Goal: Submit feedback/report problem: Provide input to the site owners about the experience or issues

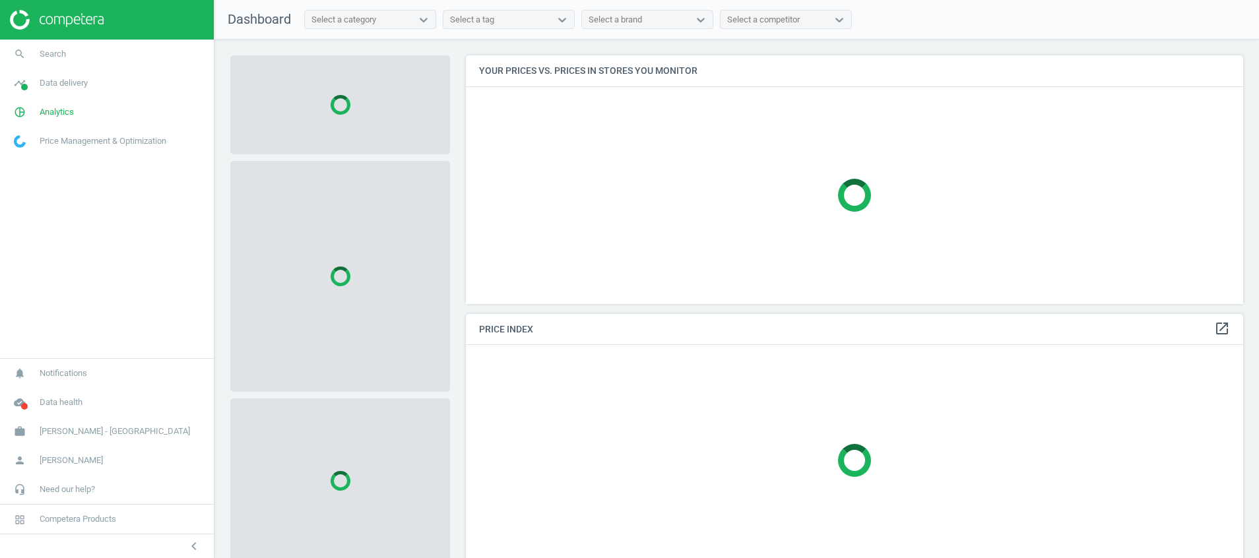
scroll to position [279, 793]
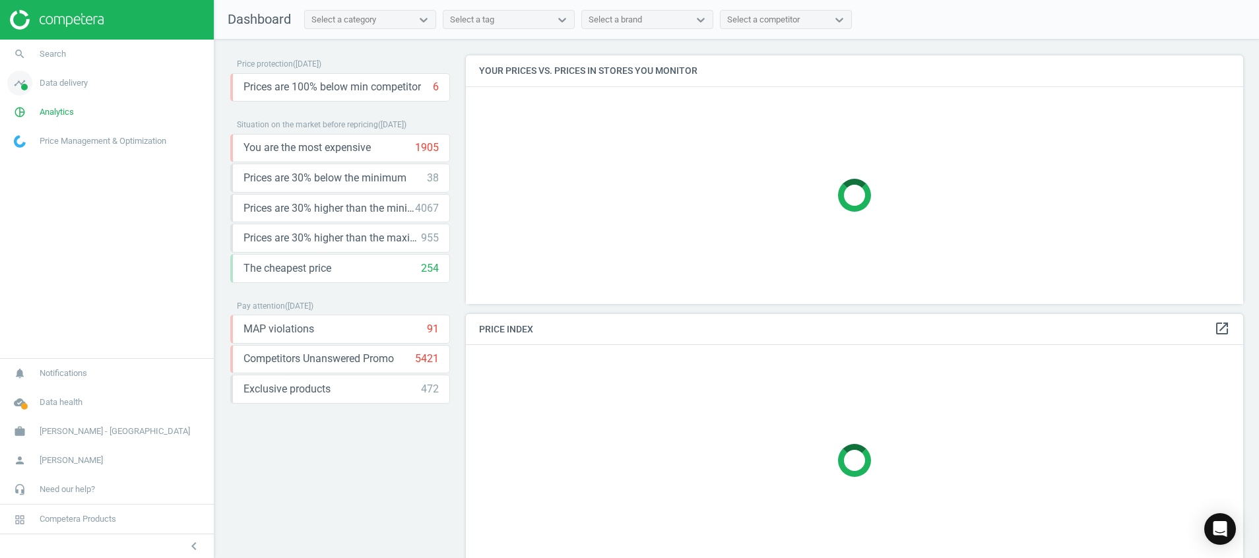
click at [20, 87] on icon "timeline" at bounding box center [19, 83] width 25 height 25
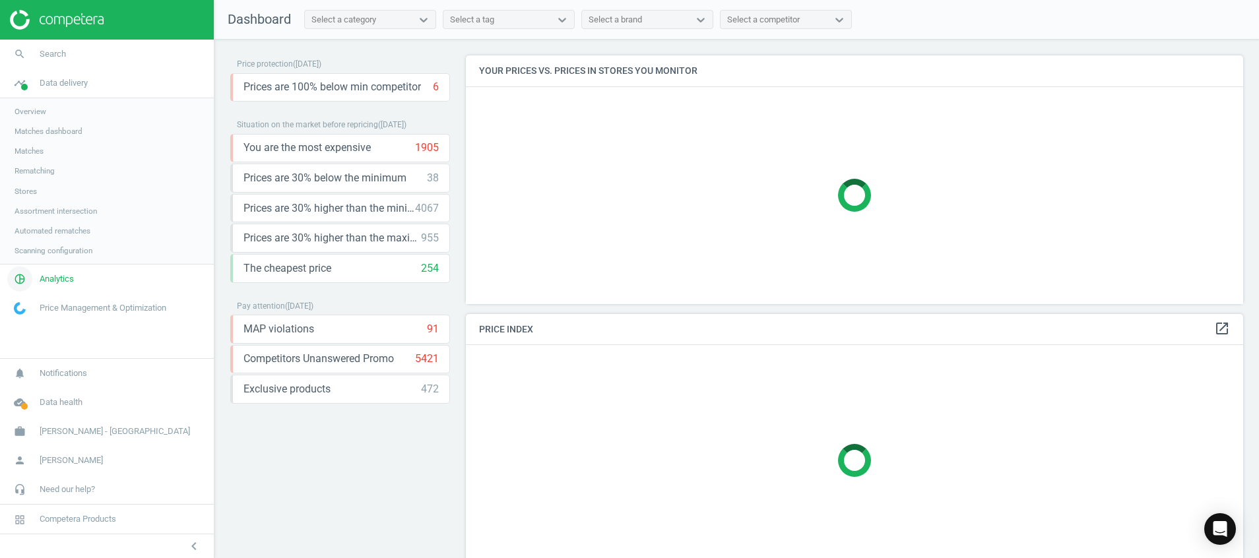
click at [18, 281] on icon "pie_chart_outlined" at bounding box center [19, 279] width 25 height 25
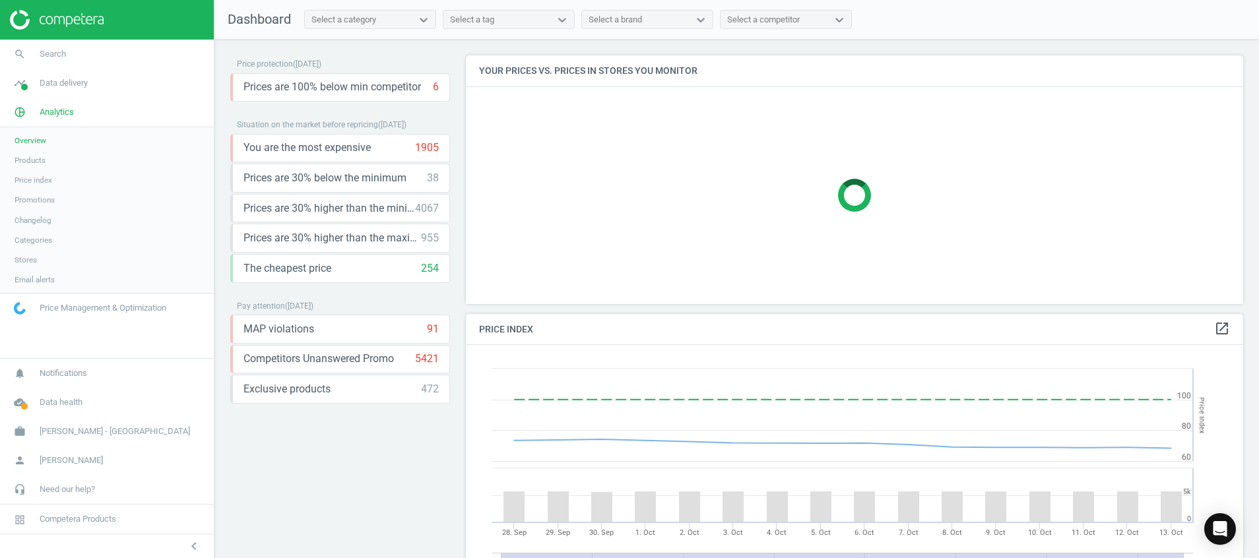
scroll to position [335, 793]
click at [25, 157] on span "Products" at bounding box center [30, 160] width 31 height 11
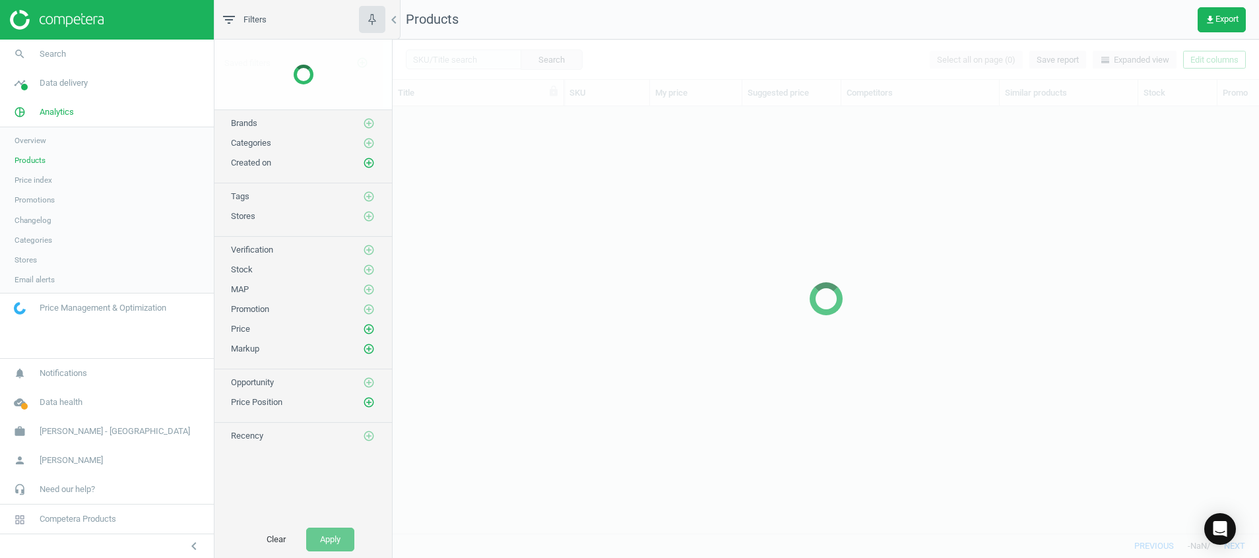
scroll to position [397, 851]
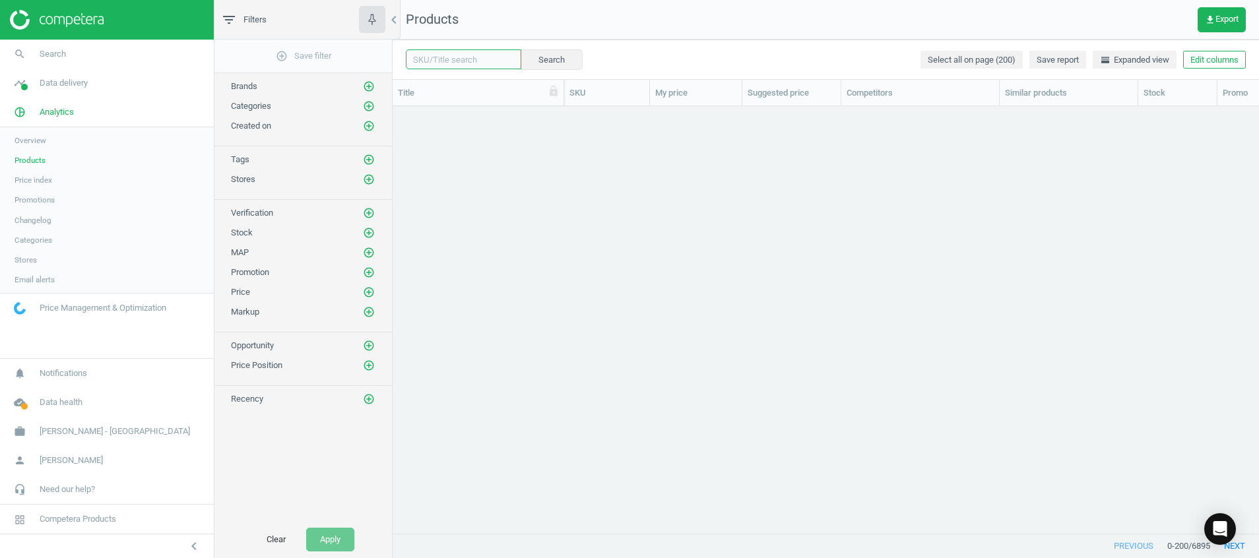
click at [450, 57] on input "text" at bounding box center [464, 60] width 116 height 20
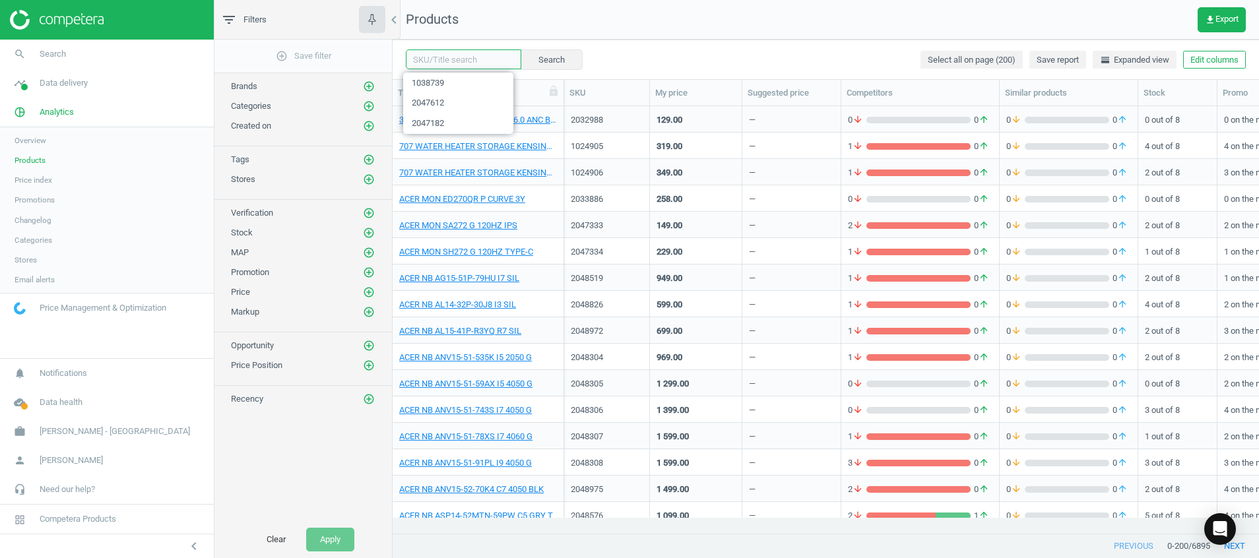
paste input "1036786"
type input "1036786"
click at [528, 54] on button "Search" at bounding box center [551, 60] width 62 height 20
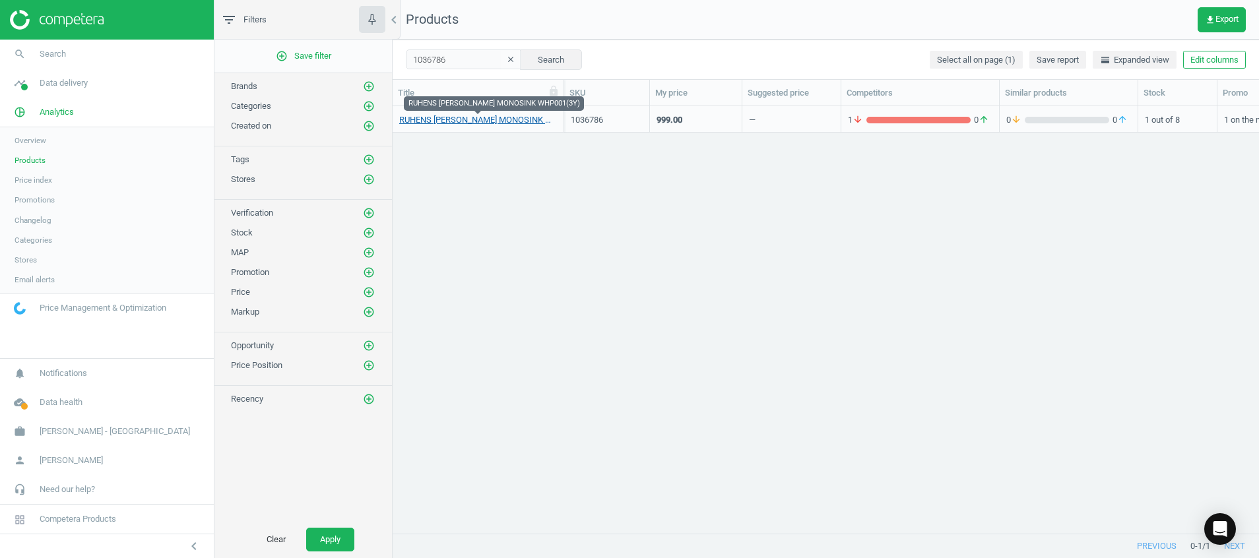
click at [523, 124] on link "RUHENS W.PURI MONOSINK WHP001(3Y)" at bounding box center [478, 120] width 158 height 12
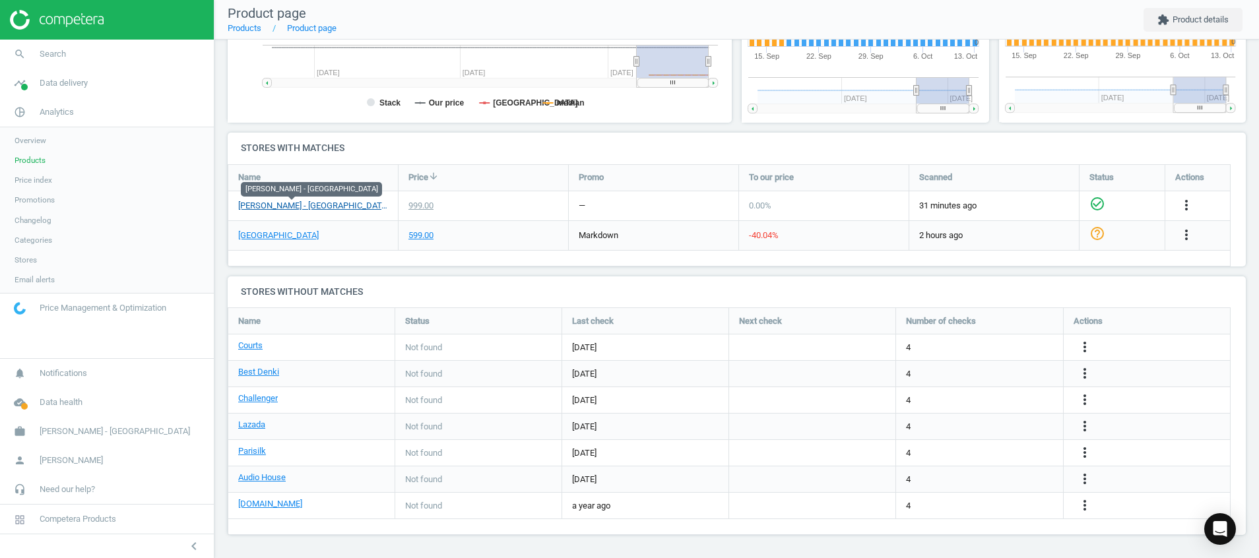
click at [317, 209] on link "[PERSON_NAME] - [GEOGRAPHIC_DATA]" at bounding box center [313, 206] width 150 height 12
click at [253, 235] on link "Gain City" at bounding box center [278, 236] width 81 height 12
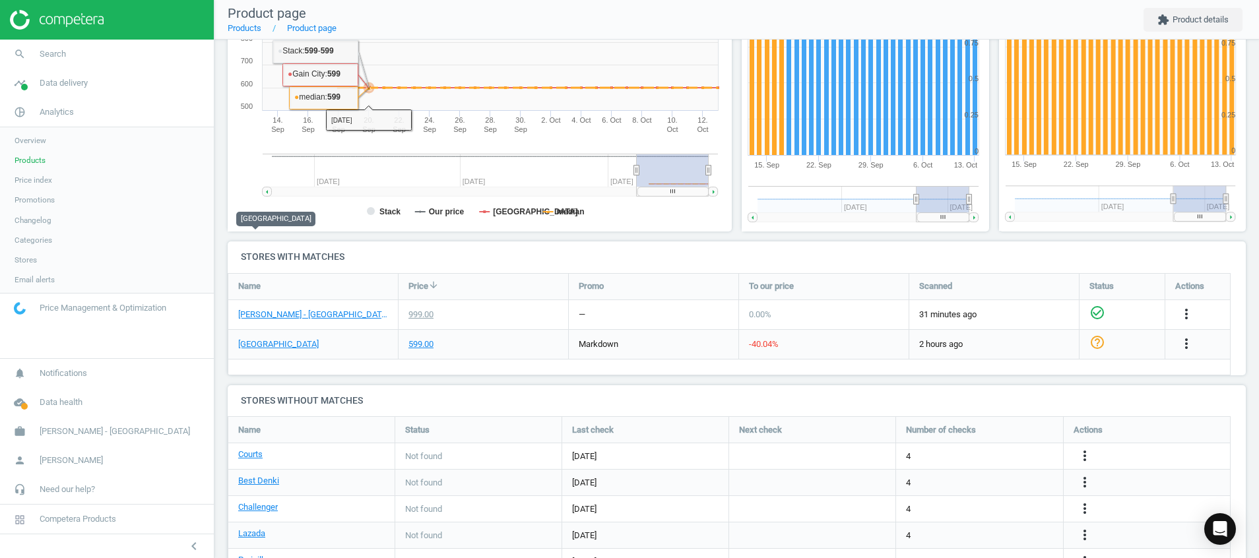
scroll to position [365, 0]
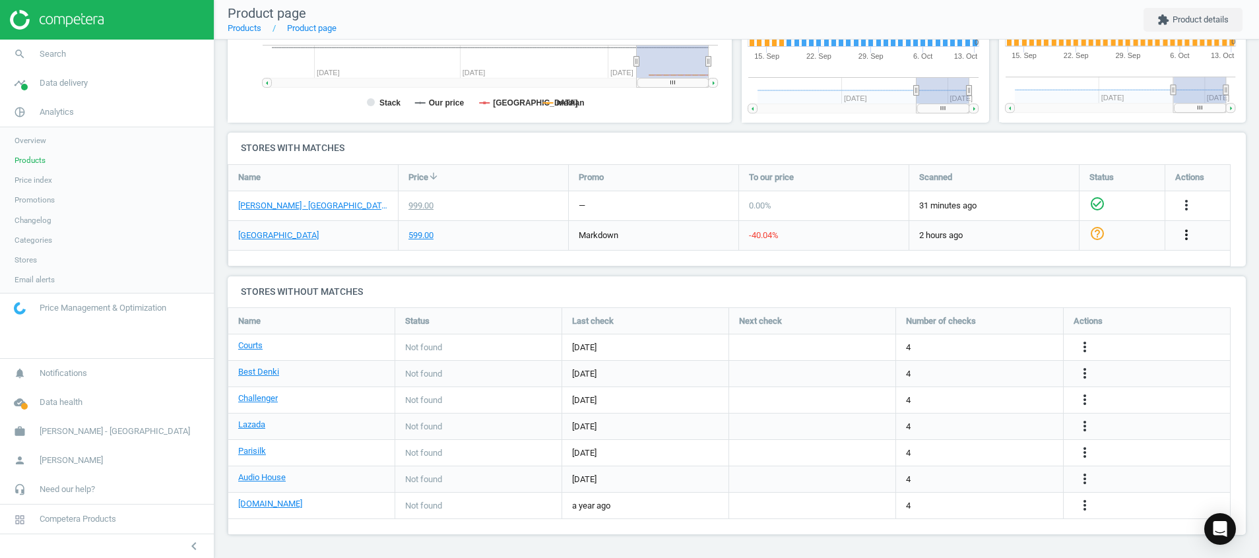
click at [1049, 231] on icon "more_vert" at bounding box center [1187, 235] width 16 height 16
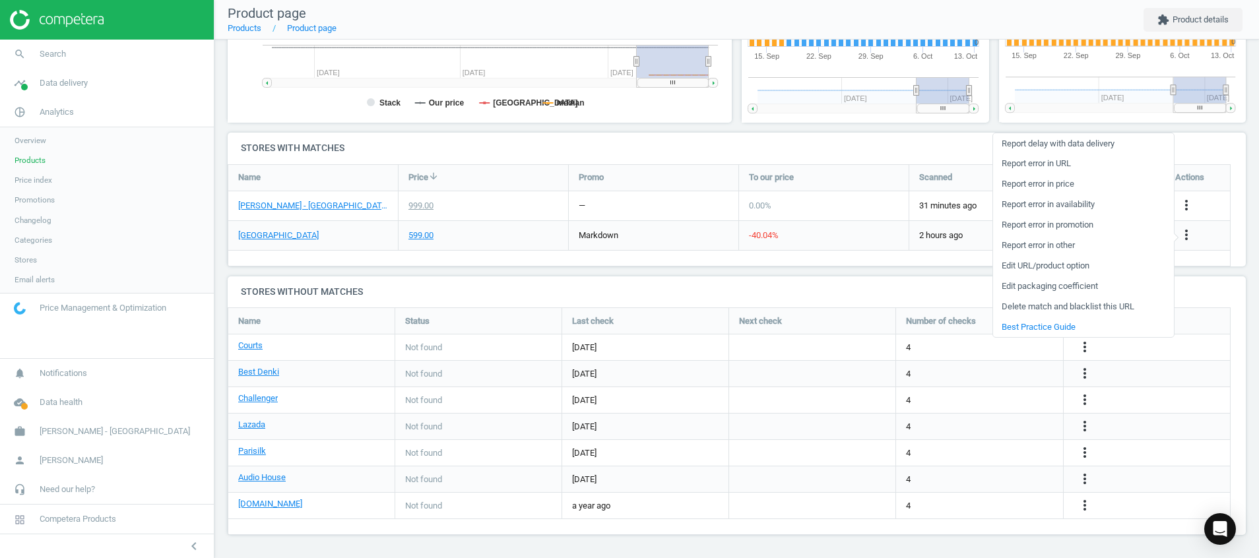
click at [1049, 269] on link "Edit URL/product option" at bounding box center [1083, 266] width 181 height 20
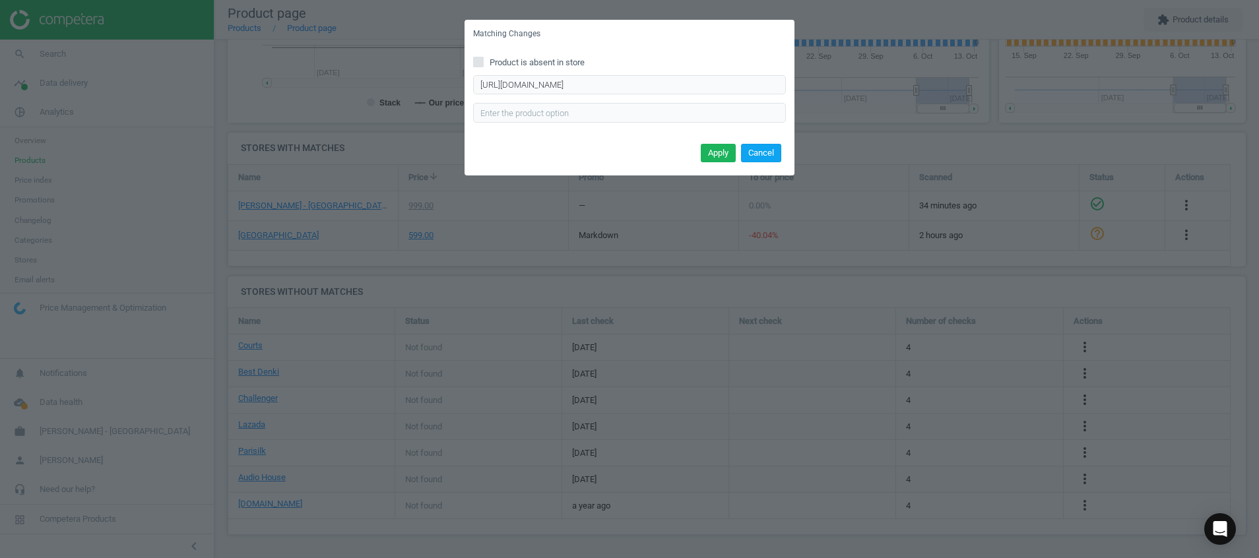
click at [765, 144] on button "Cancel" at bounding box center [761, 153] width 40 height 18
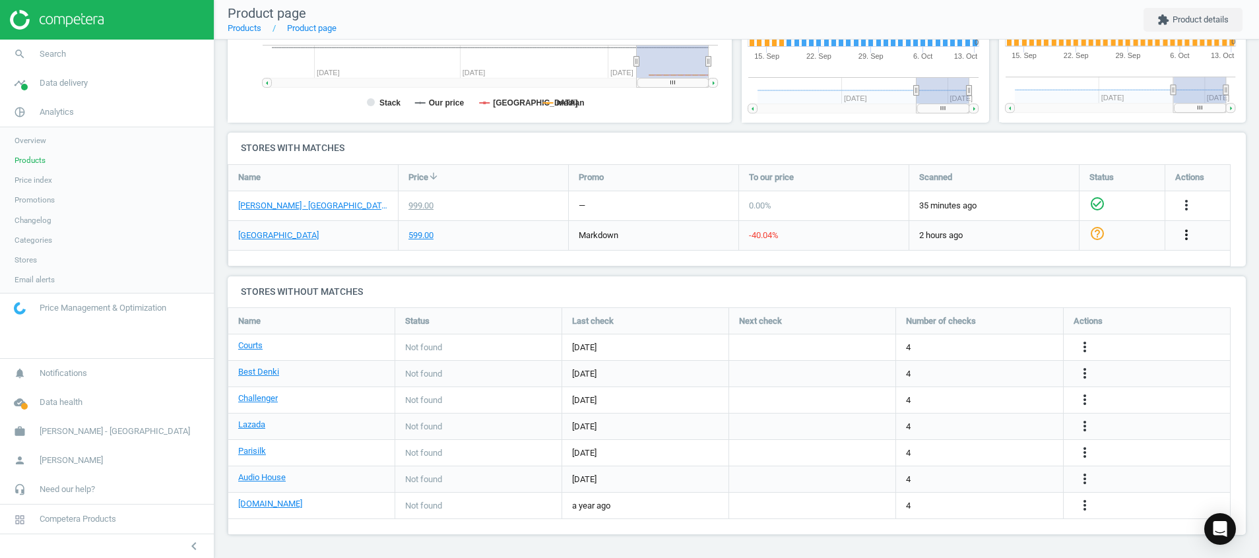
click at [1049, 237] on icon "more_vert" at bounding box center [1187, 235] width 16 height 16
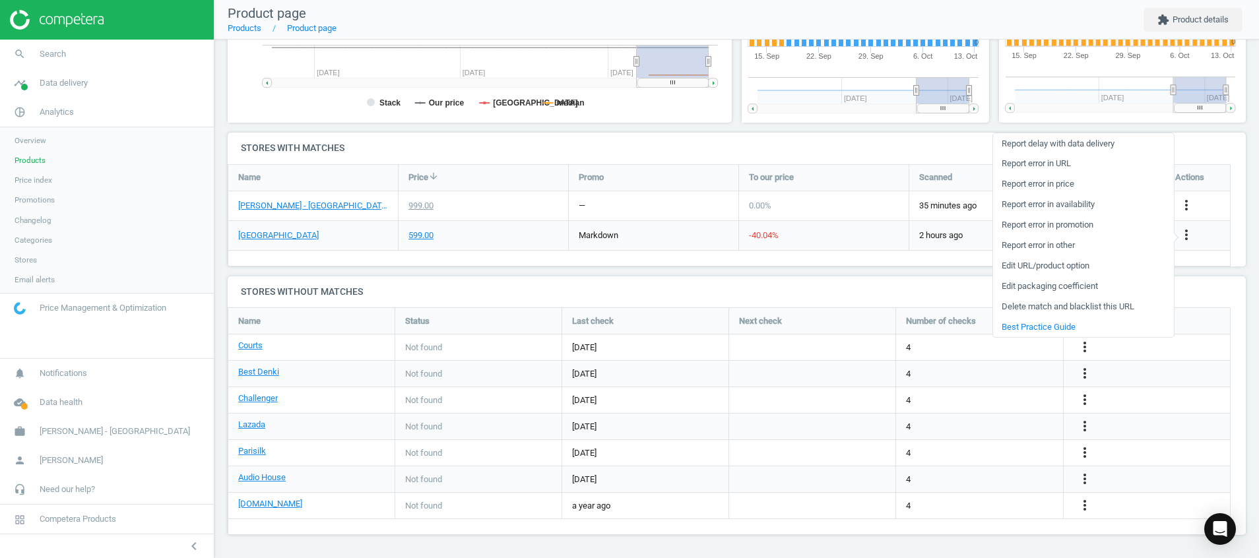
click at [846, 263] on div "Name Price arrow_downward Promo To our price Scanned Status Actions Harvey Norm…" at bounding box center [729, 215] width 1003 height 102
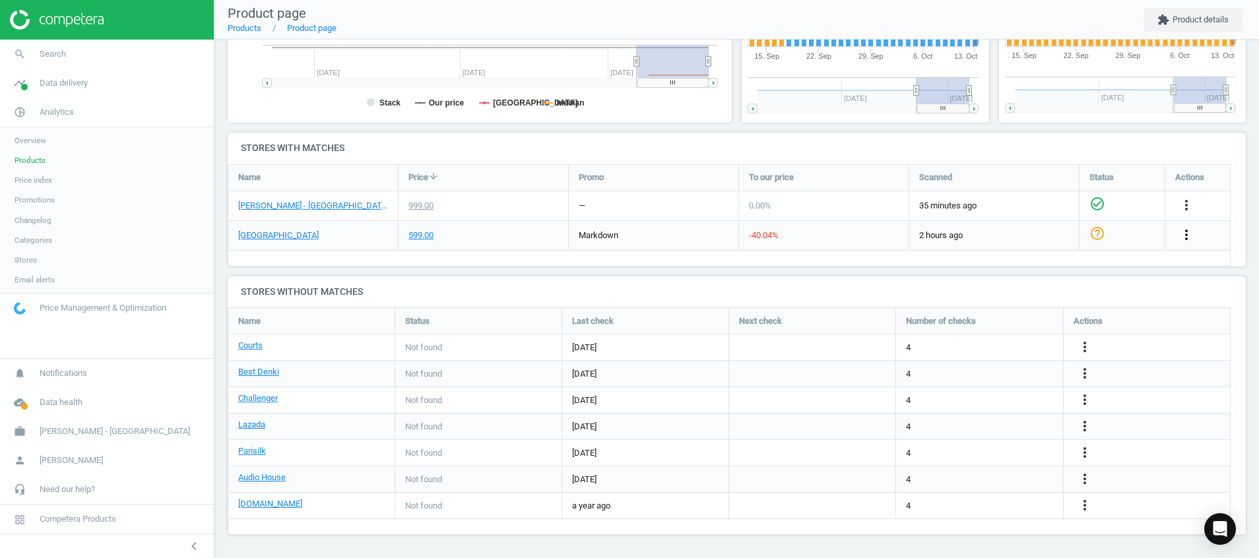
click at [1049, 238] on icon "more_vert" at bounding box center [1187, 235] width 16 height 16
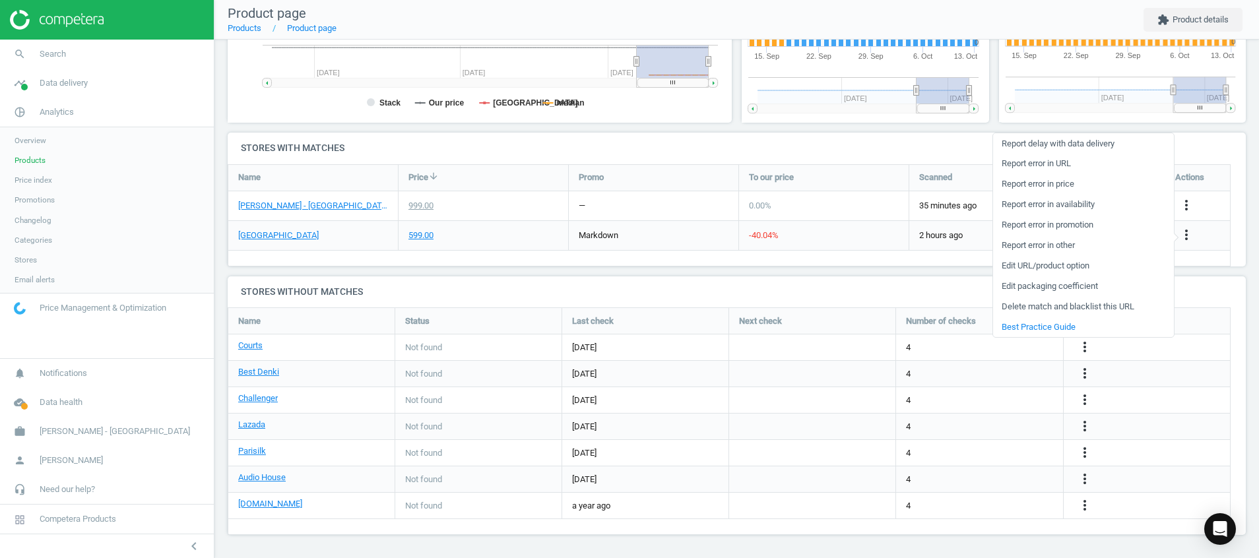
click at [754, 281] on h4 "Stores without matches" at bounding box center [737, 292] width 1018 height 31
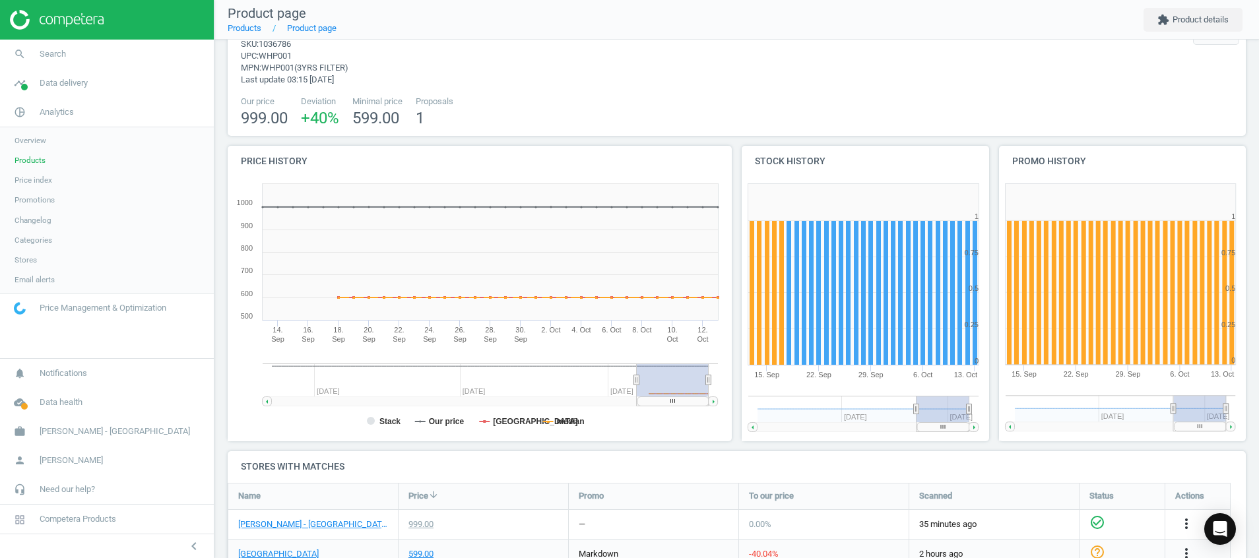
scroll to position [0, 0]
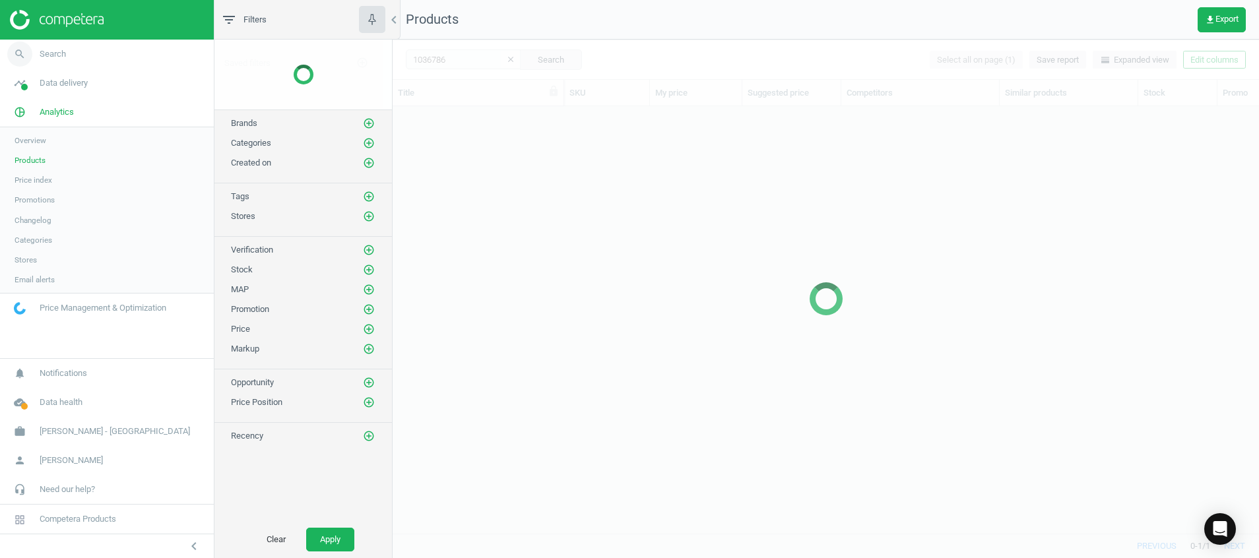
scroll to position [397, 851]
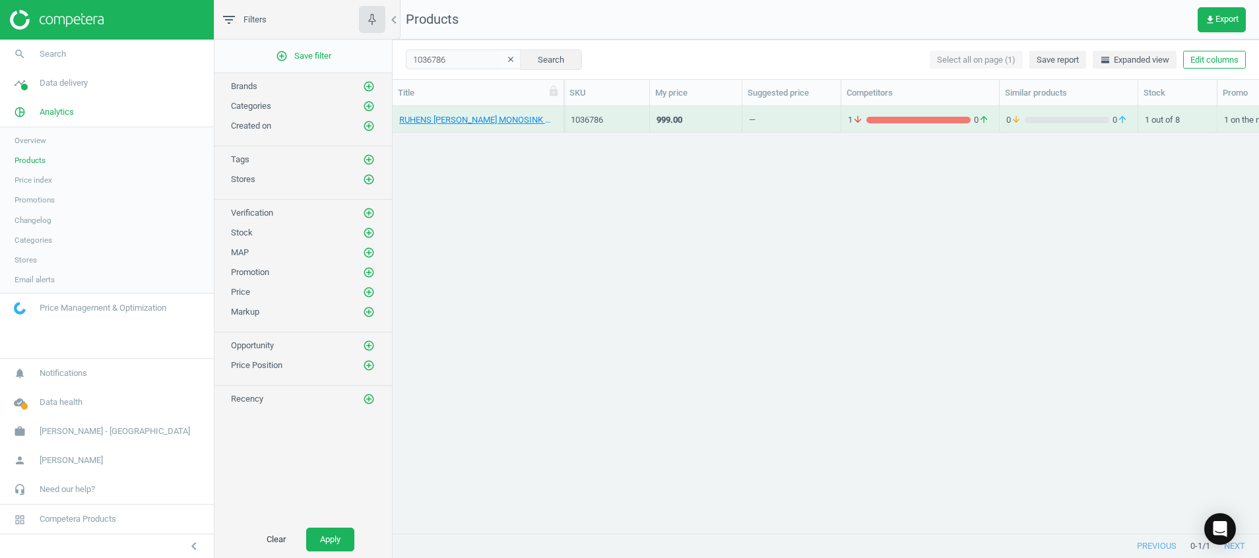
click at [506, 61] on icon "clear" at bounding box center [510, 59] width 9 height 9
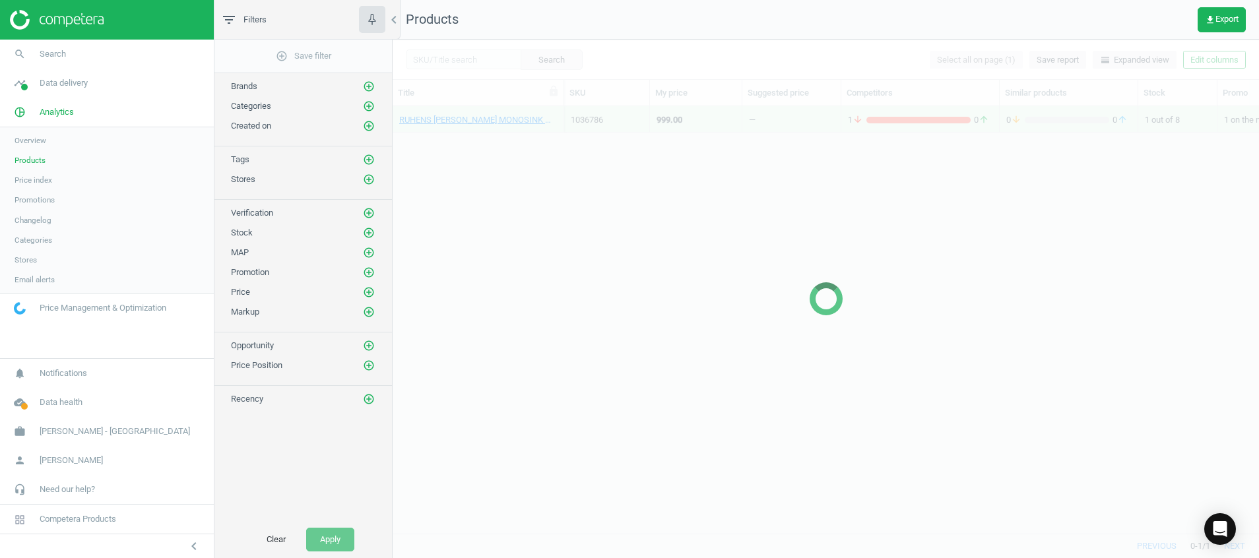
click at [457, 59] on div at bounding box center [826, 299] width 867 height 519
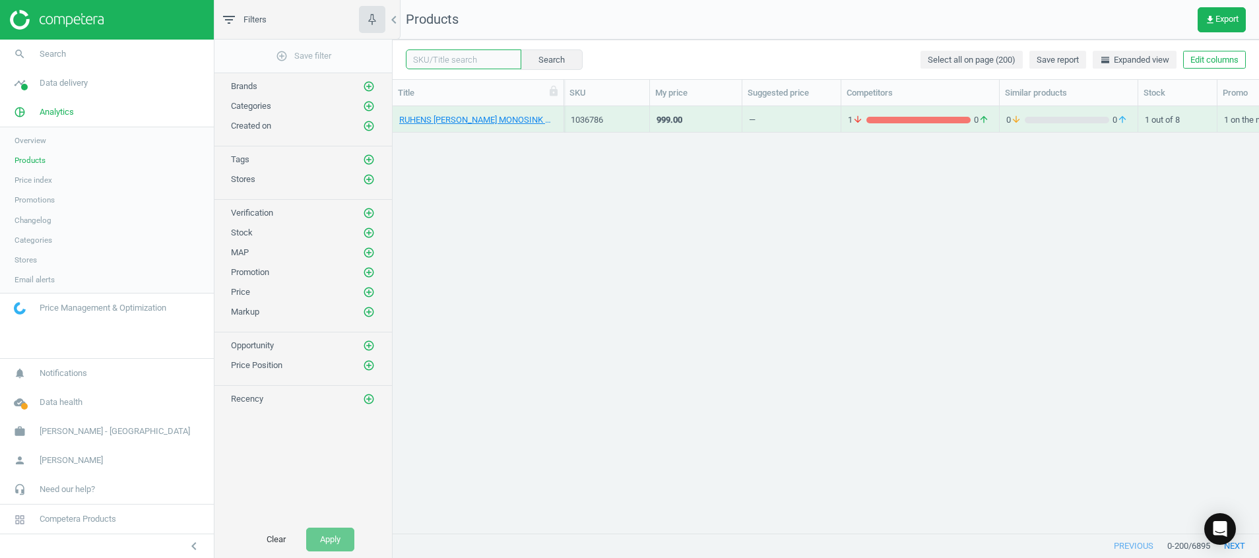
click at [457, 59] on input "text" at bounding box center [464, 60] width 116 height 20
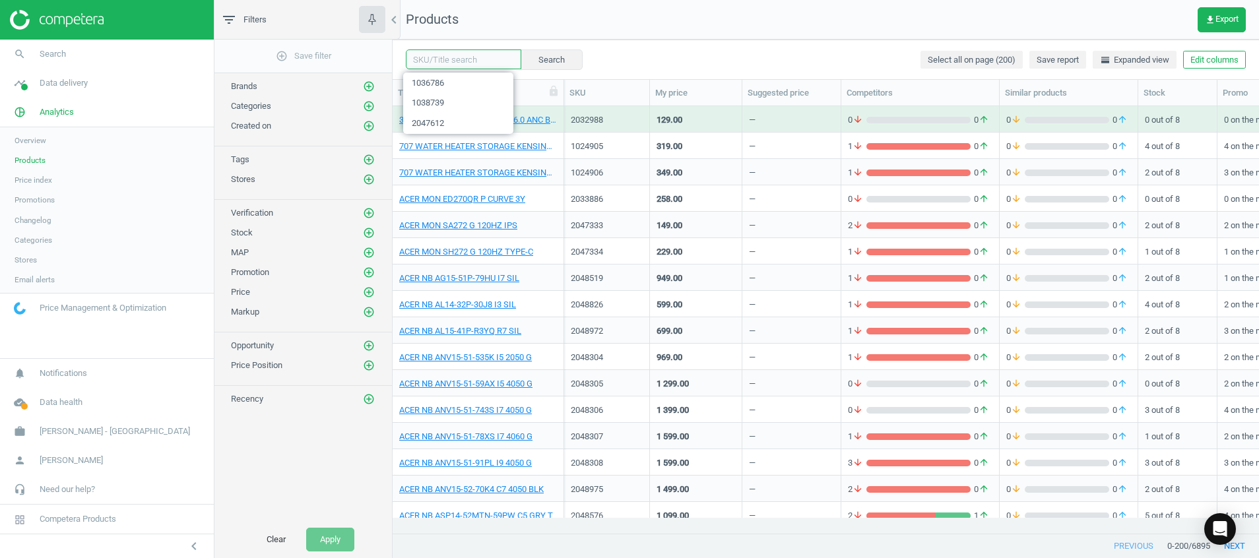
paste input "1036765"
type input "1036765"
click at [542, 63] on button "Search" at bounding box center [551, 60] width 62 height 20
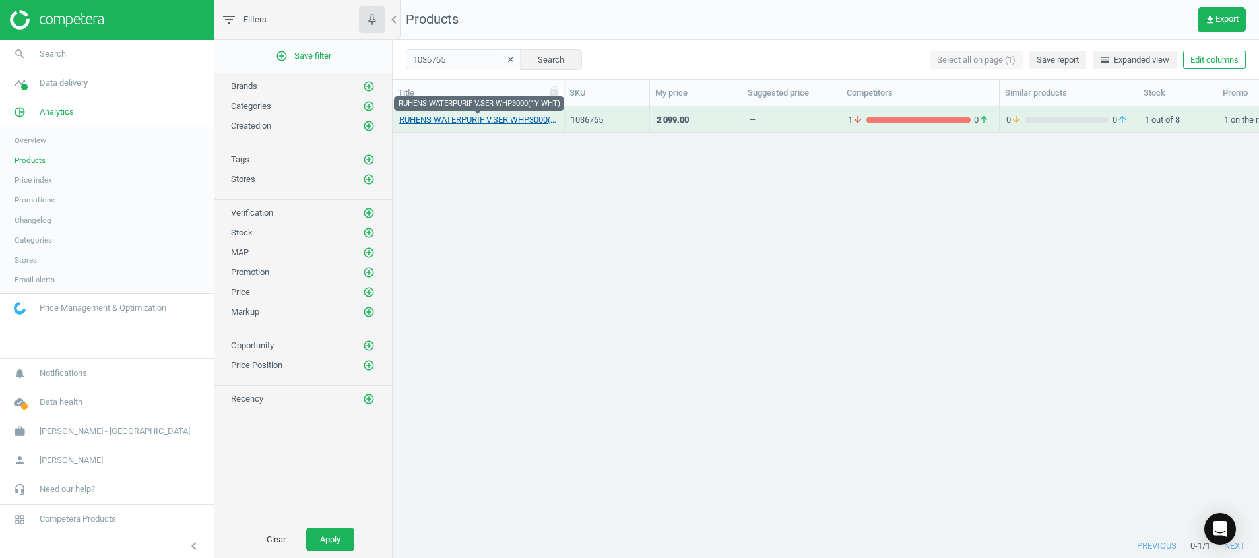
click at [453, 119] on link "RUHENS WATERPURIF V.SER WHP3000(1Y WHT)" at bounding box center [478, 120] width 158 height 12
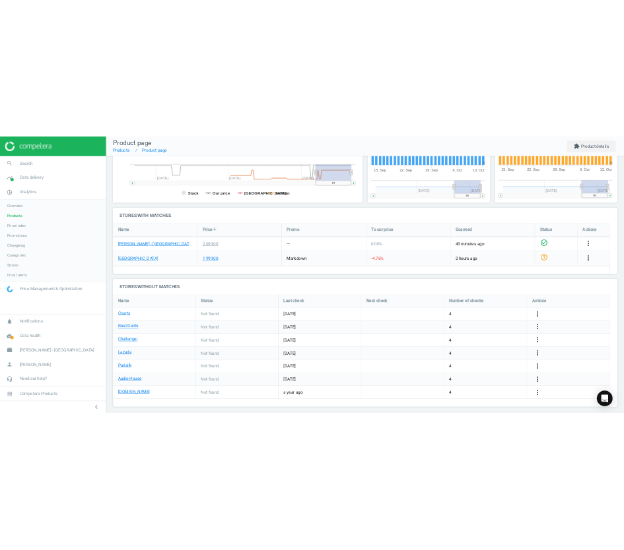
scroll to position [365, 0]
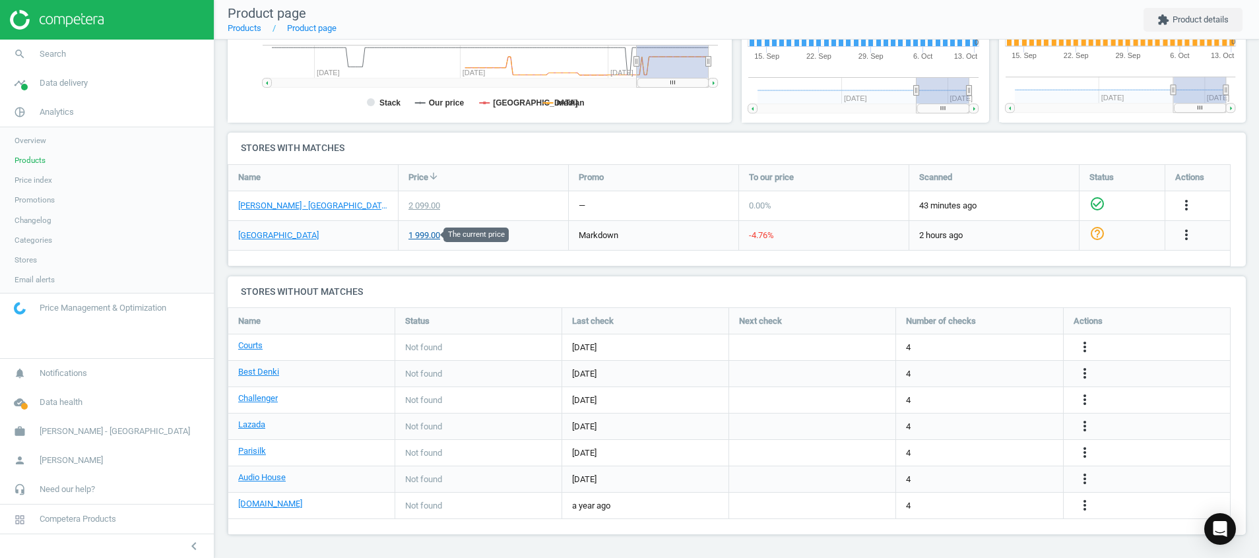
click at [424, 238] on div "1 999.00" at bounding box center [425, 236] width 32 height 12
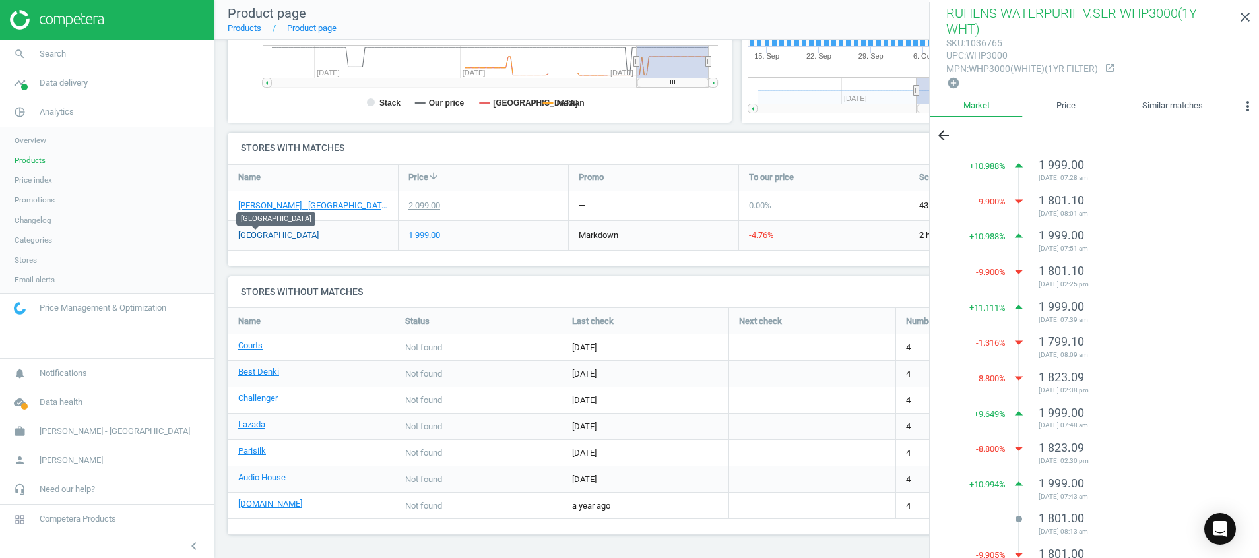
click at [247, 238] on link "Gain City" at bounding box center [278, 236] width 81 height 12
click at [336, 201] on link "[PERSON_NAME] - [GEOGRAPHIC_DATA]" at bounding box center [313, 206] width 150 height 12
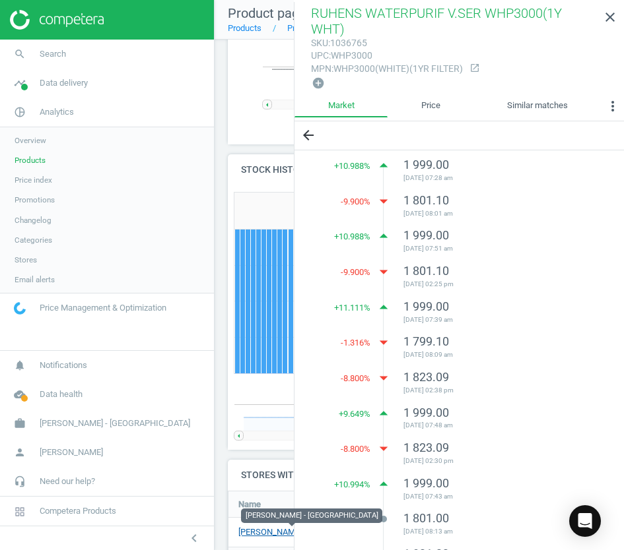
scroll to position [259, 399]
drag, startPoint x: 618, startPoint y: 15, endPoint x: 587, endPoint y: 43, distance: 41.1
click at [618, 15] on link "close" at bounding box center [610, 17] width 28 height 28
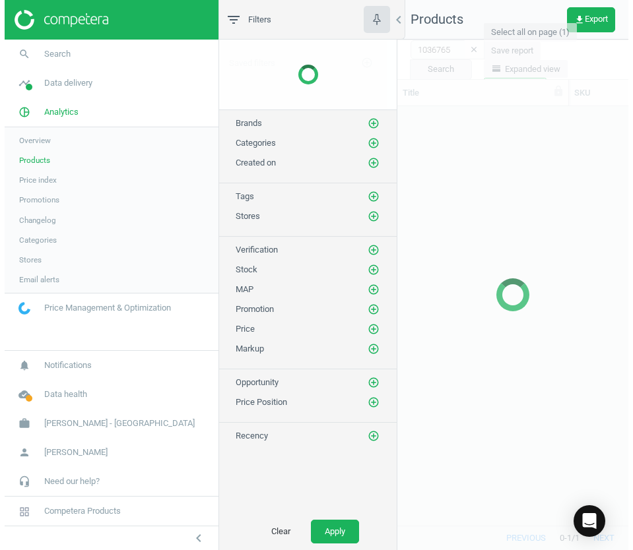
scroll to position [389, 216]
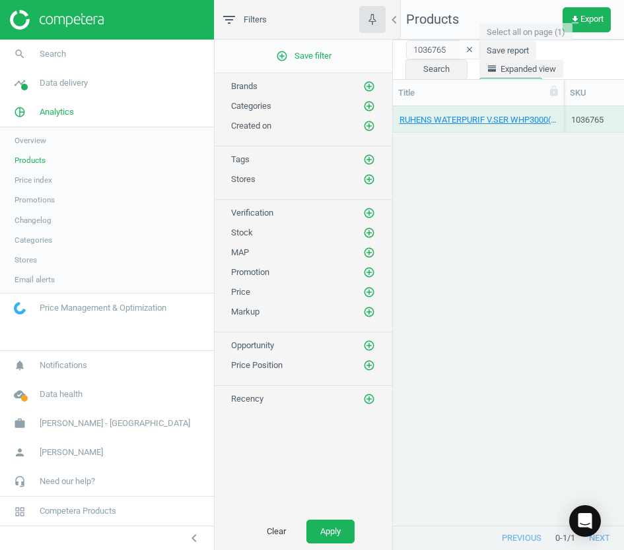
click at [468, 48] on icon "clear" at bounding box center [469, 49] width 9 height 9
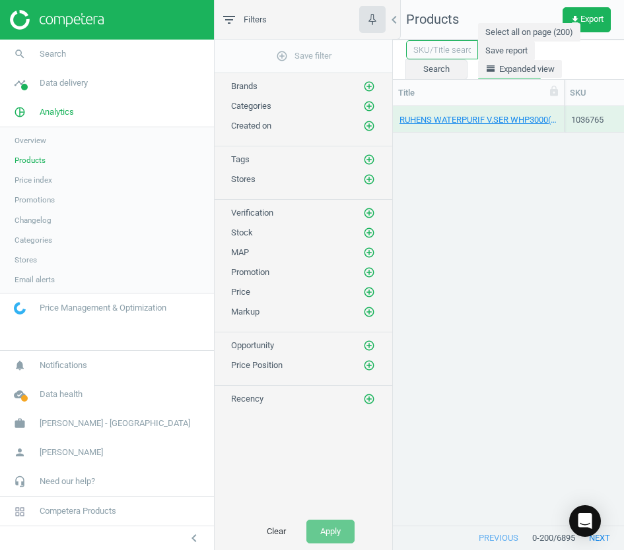
click at [450, 49] on input "text" at bounding box center [442, 50] width 72 height 20
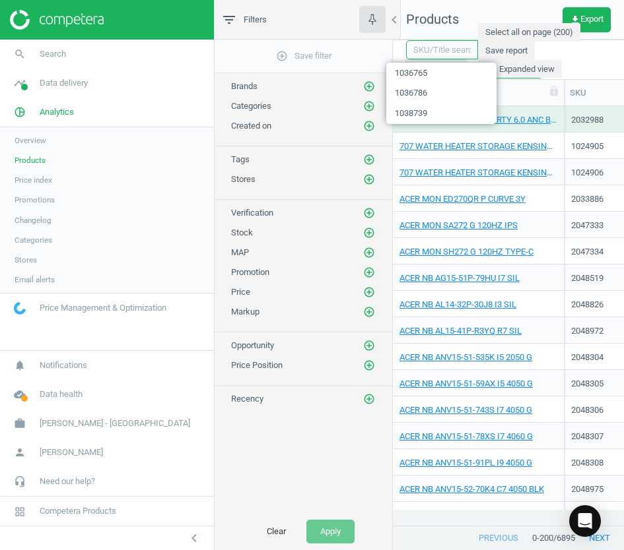
paste input "1036767"
type input "1036767"
click at [515, 50] on span "Save report" at bounding box center [506, 51] width 42 height 12
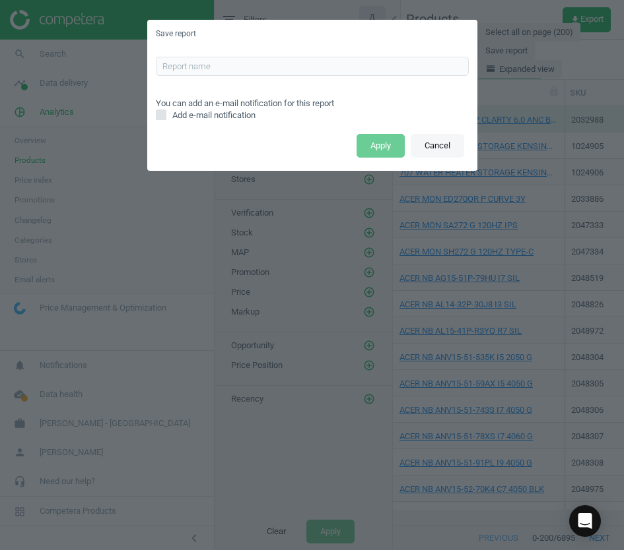
click at [442, 141] on button "Cancel" at bounding box center [437, 146] width 53 height 24
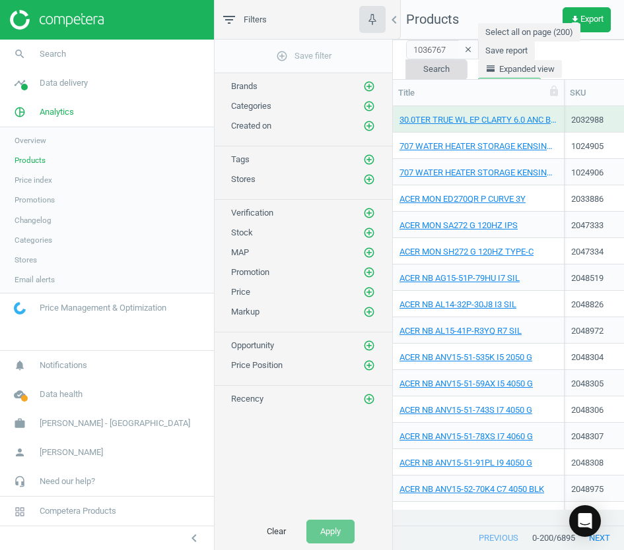
click at [452, 67] on button "Search" at bounding box center [436, 69] width 62 height 20
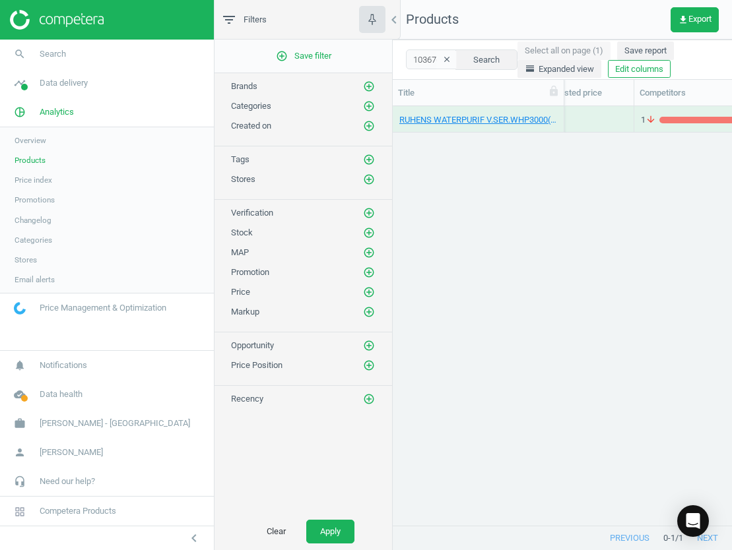
scroll to position [0, 131]
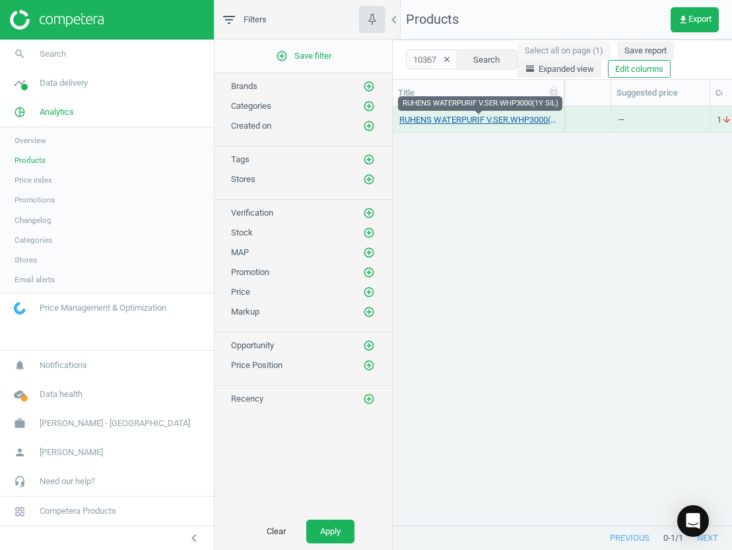
click at [514, 119] on link "RUHENS WATERPURIF V.SER.WHP3000(1Y SIL)" at bounding box center [478, 120] width 158 height 12
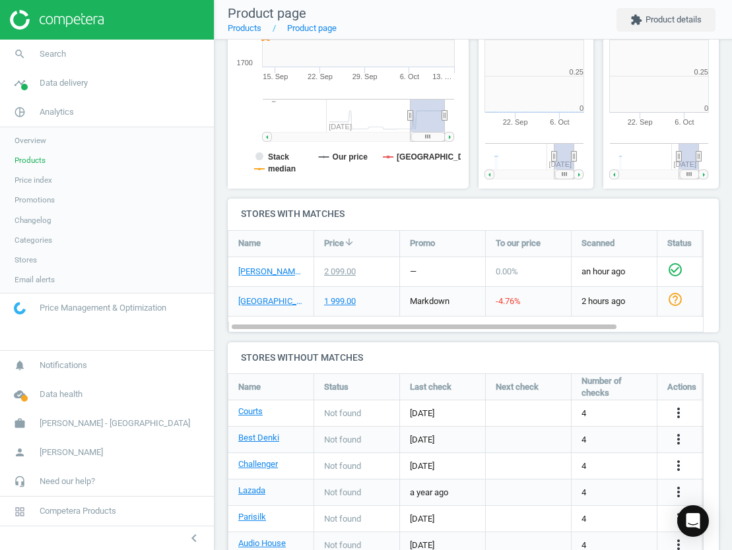
scroll to position [7, 7]
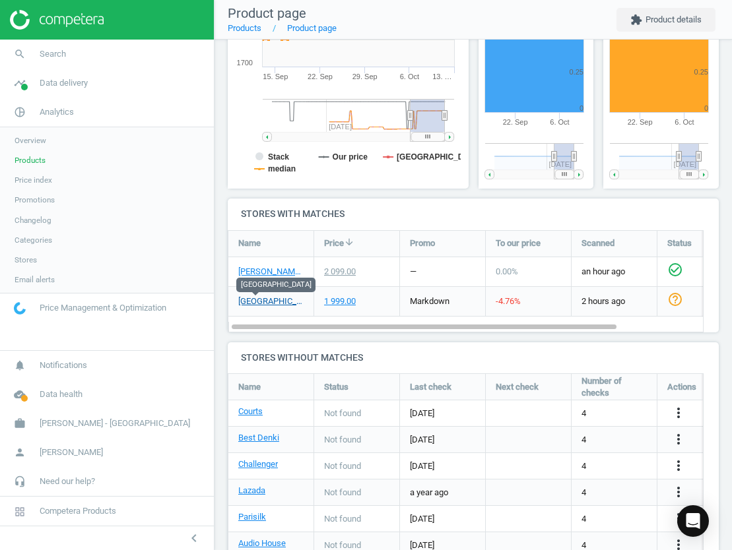
click at [263, 298] on link "Gain City" at bounding box center [270, 302] width 65 height 12
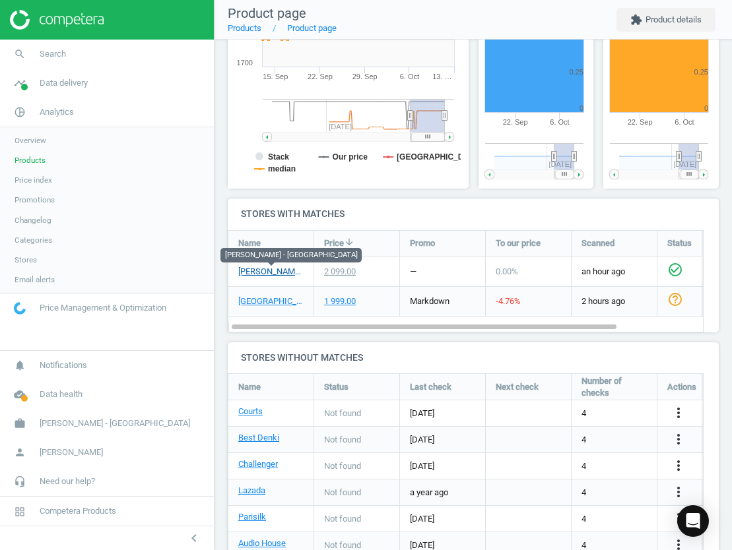
click at [261, 271] on link "[PERSON_NAME] - [GEOGRAPHIC_DATA]" at bounding box center [270, 272] width 65 height 12
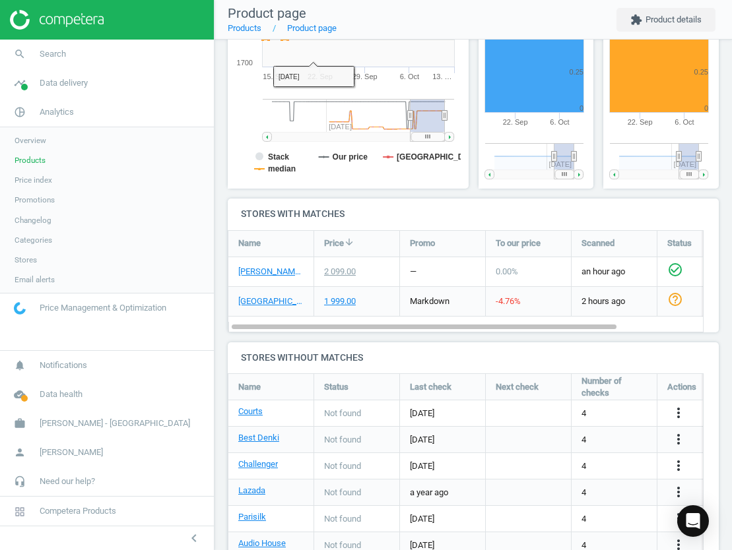
scroll to position [0, 0]
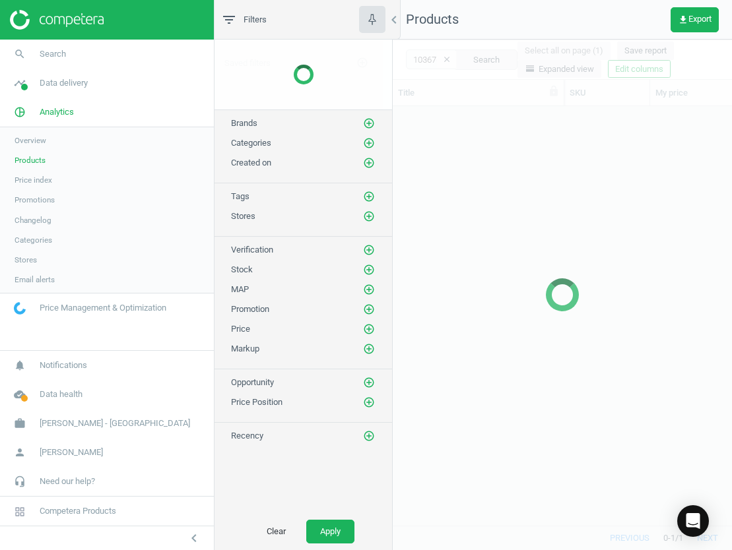
scroll to position [389, 324]
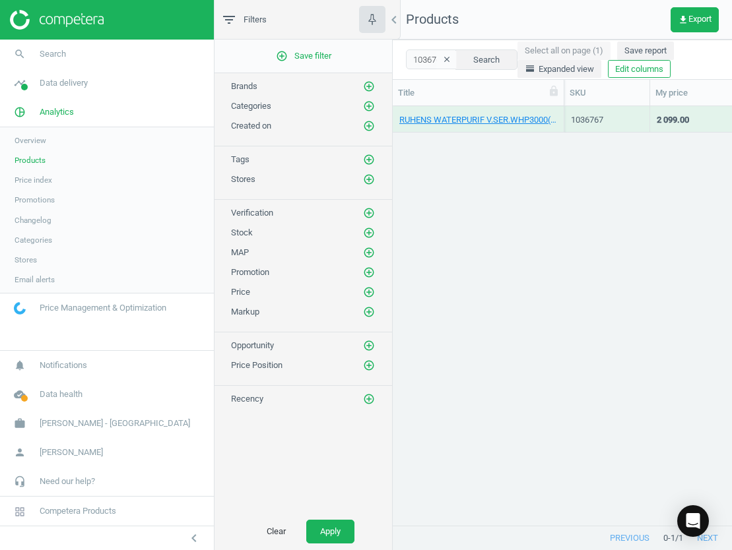
click at [442, 57] on icon "clear" at bounding box center [446, 59] width 9 height 9
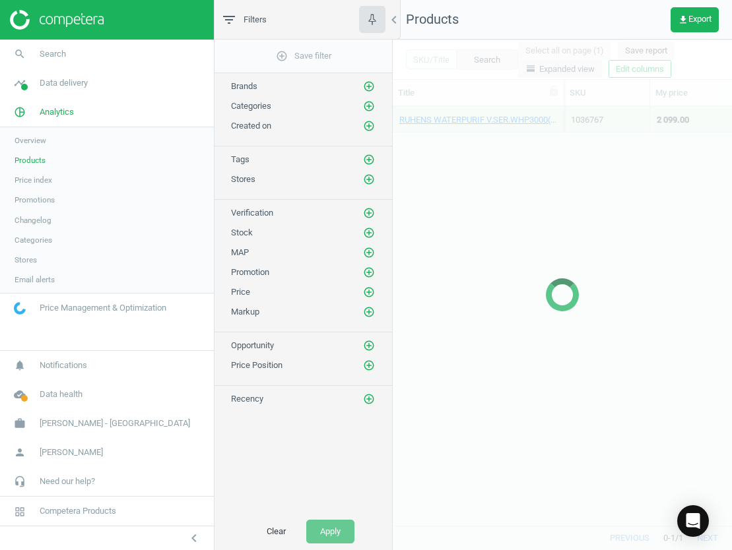
click at [430, 58] on div at bounding box center [562, 295] width 339 height 511
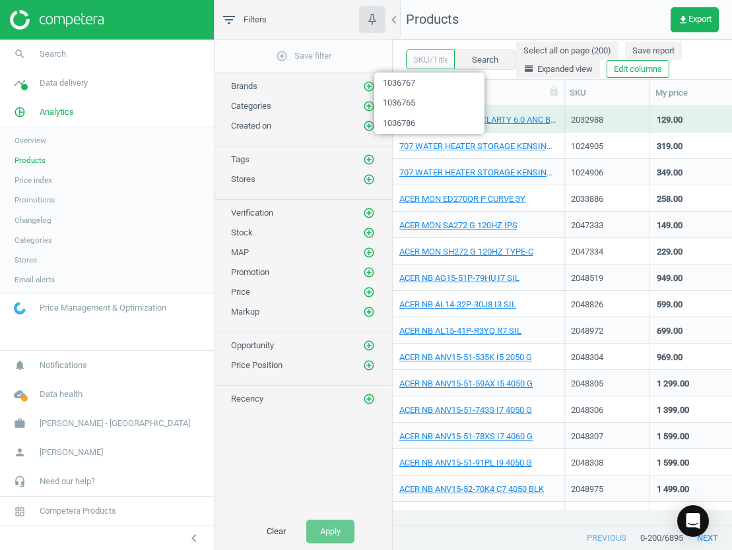
click at [424, 59] on input "text" at bounding box center [430, 60] width 49 height 20
paste input "1036768"
type input "1036768"
click at [471, 57] on button "Search" at bounding box center [484, 60] width 62 height 20
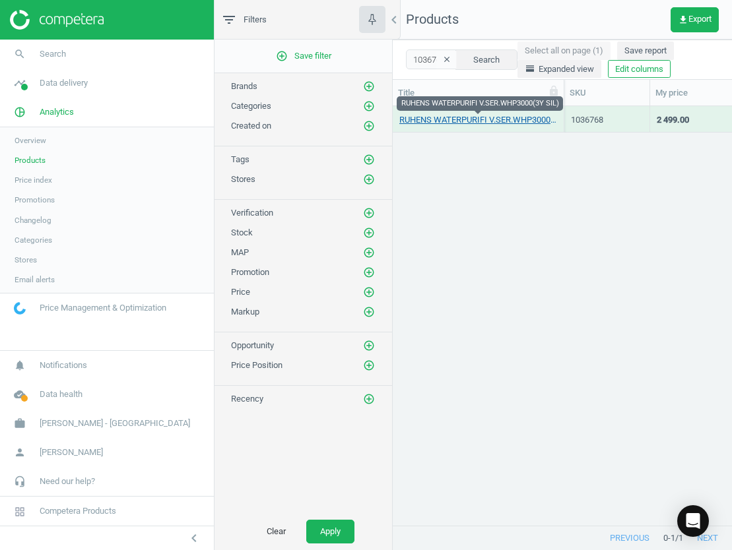
click at [460, 116] on link "RUHENS WATERPURIFI V.SER.WHP3000(3Y SIL)" at bounding box center [478, 120] width 158 height 12
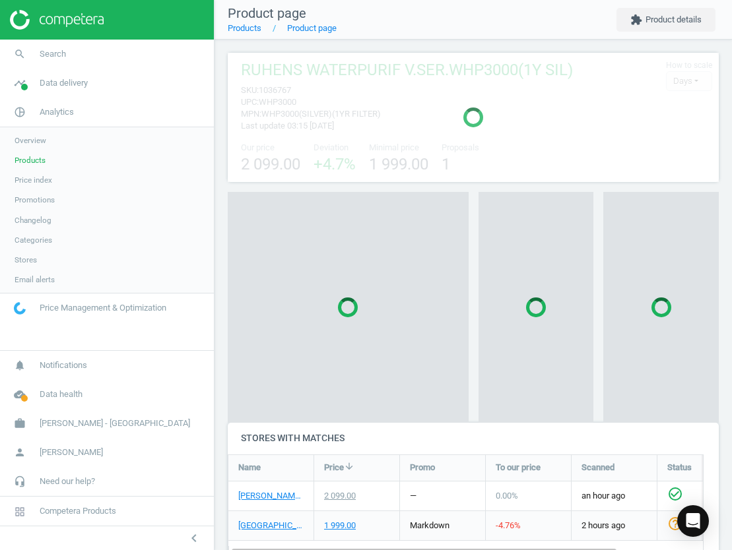
scroll to position [7, 7]
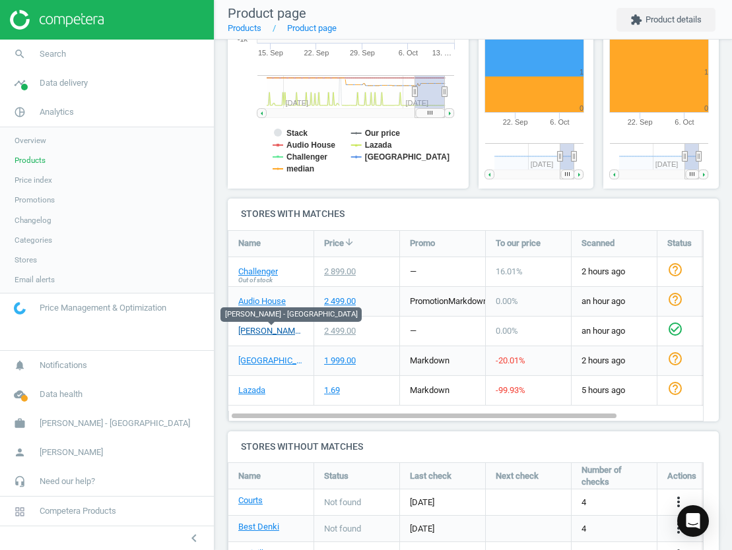
click at [259, 330] on link "[PERSON_NAME] - [GEOGRAPHIC_DATA]" at bounding box center [270, 331] width 65 height 12
click at [257, 358] on link "Gain City" at bounding box center [270, 361] width 65 height 12
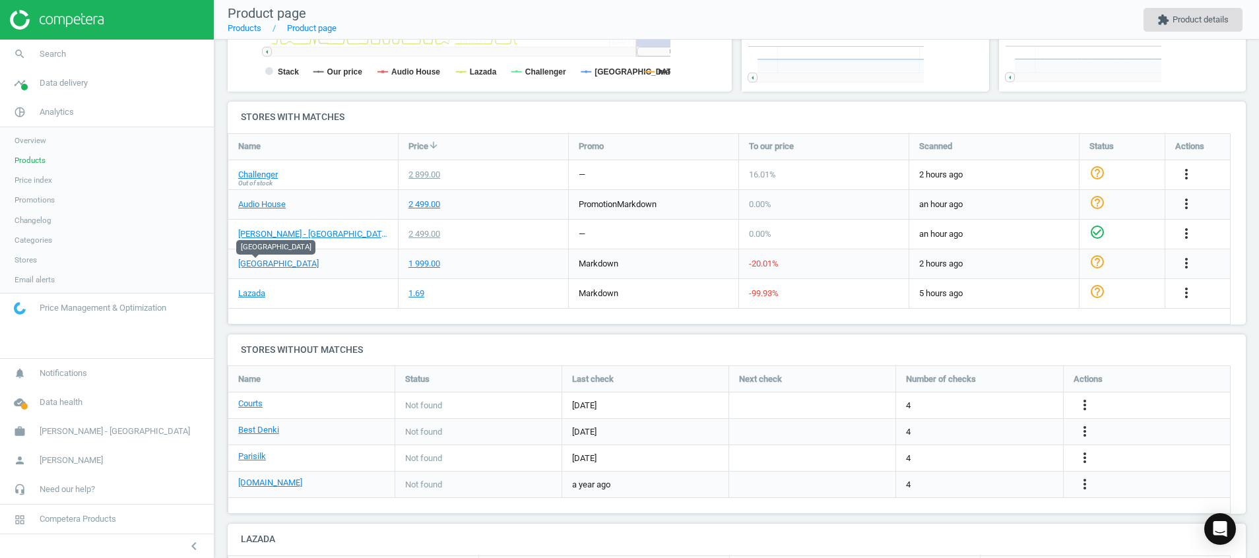
scroll to position [295, 527]
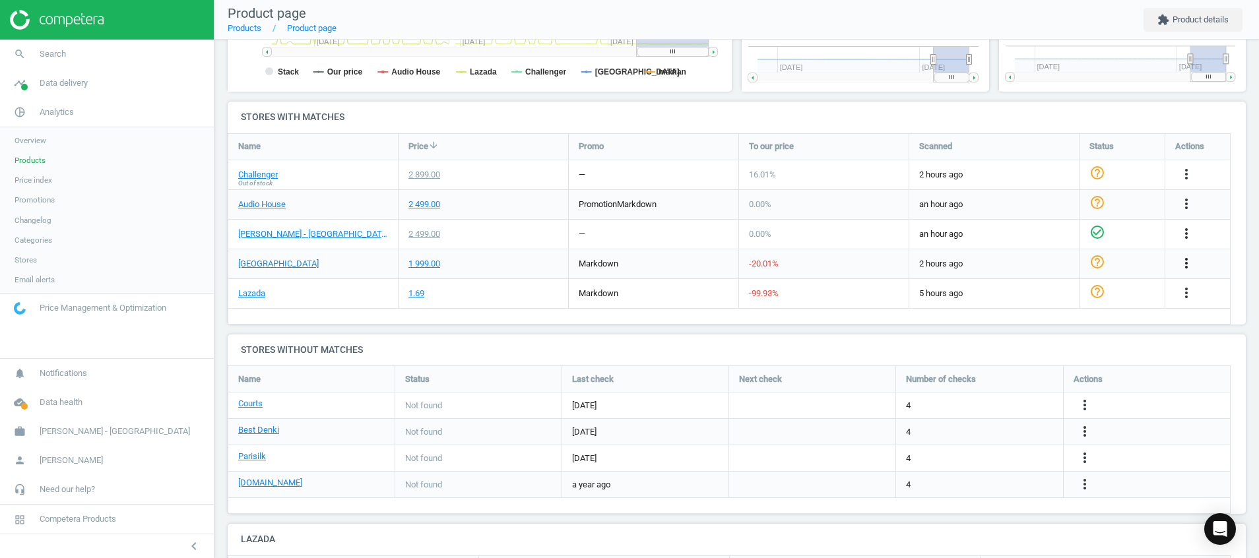
click at [1049, 260] on icon "more_vert" at bounding box center [1187, 263] width 16 height 16
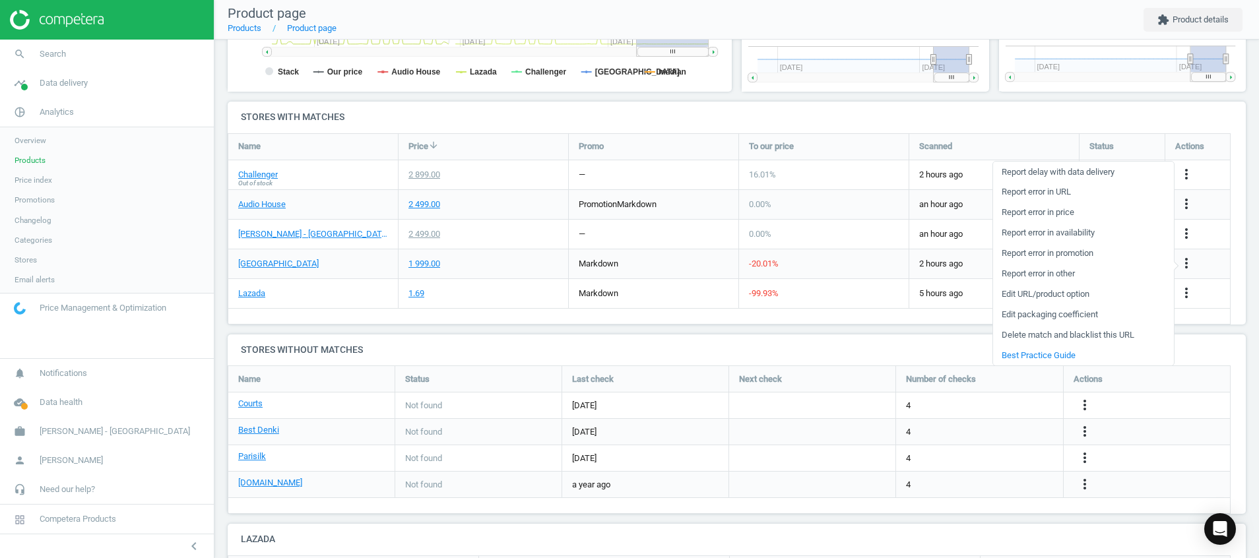
click at [1049, 296] on link "Edit URL/product option" at bounding box center [1083, 294] width 181 height 20
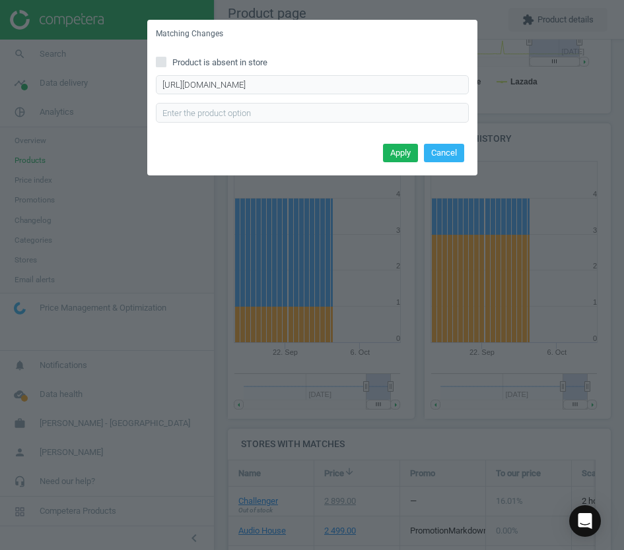
click at [446, 465] on div "Matching Changes Product is absent in store https://www.gaincity.com/ruhens-hot…" at bounding box center [312, 275] width 624 height 550
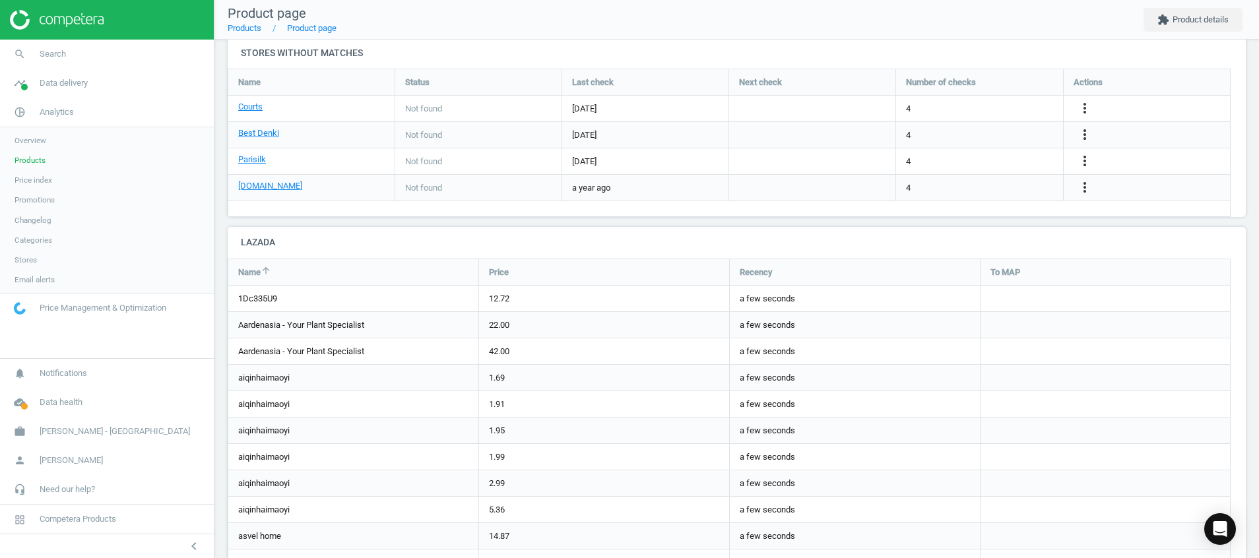
scroll to position [7, 7]
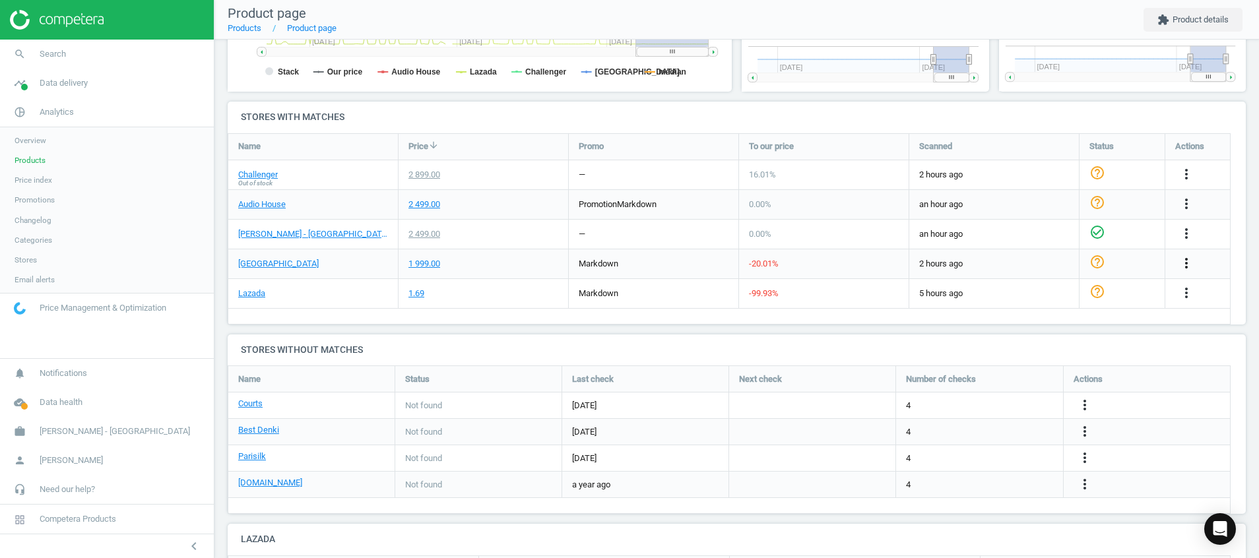
click at [1049, 261] on icon "more_vert" at bounding box center [1187, 263] width 16 height 16
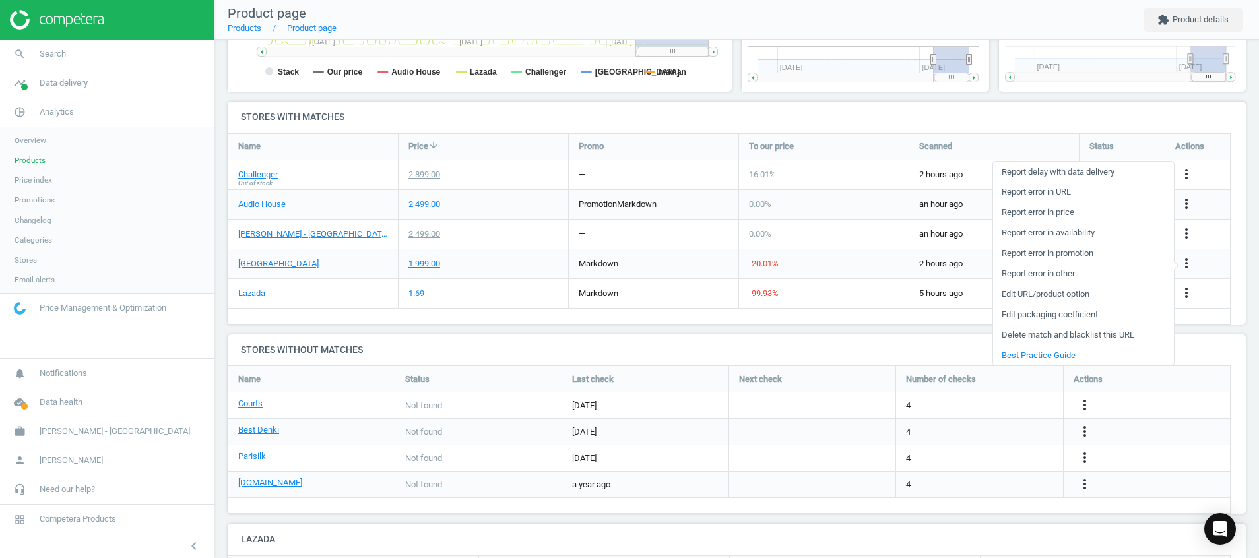
click at [1049, 294] on link "Edit URL/product option" at bounding box center [1083, 294] width 181 height 20
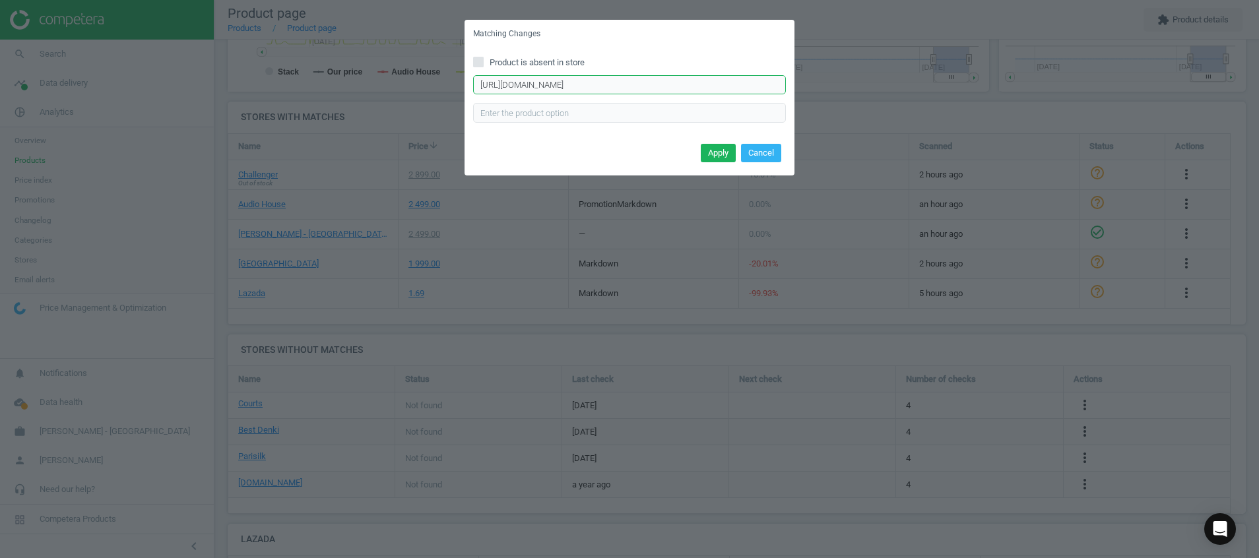
drag, startPoint x: 780, startPoint y: 90, endPoint x: 364, endPoint y: 77, distance: 415.4
click at [364, 77] on div "Matching Changes Product is absent in store https://www.gaincity.com/ruhens-hot…" at bounding box center [629, 279] width 1259 height 558
type input "-silver-1yw-t0182943"
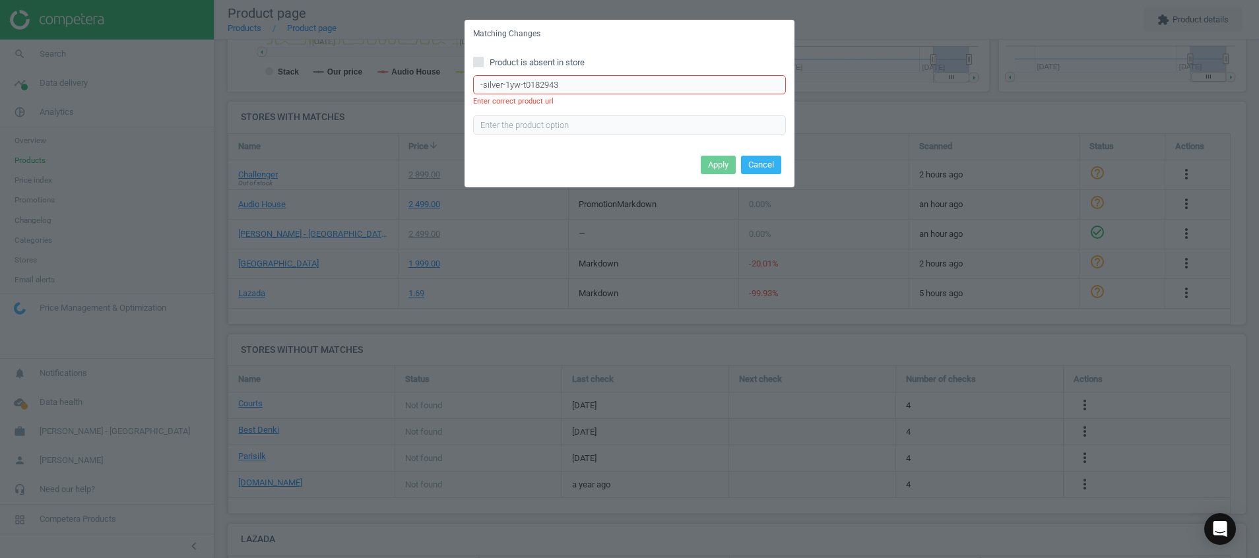
drag, startPoint x: 584, startPoint y: 83, endPoint x: 378, endPoint y: 75, distance: 206.1
click at [378, 75] on div "Matching Changes Product is absent in store -silver-1yw-t0182943 Enter correct …" at bounding box center [629, 279] width 1259 height 558
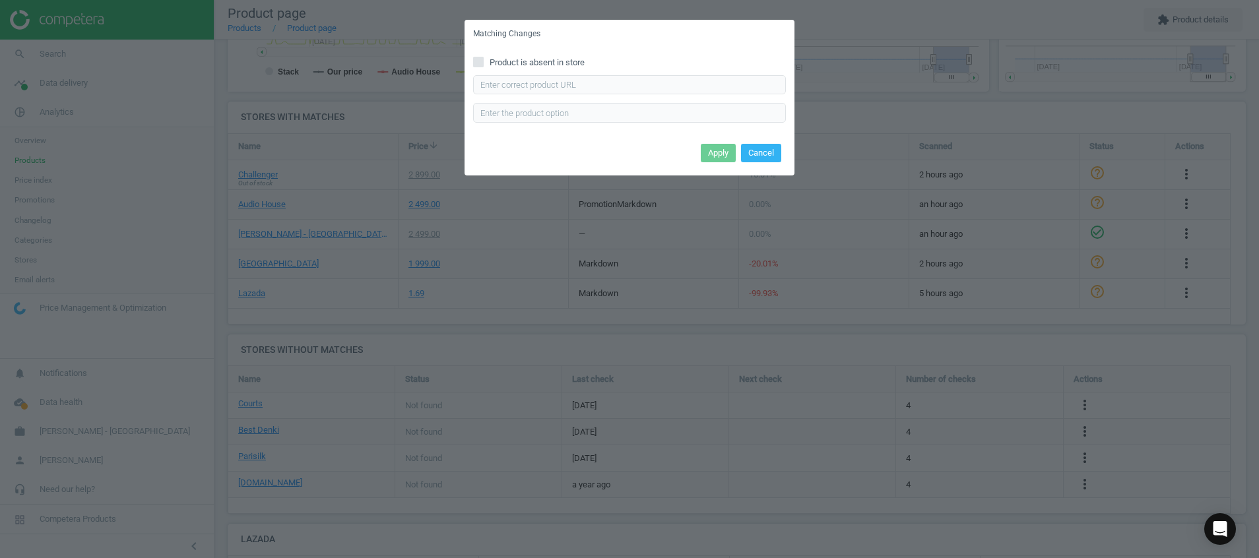
click at [526, 63] on span "Product is absent in store" at bounding box center [537, 63] width 100 height 12
click at [483, 63] on input "Product is absent in store" at bounding box center [479, 61] width 9 height 9
checkbox input "true"
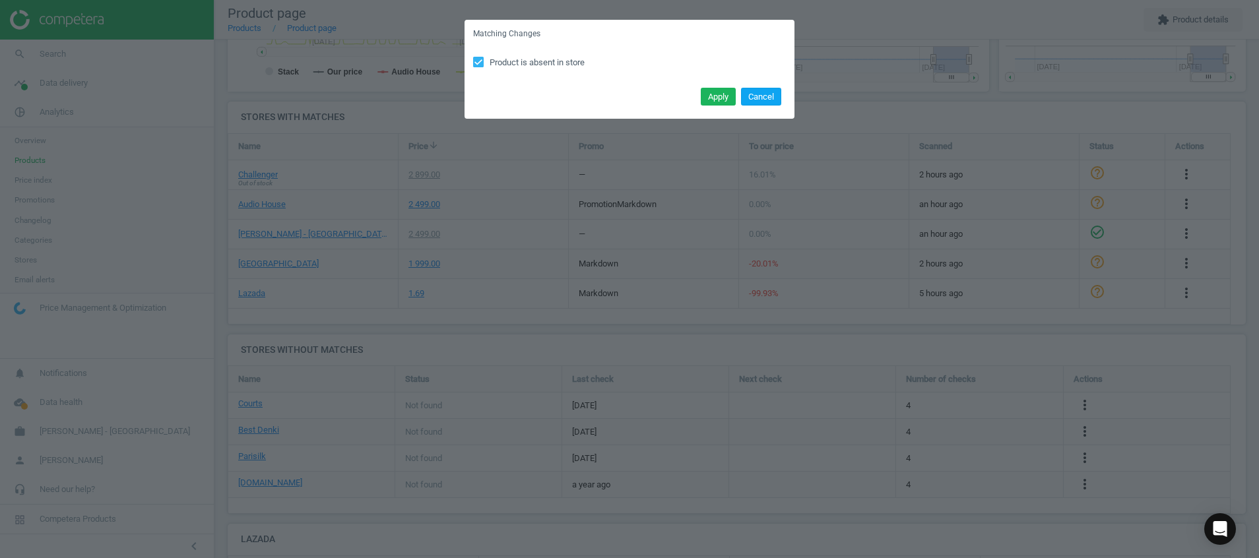
click at [761, 94] on button "Cancel" at bounding box center [761, 97] width 40 height 18
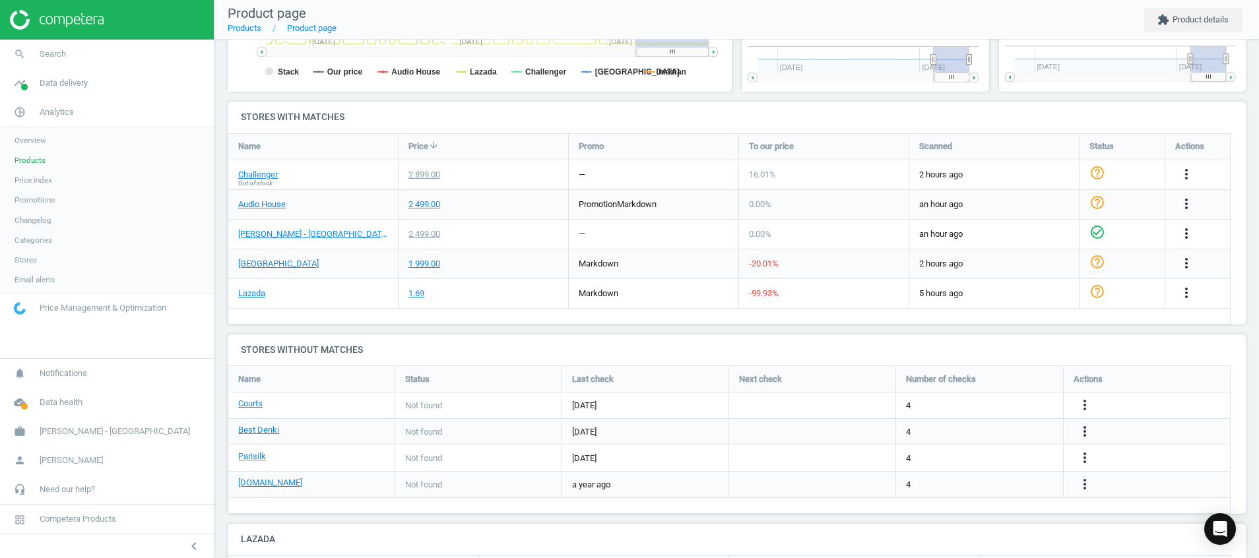
click at [1049, 267] on icon "more_vert" at bounding box center [1187, 263] width 16 height 16
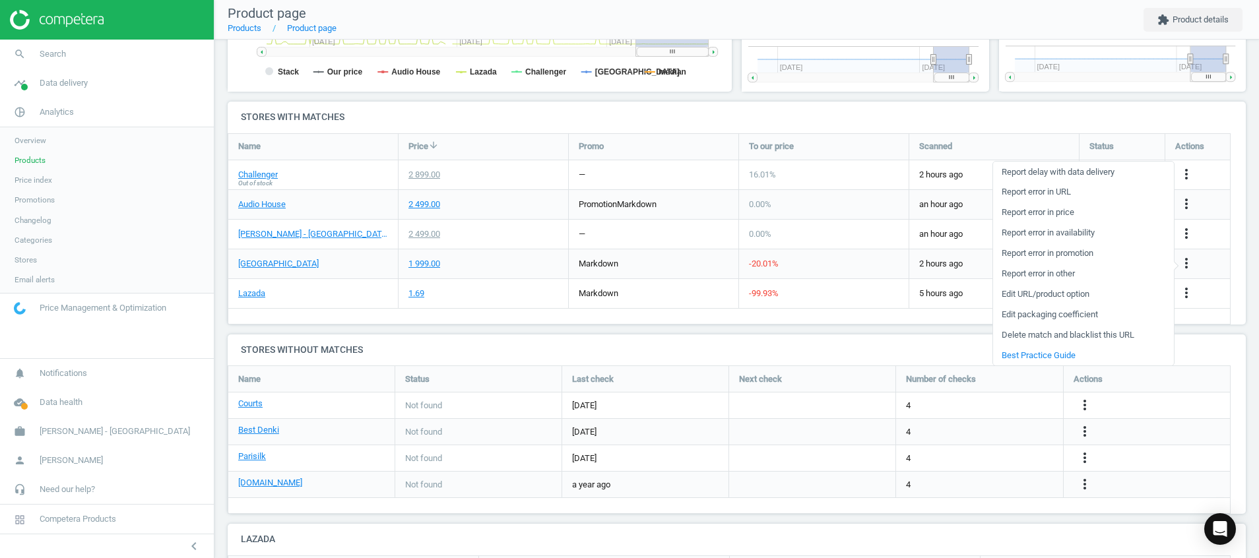
click at [1049, 275] on link "Report error in other" at bounding box center [1083, 274] width 181 height 20
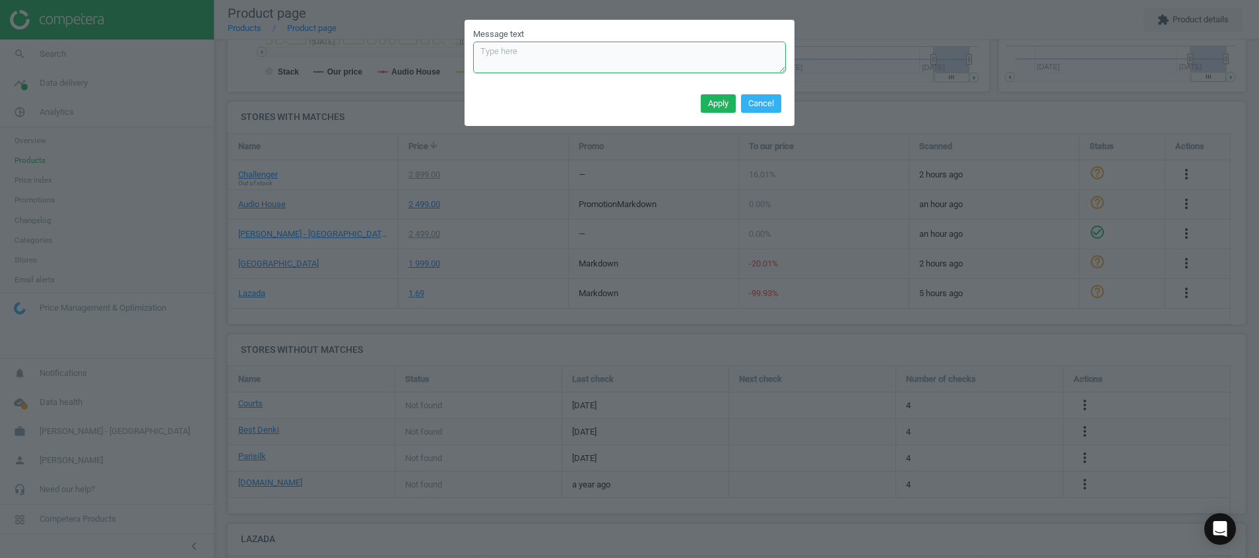
click at [568, 55] on textarea "Message text" at bounding box center [629, 58] width 313 height 32
paste textarea "For Ruhens, there are both 1-year and 3-year usage models. The three models lis…"
paste textarea "1036786"
paste textarea "1036768"
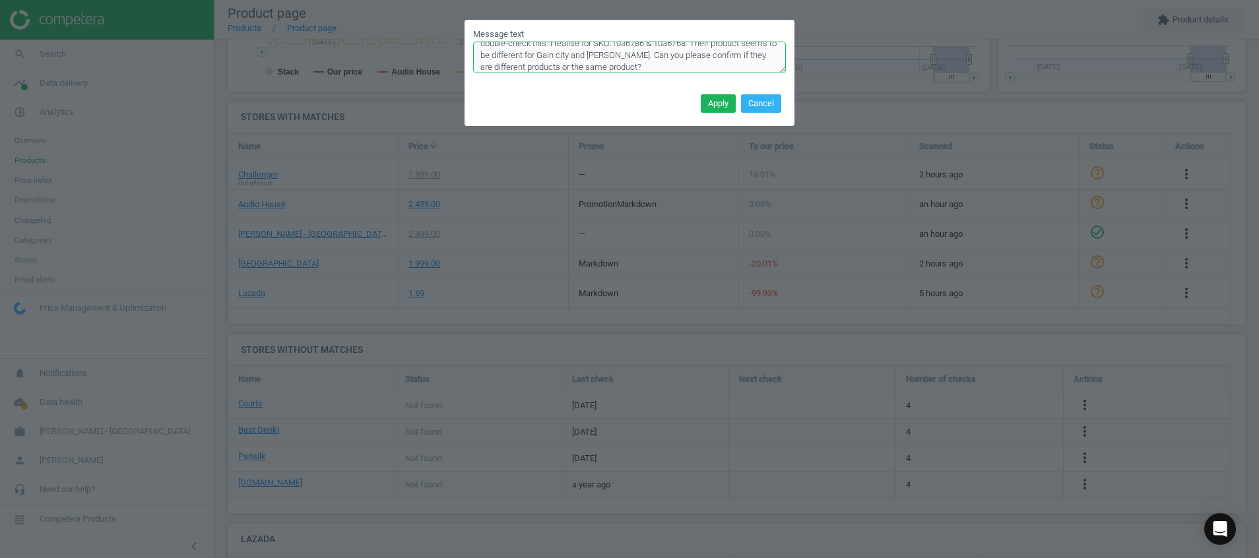
scroll to position [0, 0]
drag, startPoint x: 649, startPoint y: 71, endPoint x: 459, endPoint y: 17, distance: 197.6
click at [459, 17] on div "Message text Hi Competera Team, For Ruhens, there are both 1-year and 3-year us…" at bounding box center [629, 279] width 1259 height 558
type textarea "Hi Competera Team, For Ruhens, there are both 1-year and 3-year usage models. T…"
click at [756, 104] on button "Cancel" at bounding box center [761, 103] width 40 height 18
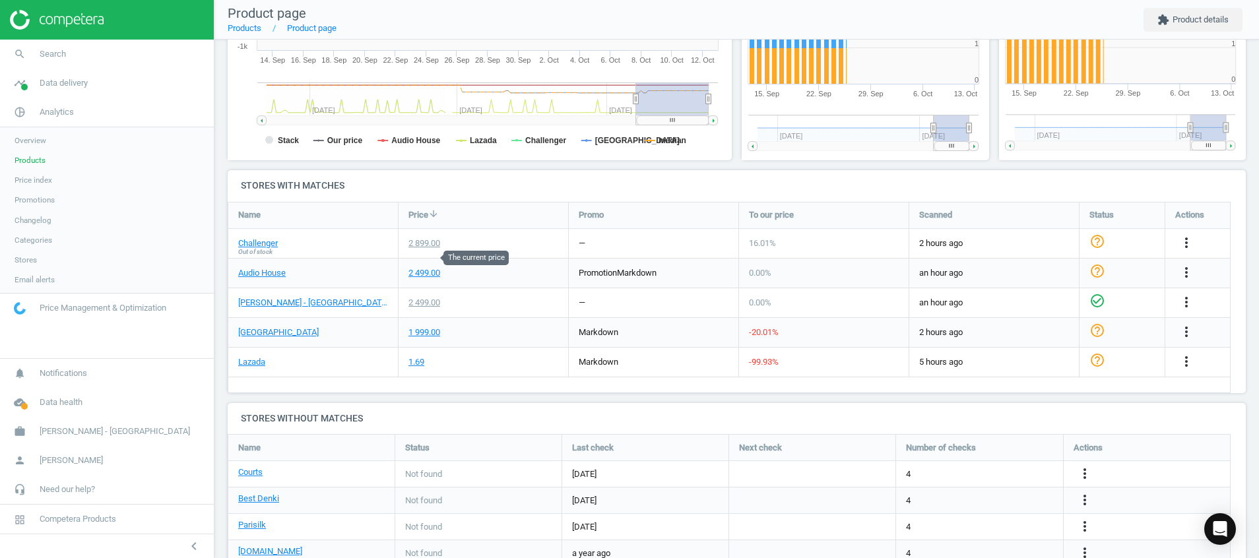
scroll to position [297, 0]
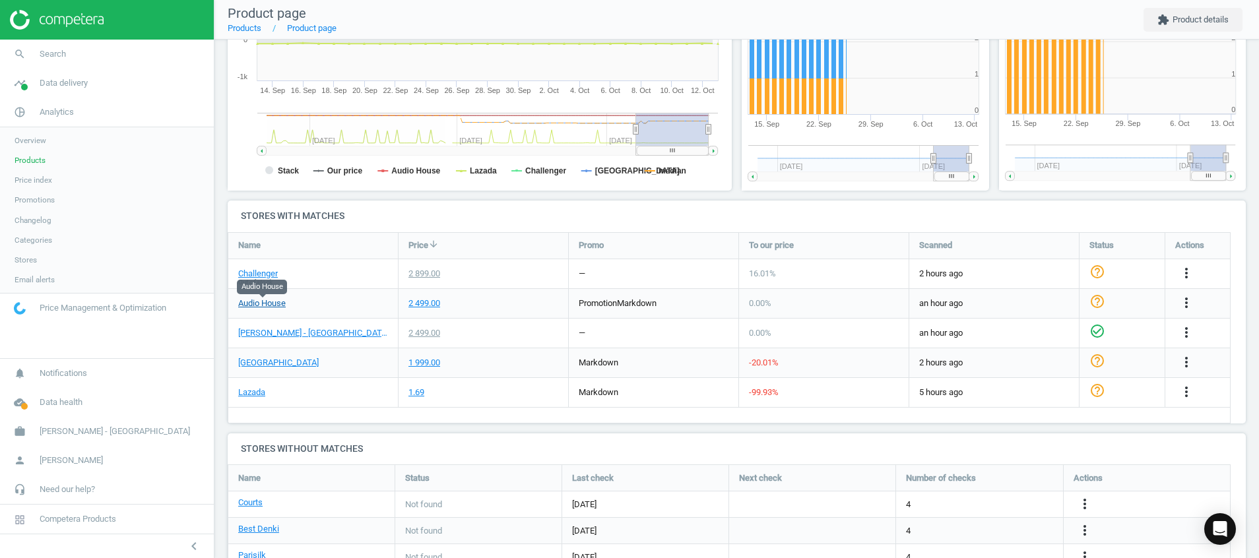
click at [275, 306] on link "Audio House" at bounding box center [262, 304] width 48 height 12
click at [259, 276] on link "Challenger" at bounding box center [258, 274] width 40 height 12
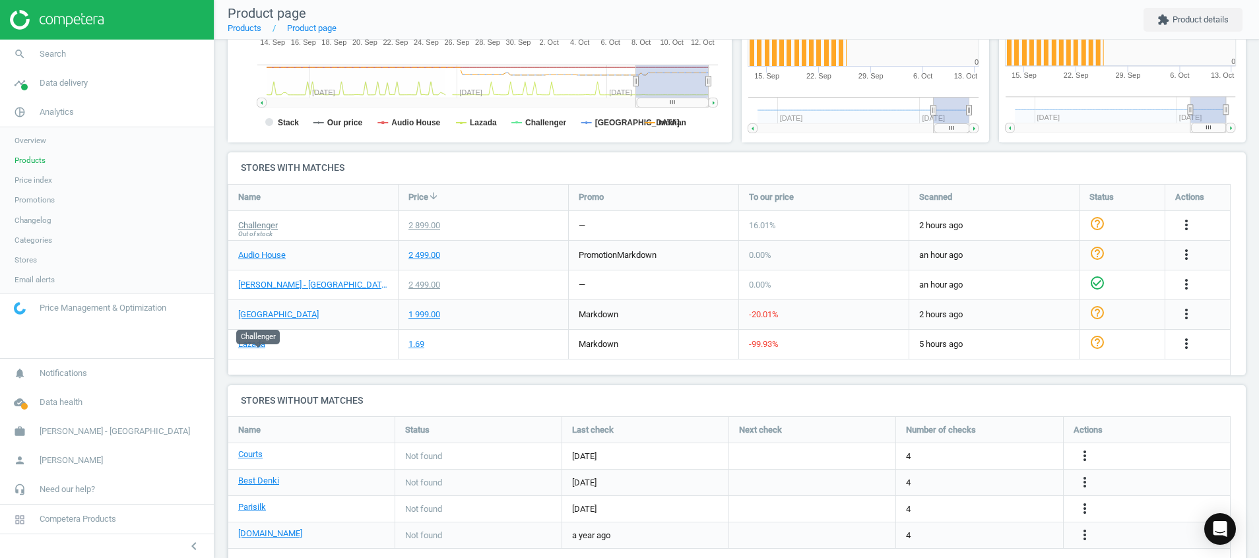
scroll to position [396, 0]
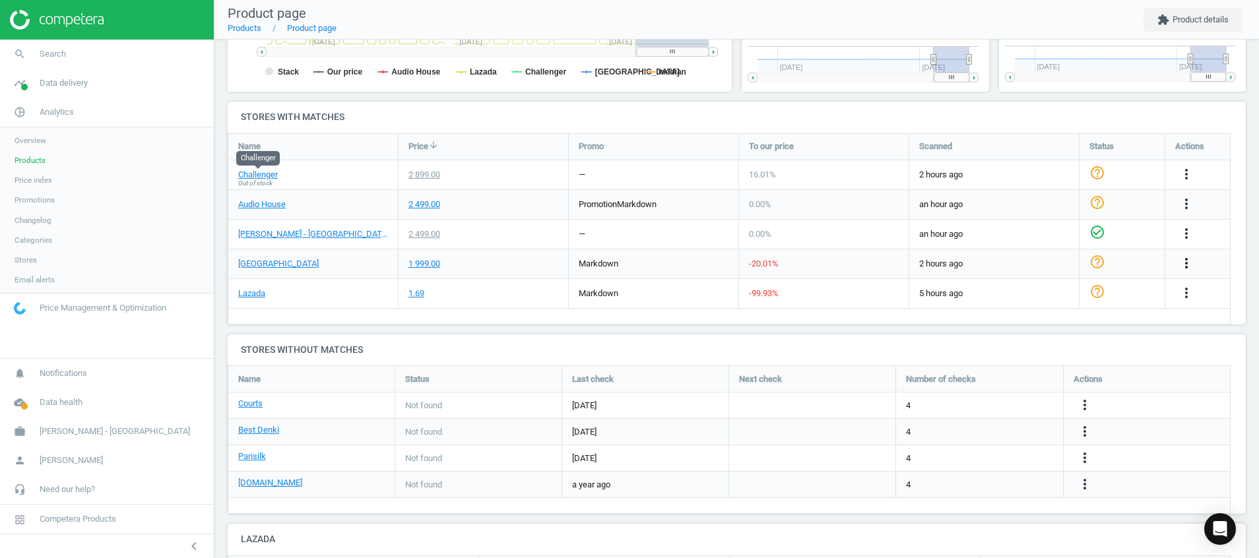
click at [1049, 264] on icon "more_vert" at bounding box center [1187, 263] width 16 height 16
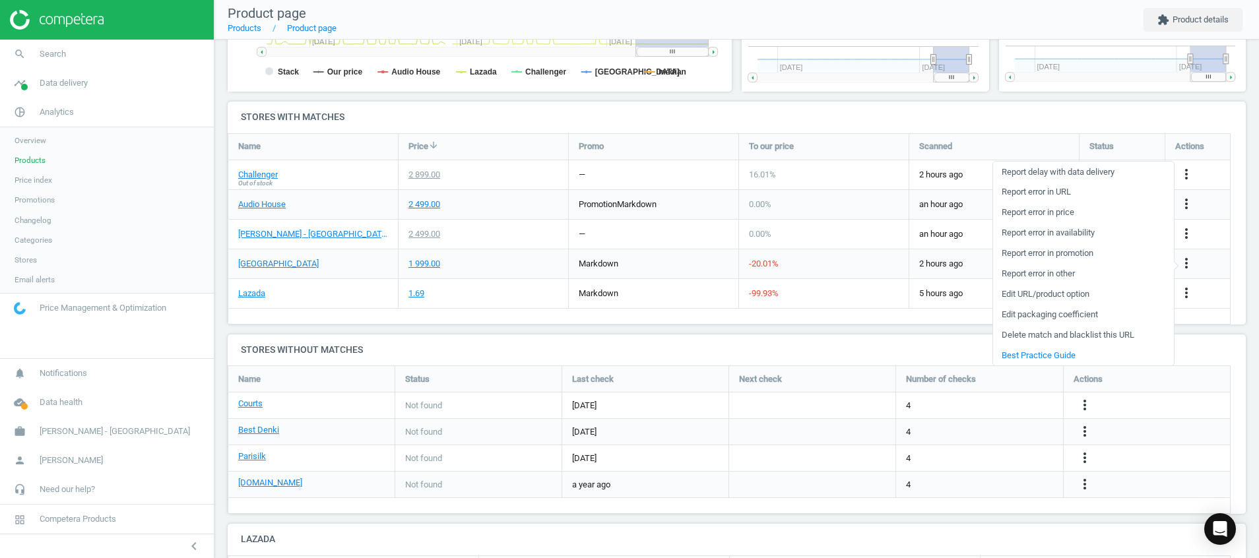
click at [1049, 274] on link "Report error in other" at bounding box center [1083, 274] width 181 height 20
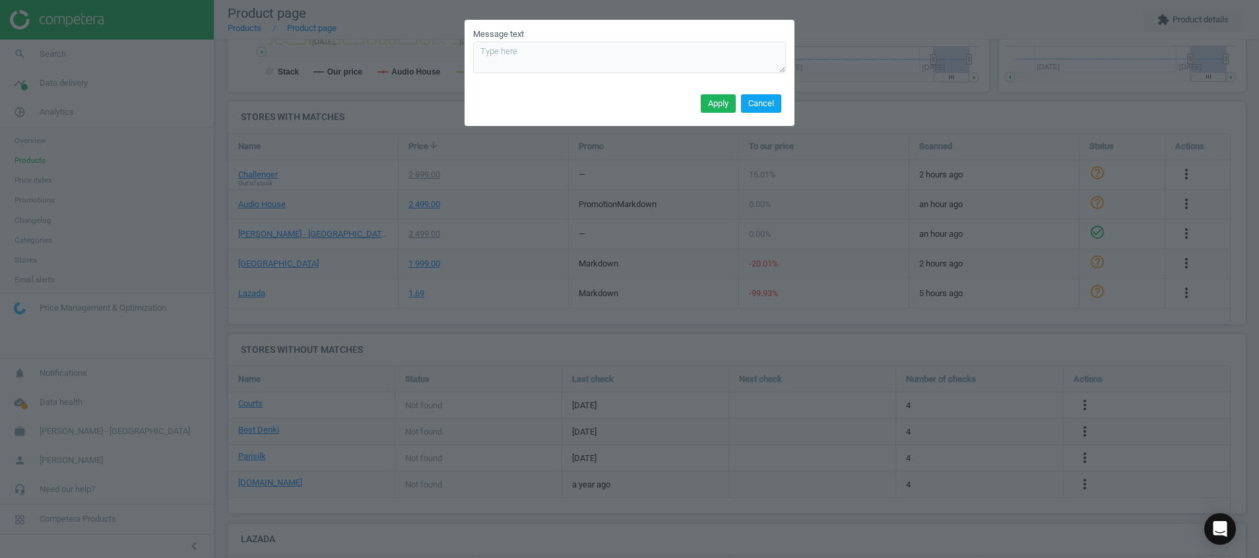
click at [761, 100] on button "Cancel" at bounding box center [761, 103] width 40 height 18
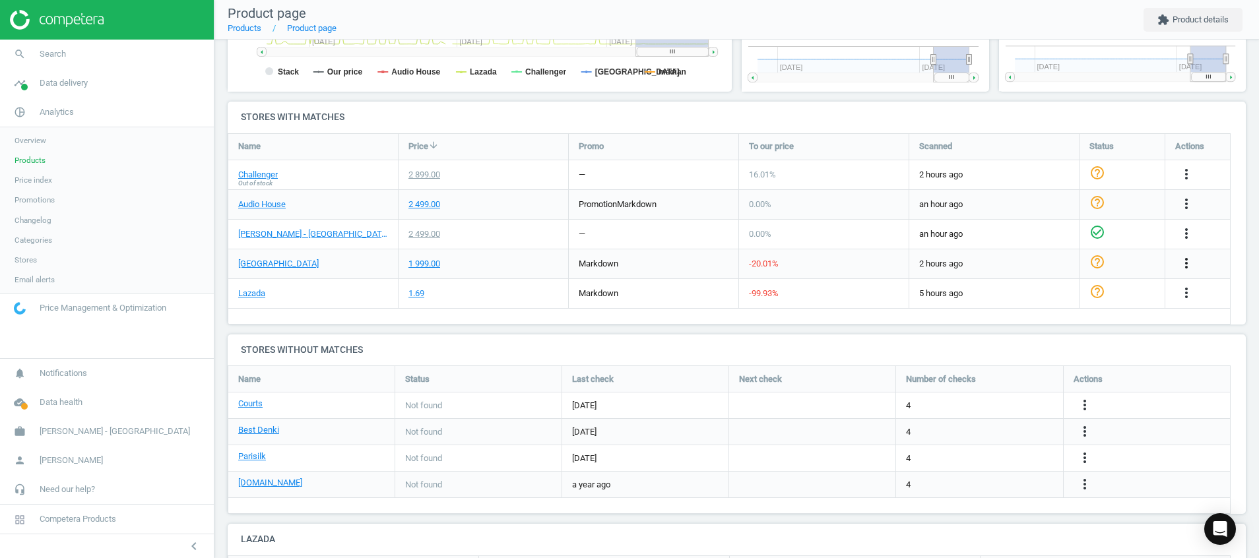
click at [1049, 261] on icon "more_vert" at bounding box center [1187, 263] width 16 height 16
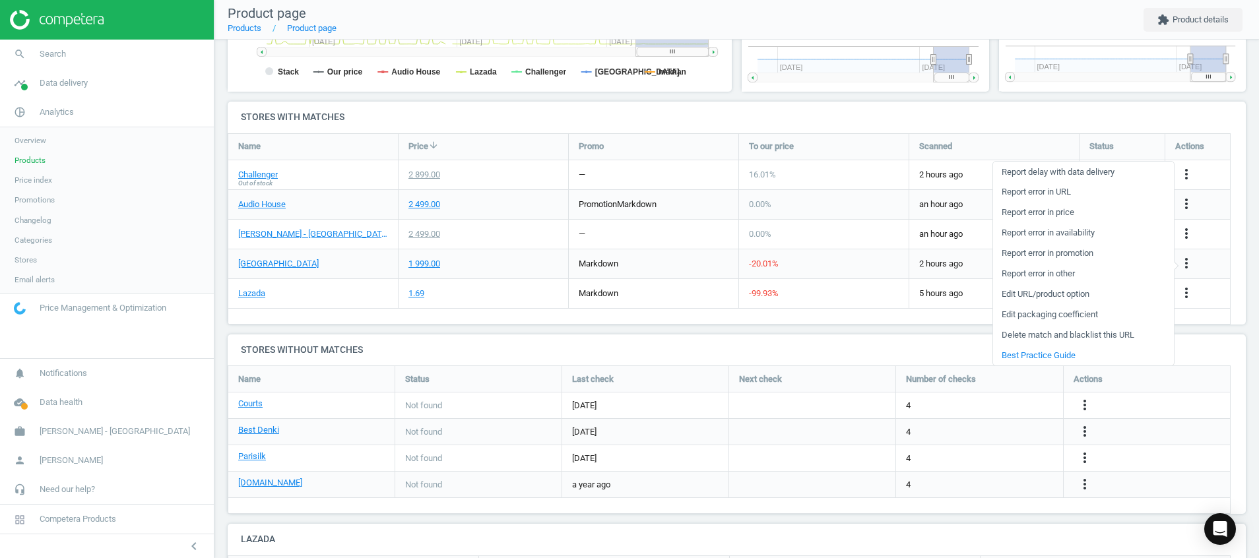
click at [1049, 275] on link "Report error in other" at bounding box center [1083, 274] width 181 height 20
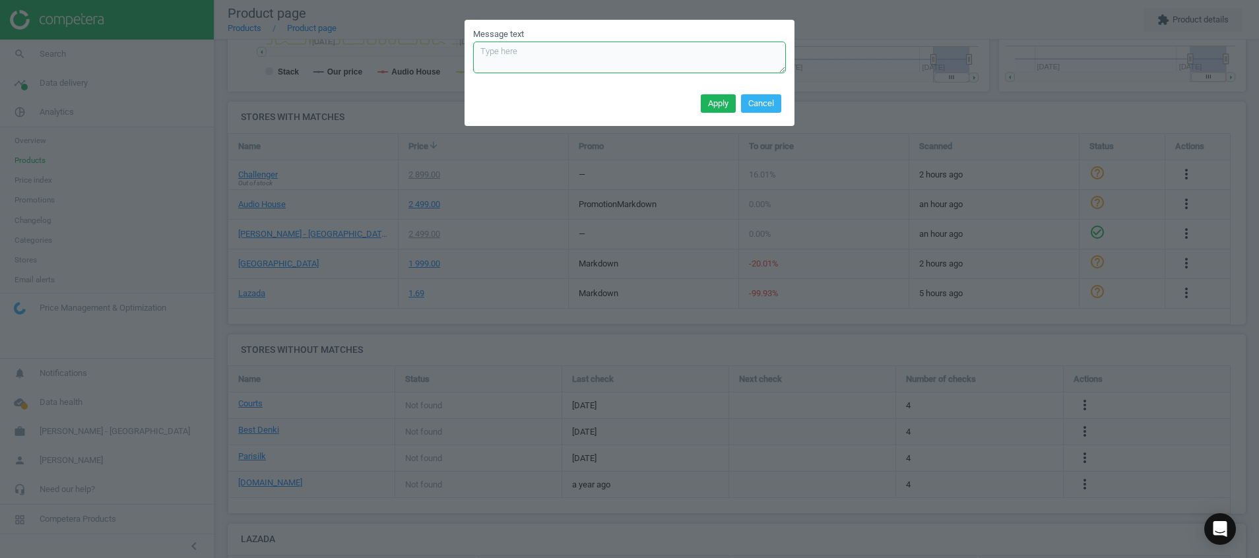
click at [603, 55] on textarea "Message text" at bounding box center [629, 58] width 313 height 32
paste textarea "Hi Competera Team, For Ruhens, there are both 1-year and 3-year usage models. T…"
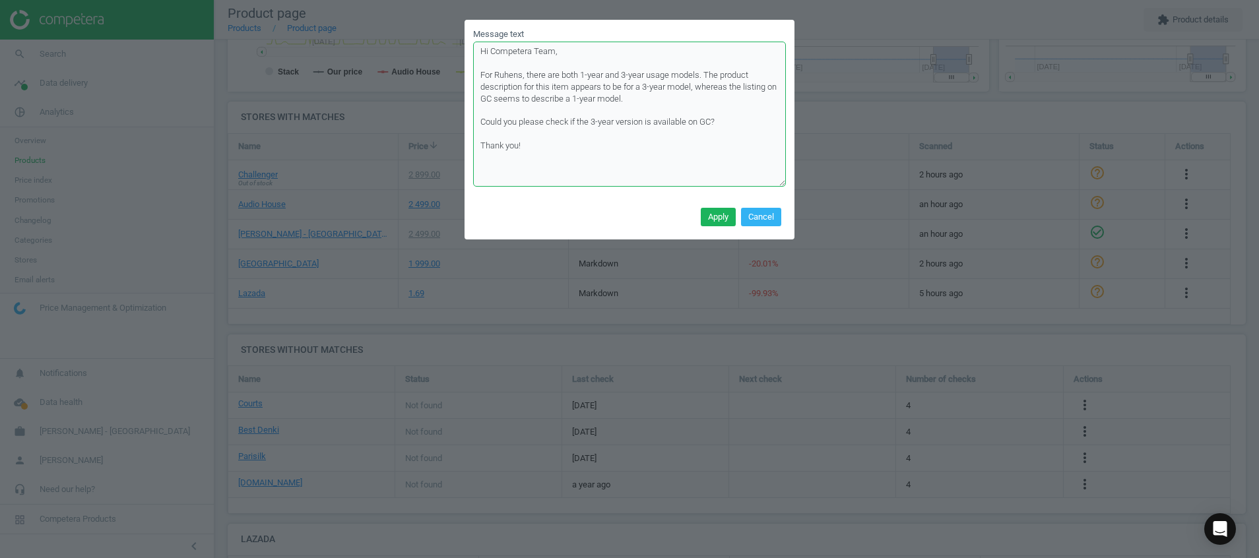
drag, startPoint x: 782, startPoint y: 71, endPoint x: 803, endPoint y: 185, distance: 115.4
click at [803, 185] on div "Message text Hi Competera Team, For Ruhens, there are both 1-year and 3-year us…" at bounding box center [629, 279] width 1259 height 558
click at [729, 122] on textarea "Hi Competera Team, For Ruhens, there are both 1-year and 3-year usage models. T…" at bounding box center [629, 114] width 313 height 145
click at [490, 98] on textarea "Hi Competera Team, For Ruhens, there are both 1-year and 3-year usage models. T…" at bounding box center [629, 114] width 313 height 145
drag, startPoint x: 542, startPoint y: 145, endPoint x: 430, endPoint y: 48, distance: 148.3
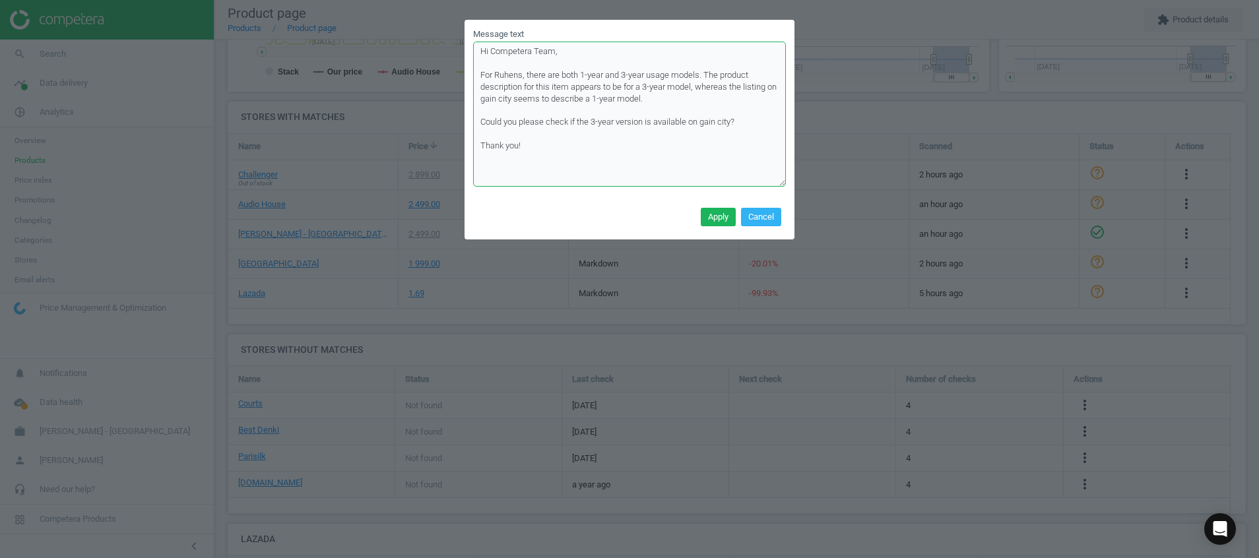
click at [430, 48] on div "Message text Hi Competera Team, For Ruhens, there are both 1-year and 3-year us…" at bounding box center [629, 279] width 1259 height 558
type textarea "Hi Competera Team, For Ruhens, there are both 1-year and 3-year usage models. T…"
click at [720, 212] on button "Apply" at bounding box center [718, 217] width 35 height 18
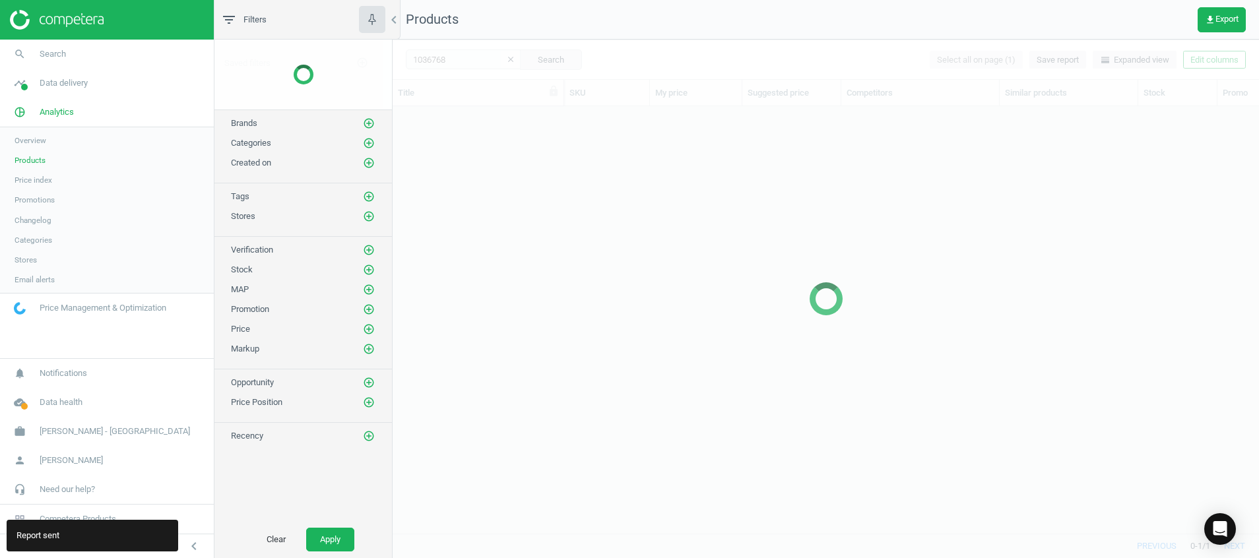
scroll to position [397, 851]
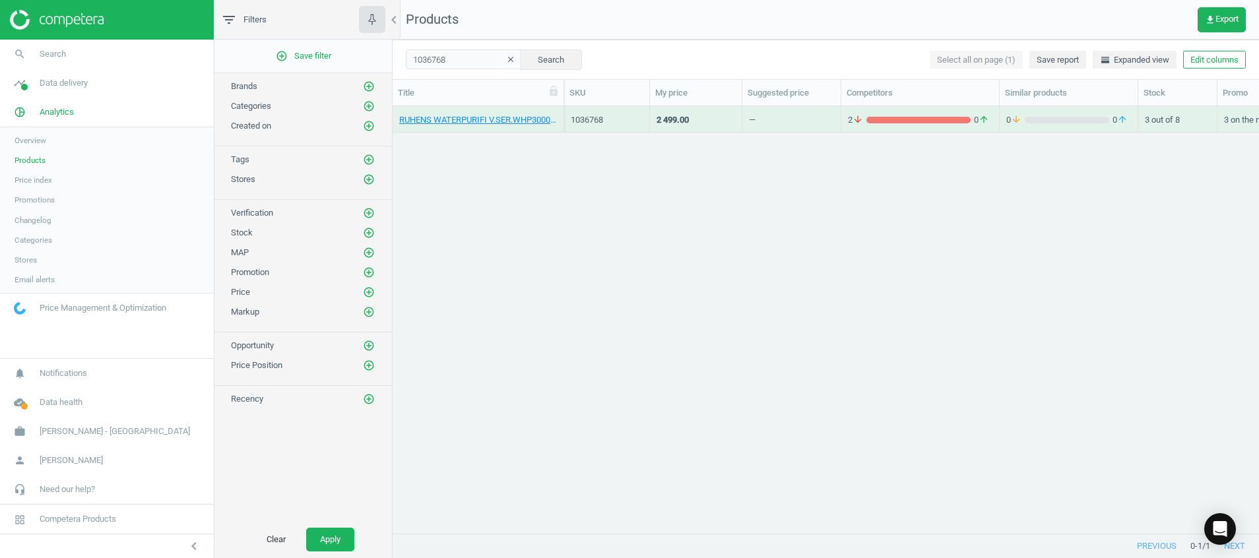
click at [506, 64] on icon "clear" at bounding box center [510, 59] width 9 height 9
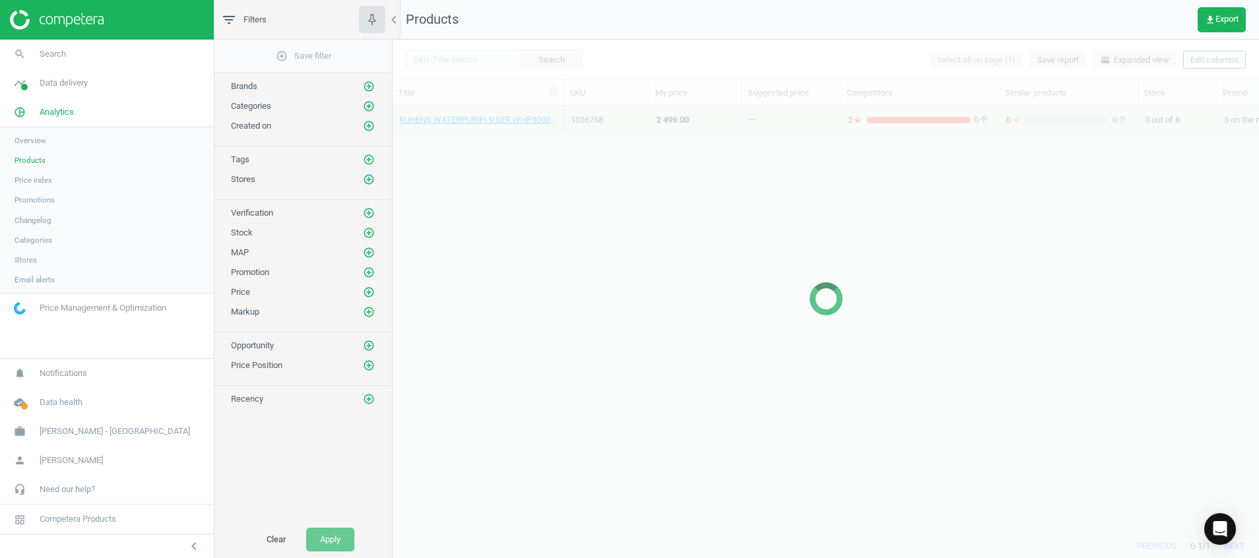
click at [463, 60] on div at bounding box center [826, 299] width 867 height 519
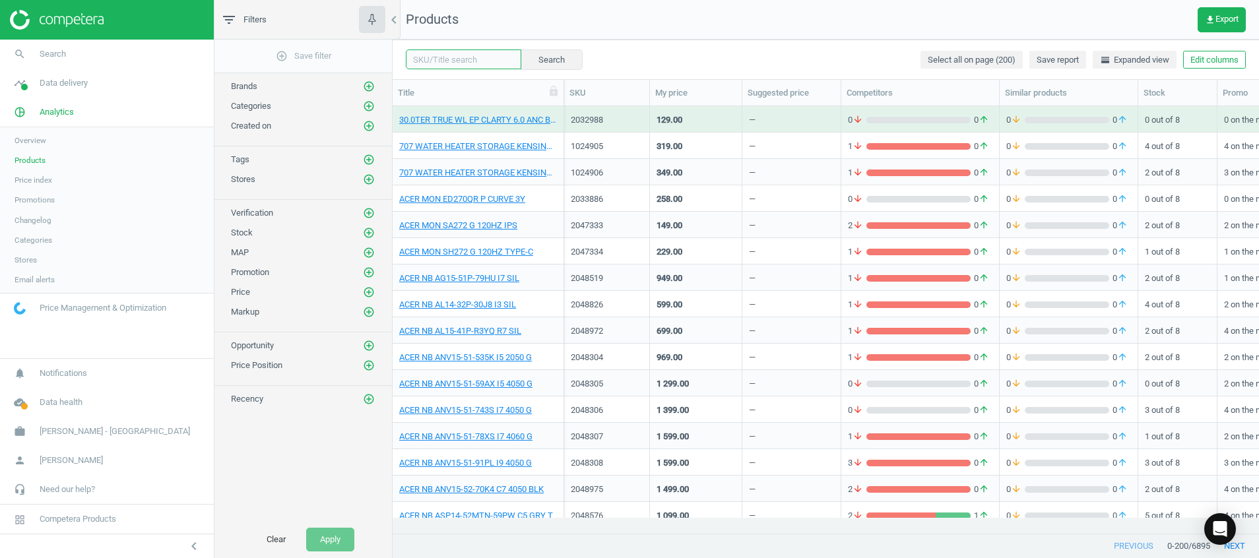
click at [463, 60] on input "text" at bounding box center [464, 60] width 116 height 20
paste input "1036786"
type input "1036786"
click at [535, 55] on button "Search" at bounding box center [551, 60] width 62 height 20
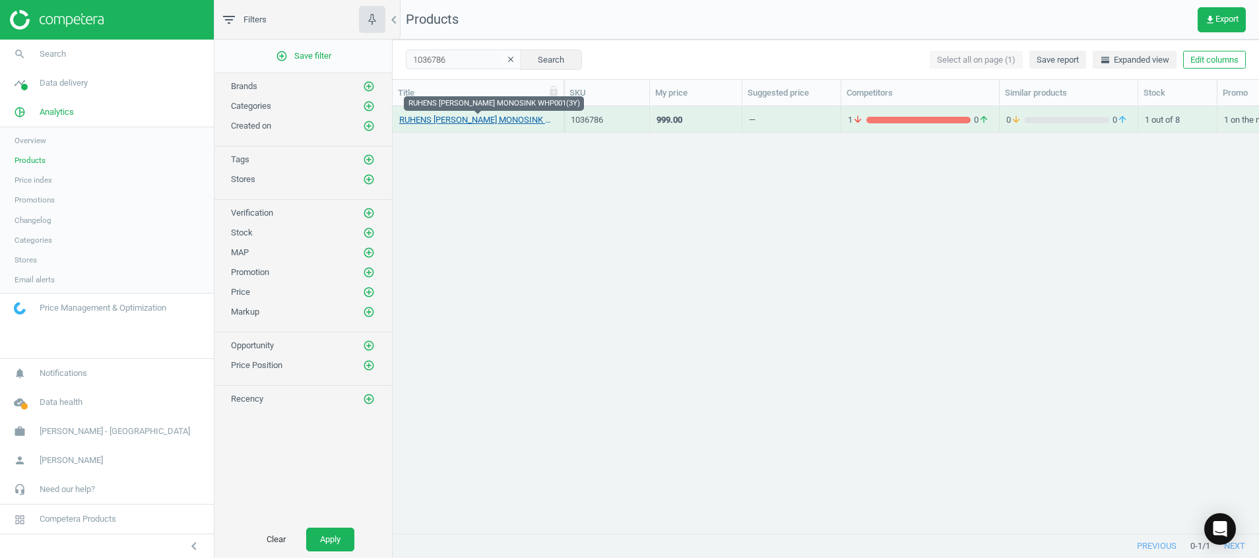
click at [500, 120] on link "RUHENS W.PURI MONOSINK WHP001(3Y)" at bounding box center [478, 120] width 158 height 12
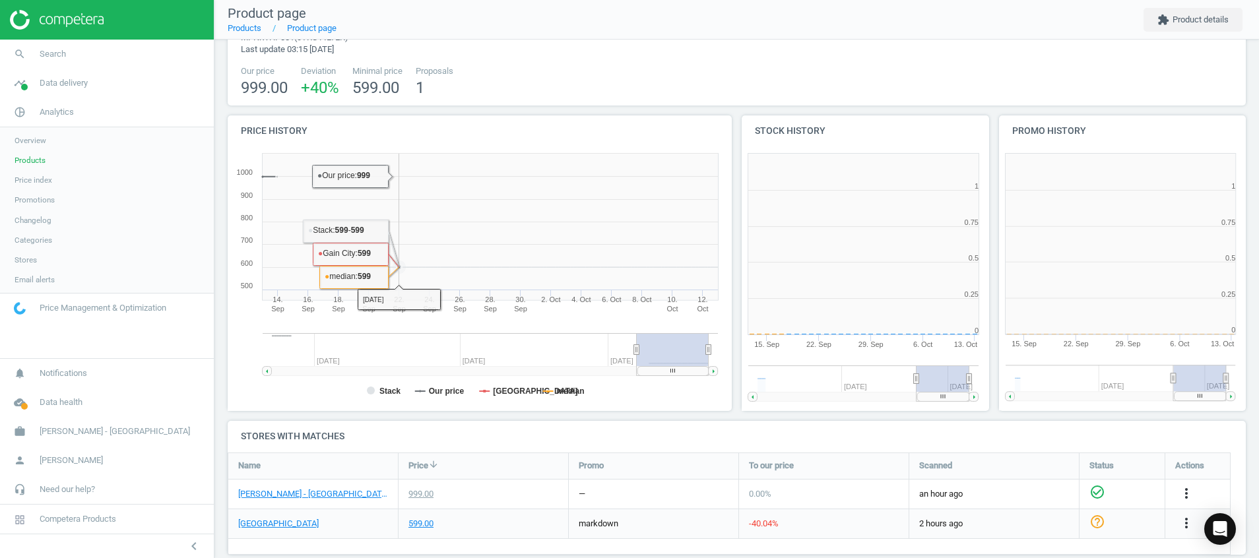
scroll to position [297, 0]
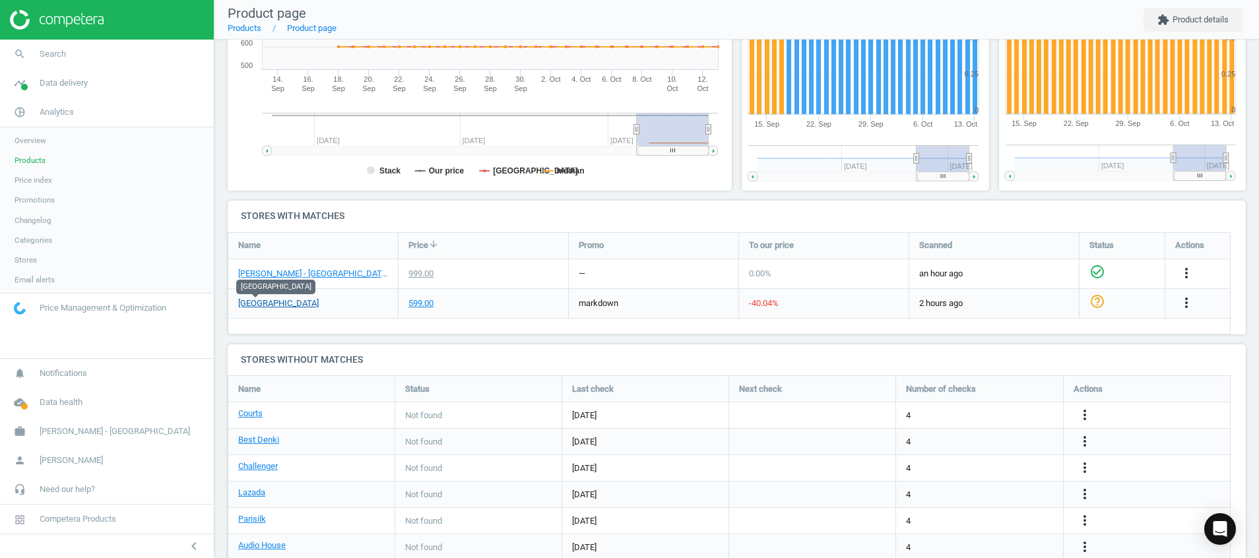
click at [263, 308] on link "Gain City" at bounding box center [278, 304] width 81 height 12
click at [279, 270] on link "[PERSON_NAME] - [GEOGRAPHIC_DATA]" at bounding box center [313, 274] width 150 height 12
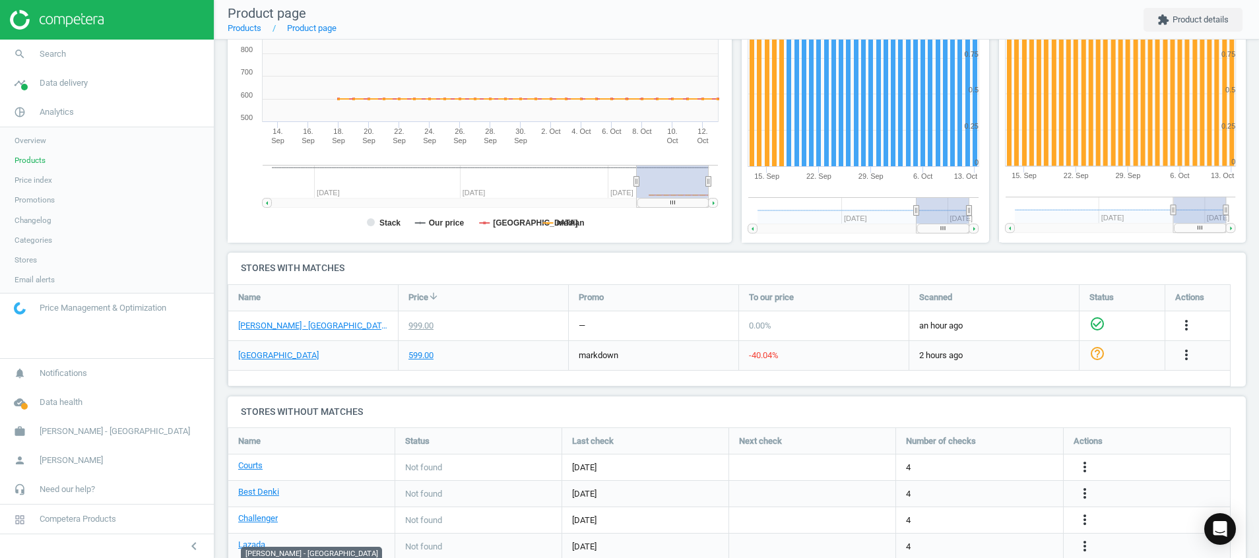
scroll to position [365, 0]
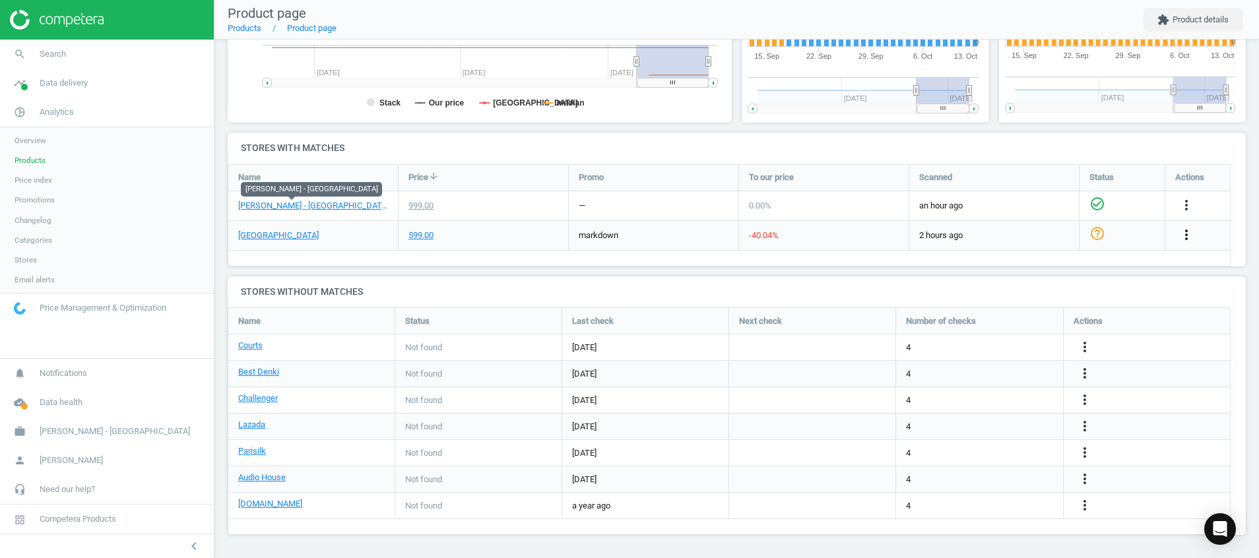
click at [1049, 235] on icon "more_vert" at bounding box center [1187, 235] width 16 height 16
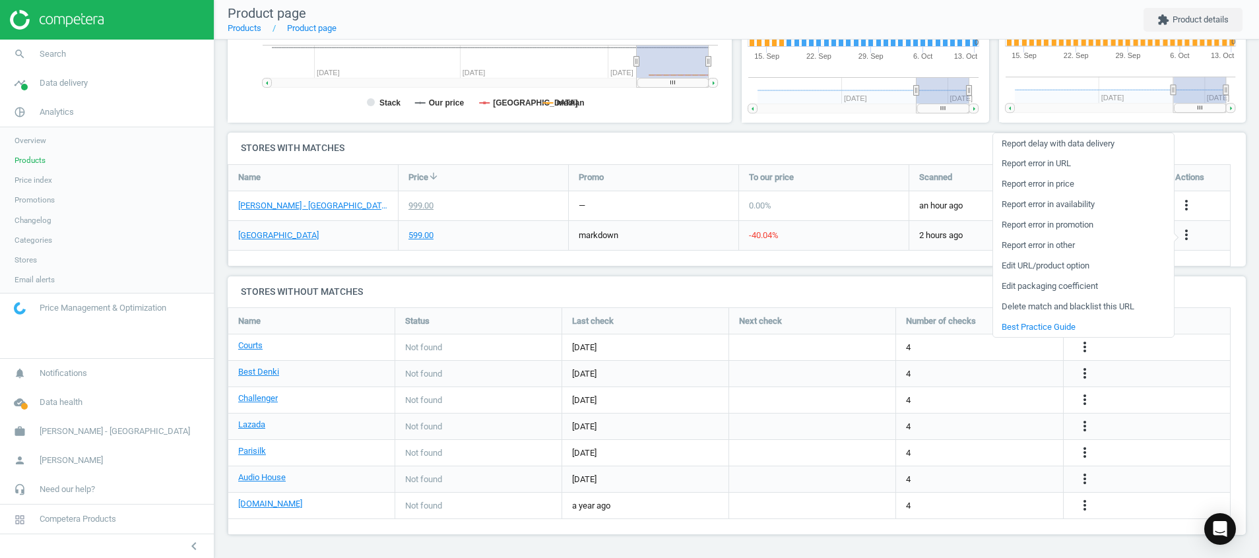
click at [1047, 240] on link "Report error in other" at bounding box center [1083, 246] width 181 height 20
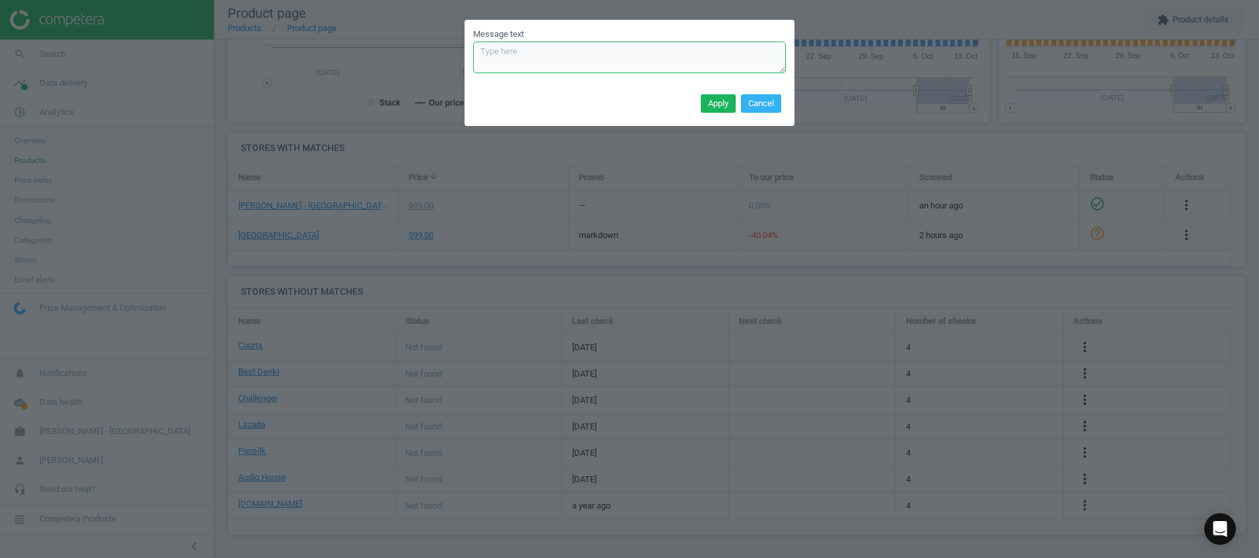
click at [506, 61] on textarea "Message text" at bounding box center [629, 58] width 313 height 32
paste textarea "1036786"
type textarea "1036786"
paste textarea "Hi Competera Team, For Ruhens, there are both 1-year and 3-year usage models. T…"
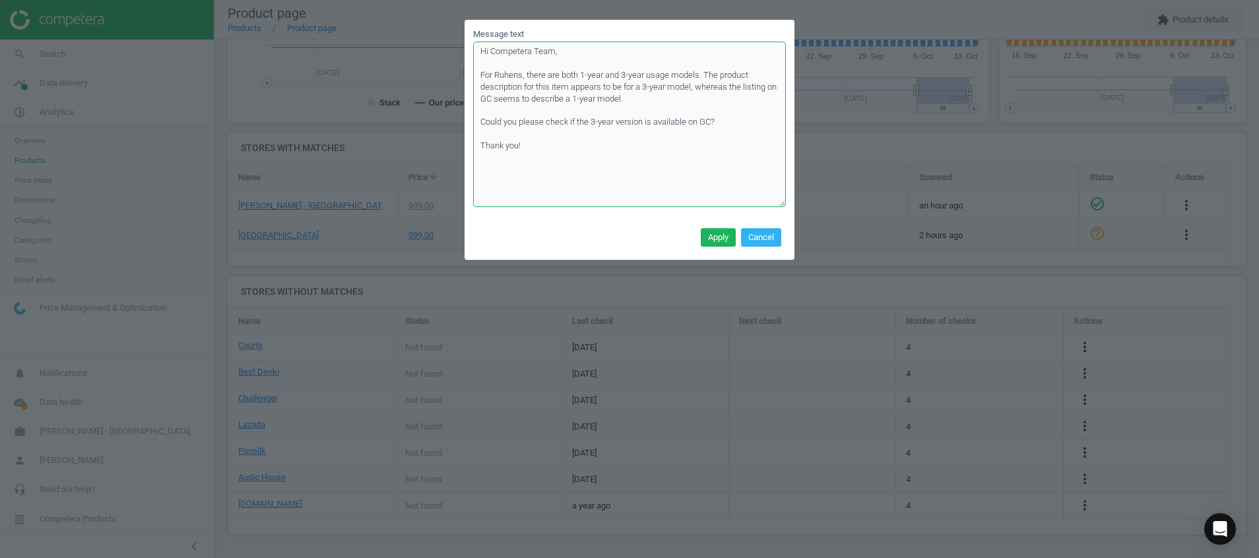
drag, startPoint x: 778, startPoint y: 72, endPoint x: 788, endPoint y: 206, distance: 134.4
click at [788, 206] on div "Message text Hi Competera Team, For Ruhens, there are both 1-year and 3-year us…" at bounding box center [630, 122] width 330 height 205
click at [489, 99] on textarea "Hi Competera Team, For Ruhens, there are both 1-year and 3-year usage models. T…" at bounding box center [629, 125] width 313 height 166
click at [705, 127] on textarea "Hi Competera Team, For Ruhens, there are both 1-year and 3-year usage models. T…" at bounding box center [629, 125] width 313 height 166
type textarea "Hi Competera Team, For Ruhens, there are both 1-year and 3-year usage models. T…"
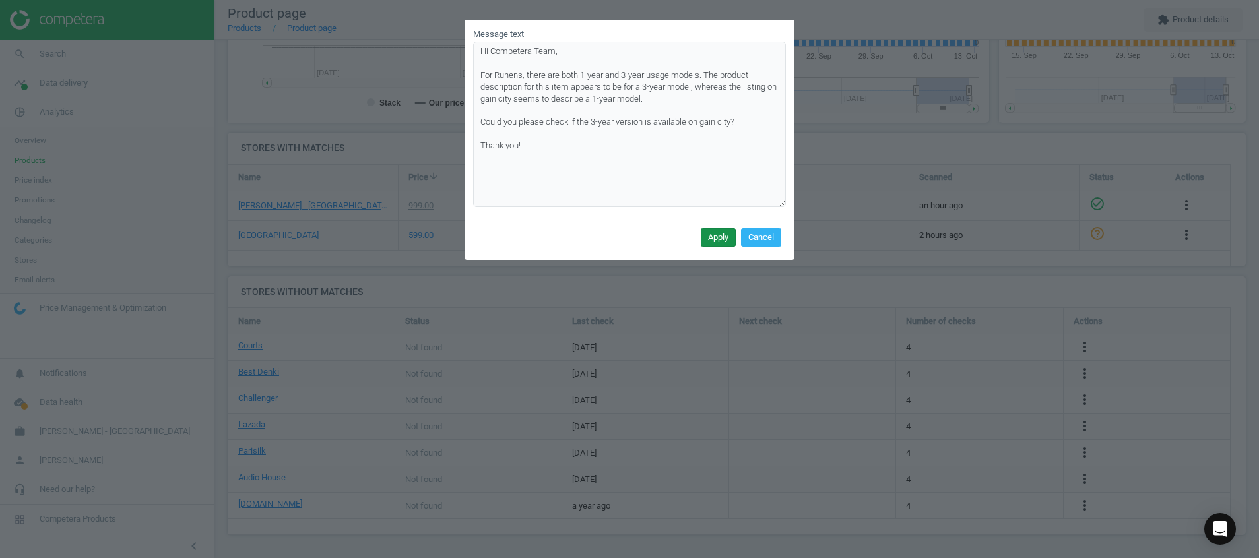
click at [723, 232] on button "Apply" at bounding box center [718, 237] width 35 height 18
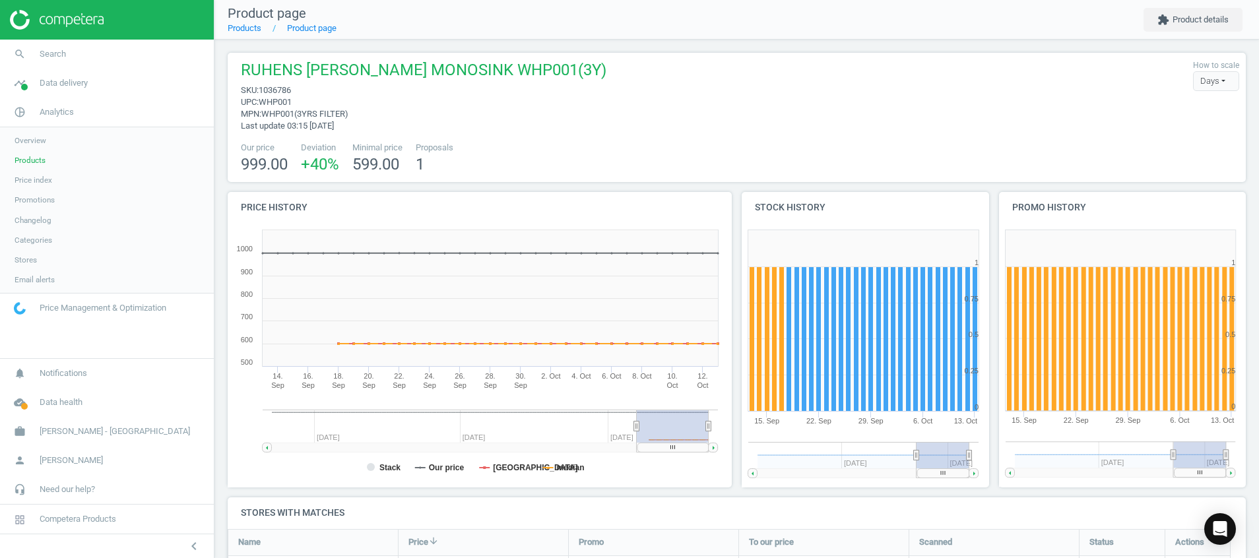
click at [46, 20] on img at bounding box center [57, 20] width 94 height 20
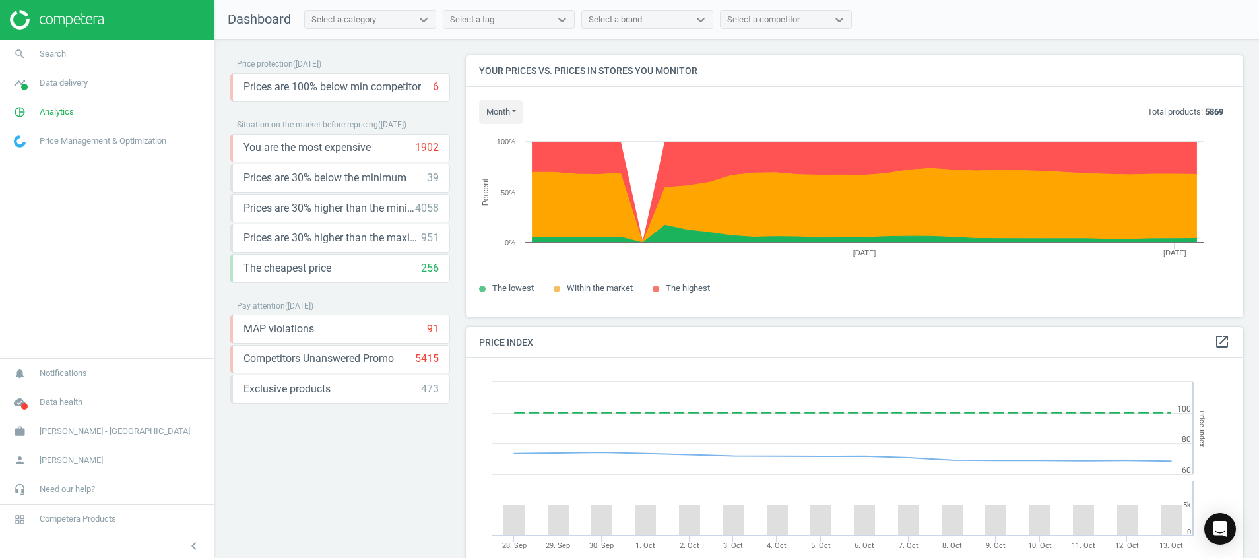
scroll to position [335, 793]
click at [18, 402] on icon "cloud_done" at bounding box center [19, 402] width 25 height 25
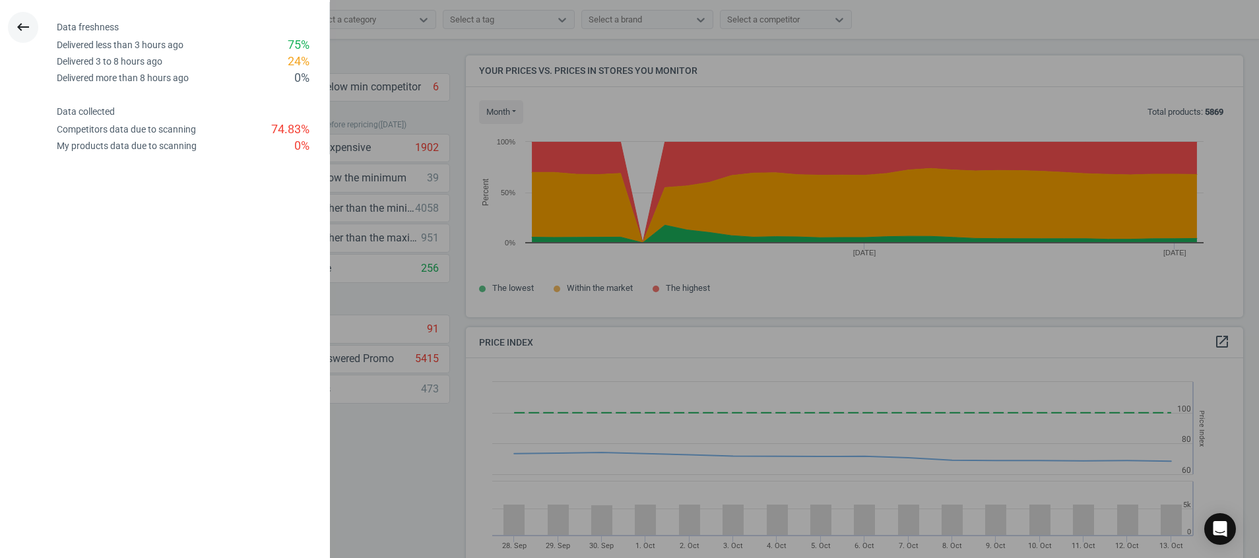
click at [23, 30] on icon "keyboard_backspace" at bounding box center [23, 27] width 16 height 16
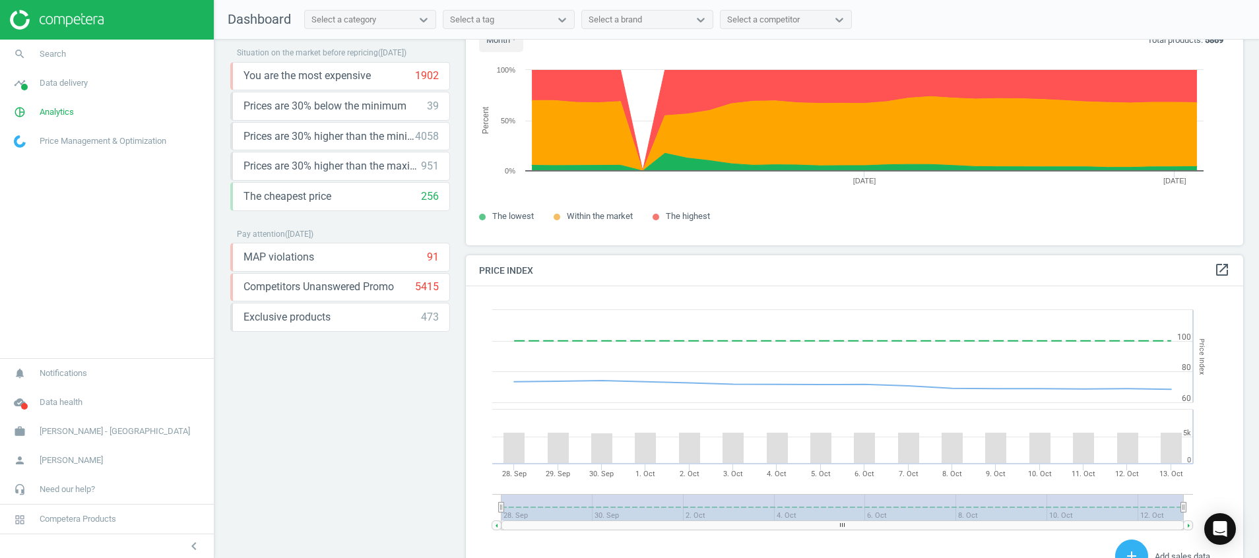
scroll to position [0, 0]
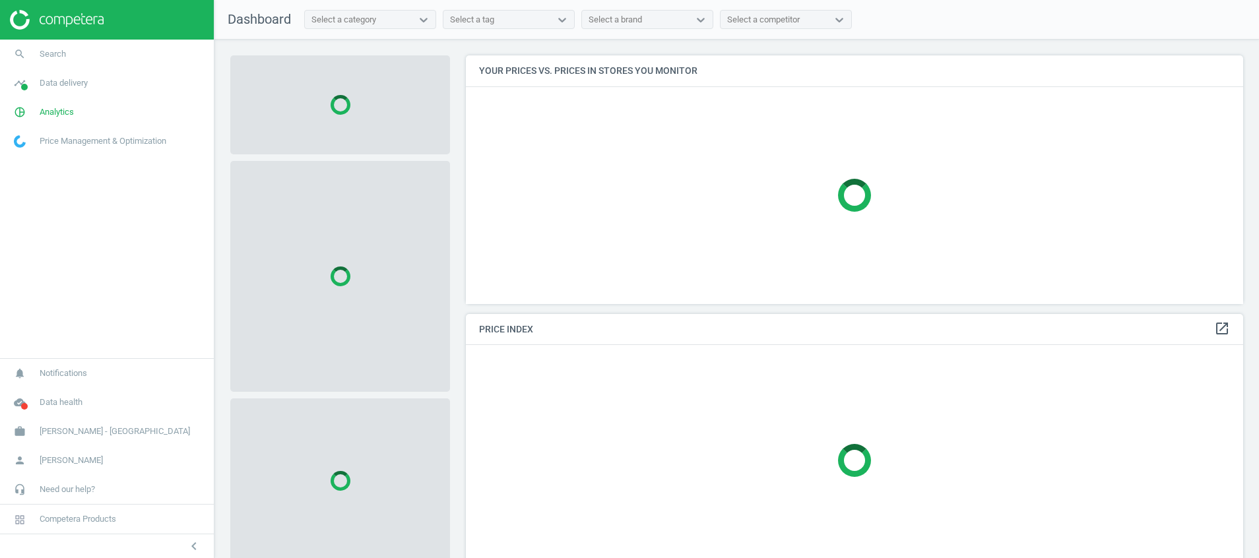
scroll to position [279, 793]
click at [24, 87] on span at bounding box center [24, 87] width 7 height 7
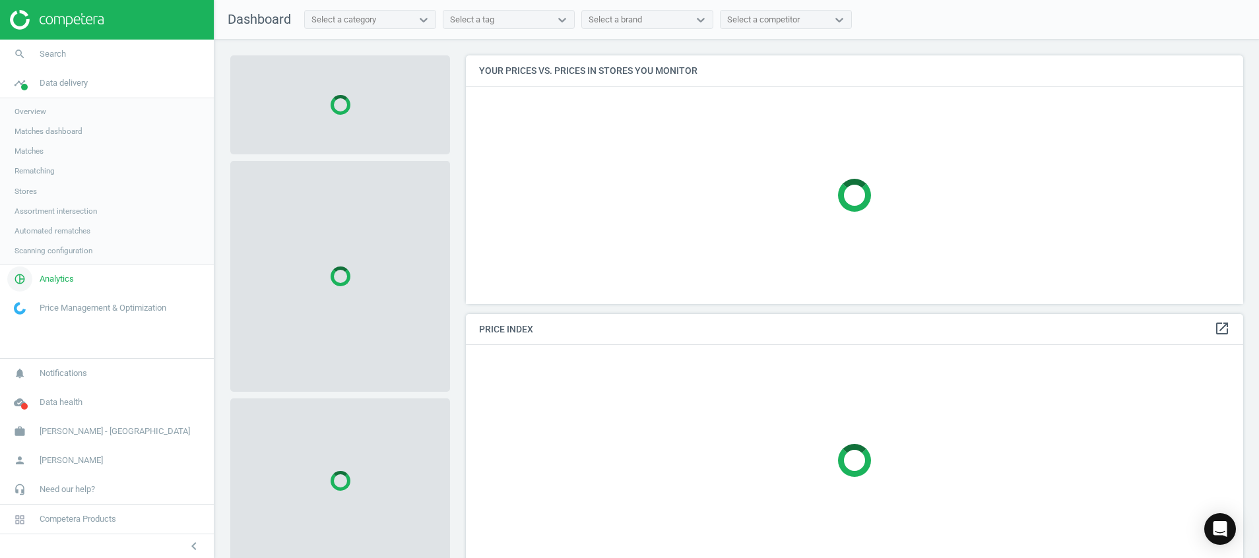
click at [16, 285] on icon "pie_chart_outlined" at bounding box center [19, 279] width 25 height 25
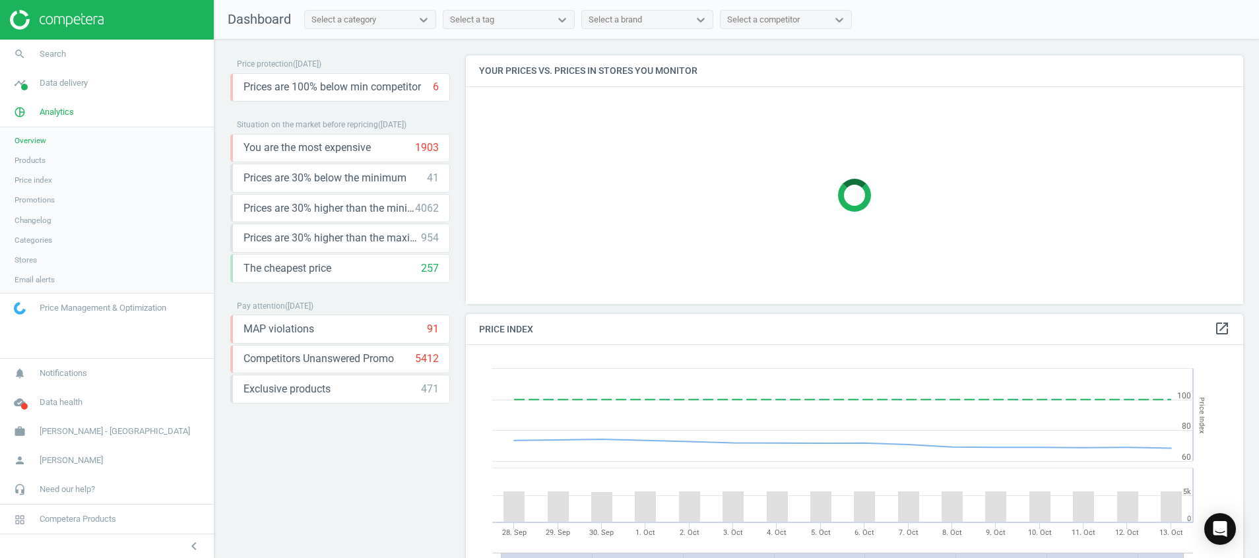
scroll to position [335, 793]
click at [34, 160] on span "Products" at bounding box center [30, 160] width 31 height 11
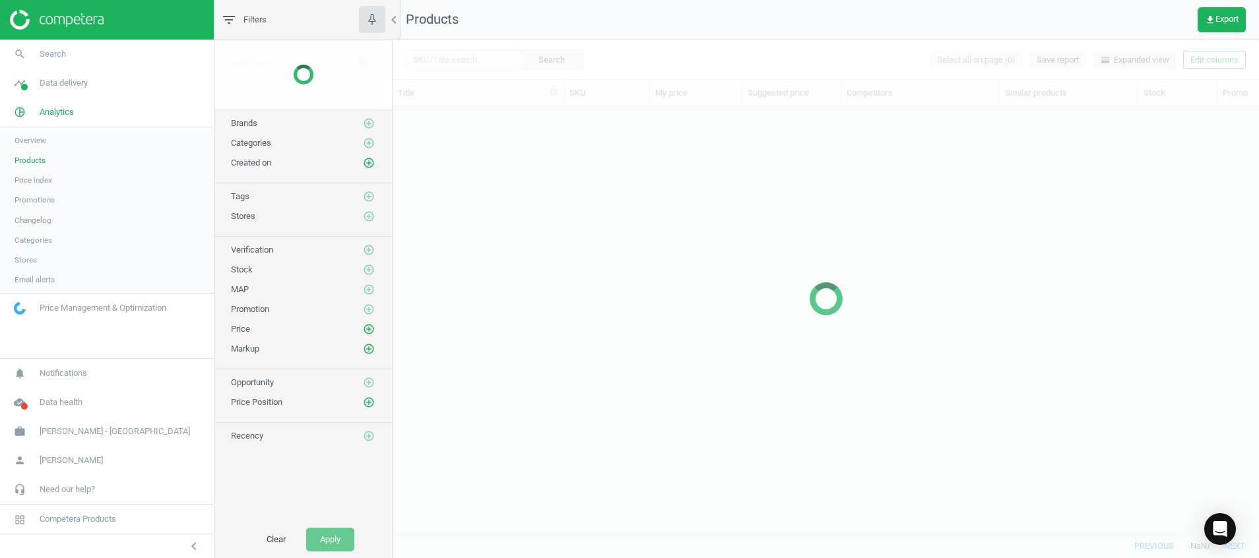
scroll to position [397, 851]
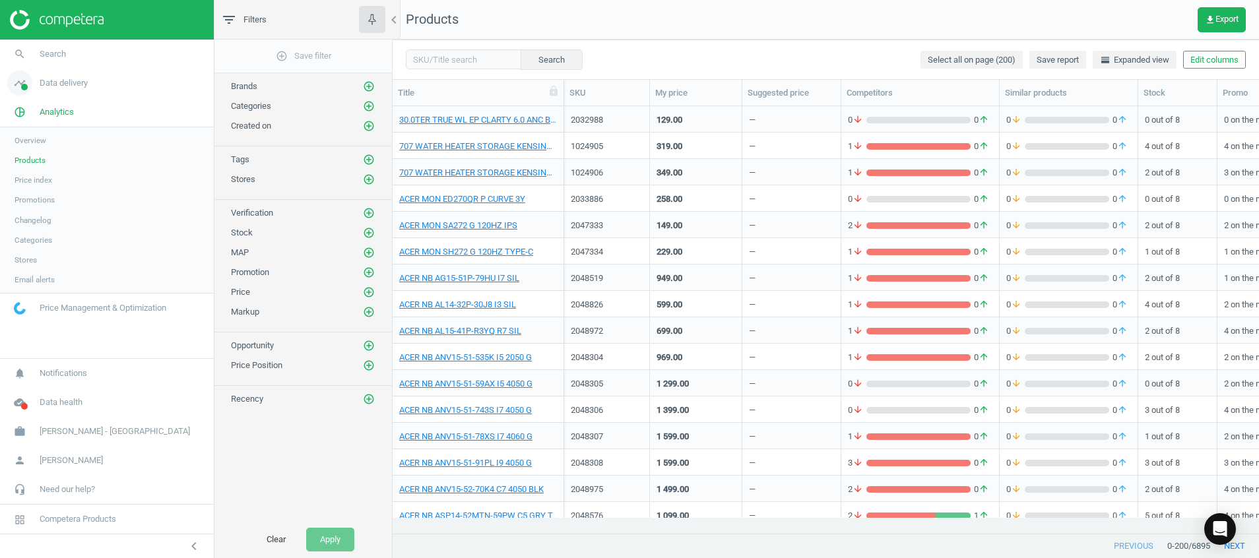
click at [25, 90] on span at bounding box center [24, 87] width 7 height 7
click at [22, 190] on span "Stores" at bounding box center [26, 191] width 22 height 11
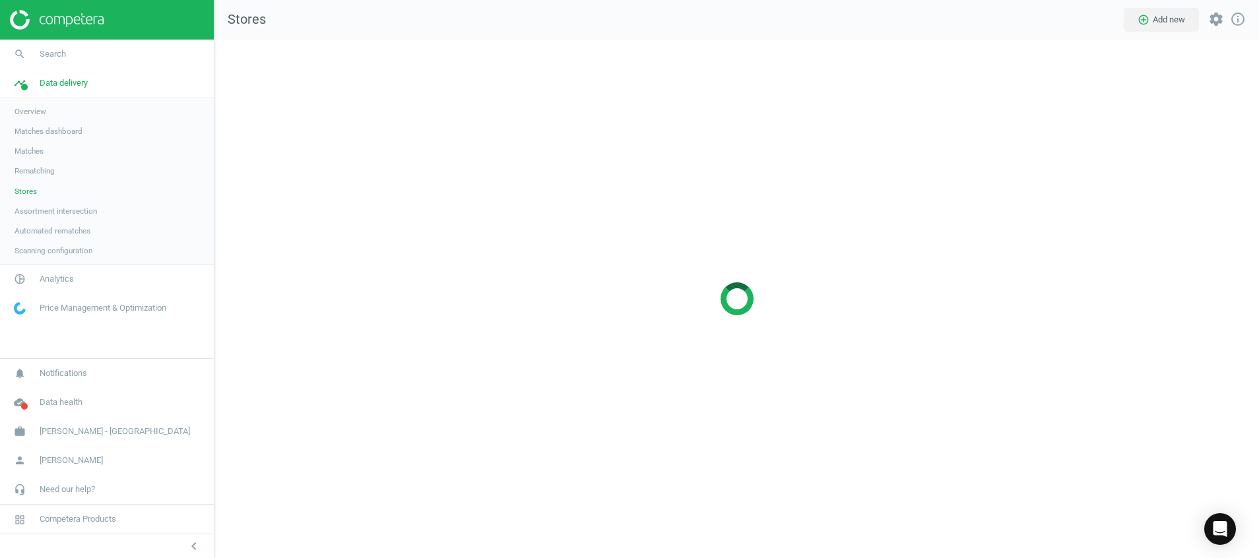
scroll to position [550, 1076]
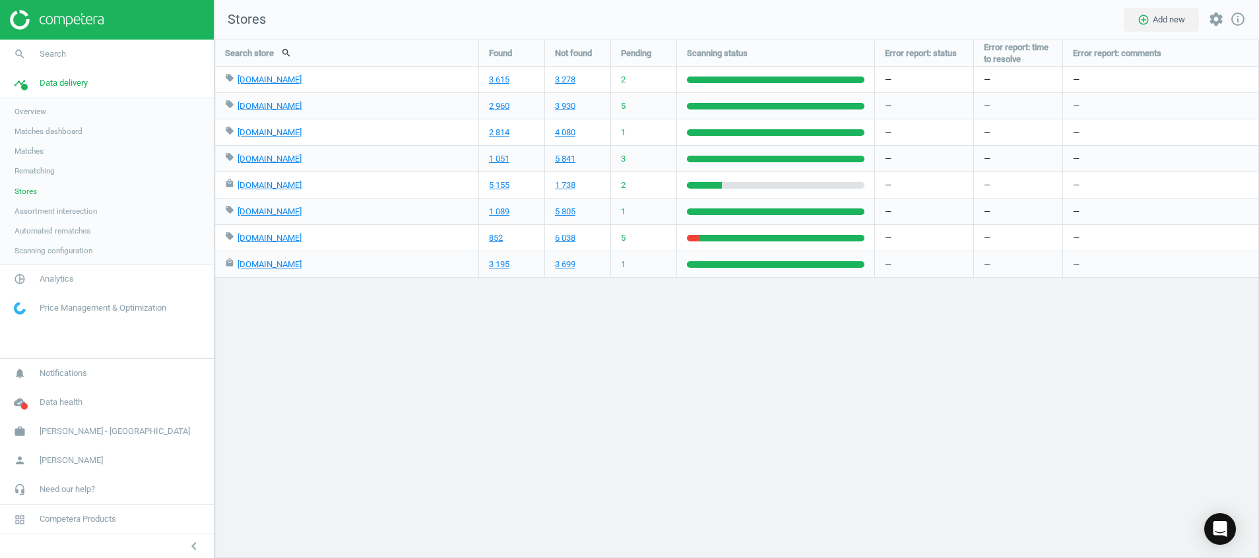
click at [57, 18] on img at bounding box center [57, 20] width 94 height 20
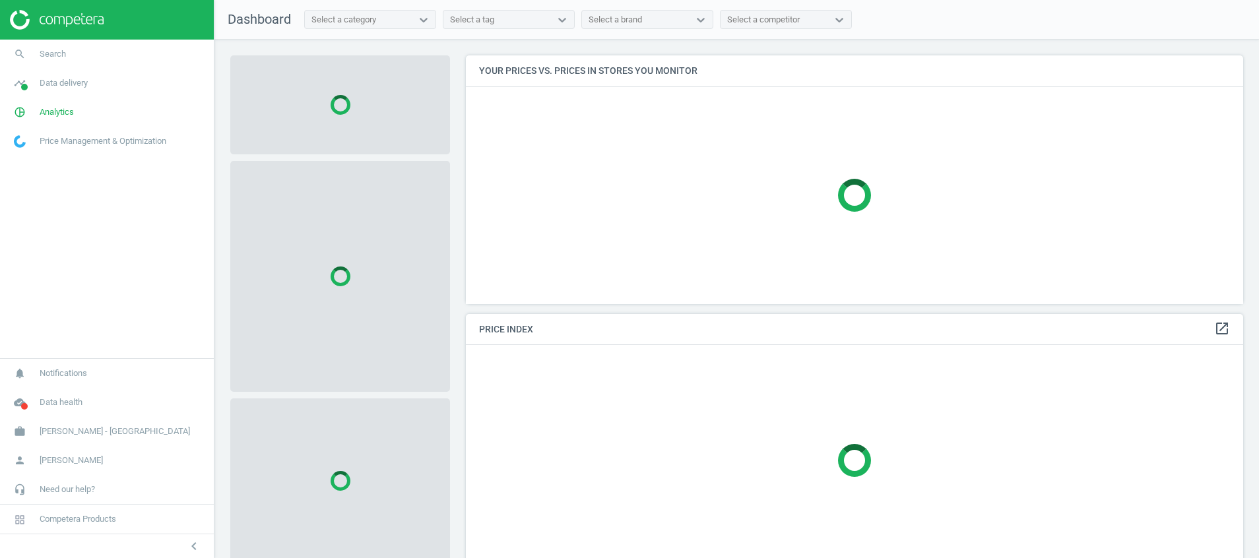
scroll to position [279, 793]
click at [24, 403] on span at bounding box center [24, 406] width 7 height 7
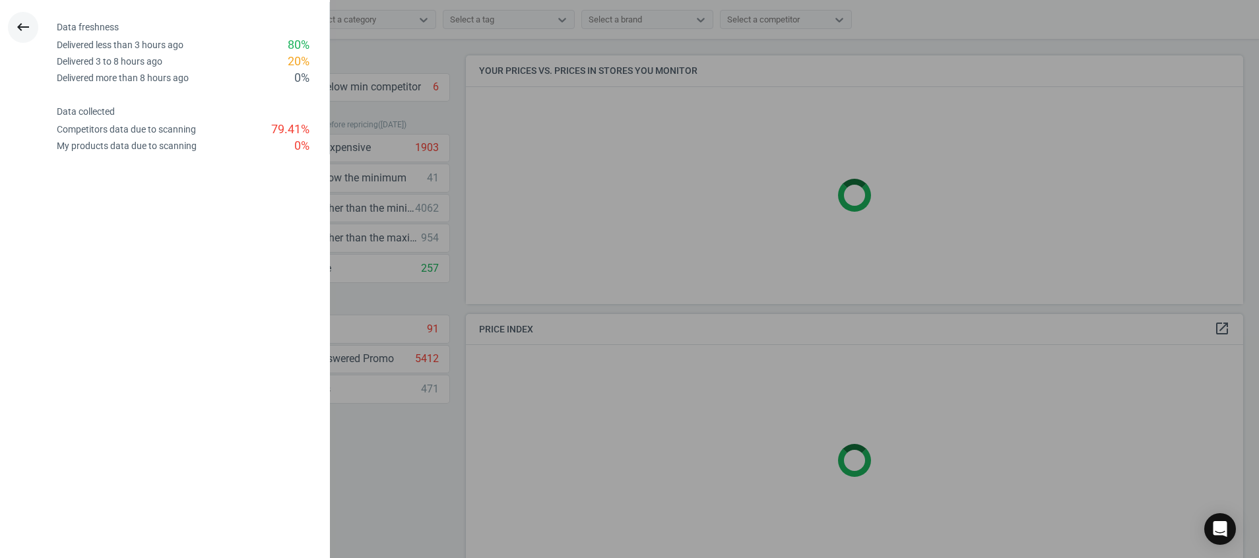
click at [26, 38] on button "keyboard_backspace" at bounding box center [23, 27] width 30 height 31
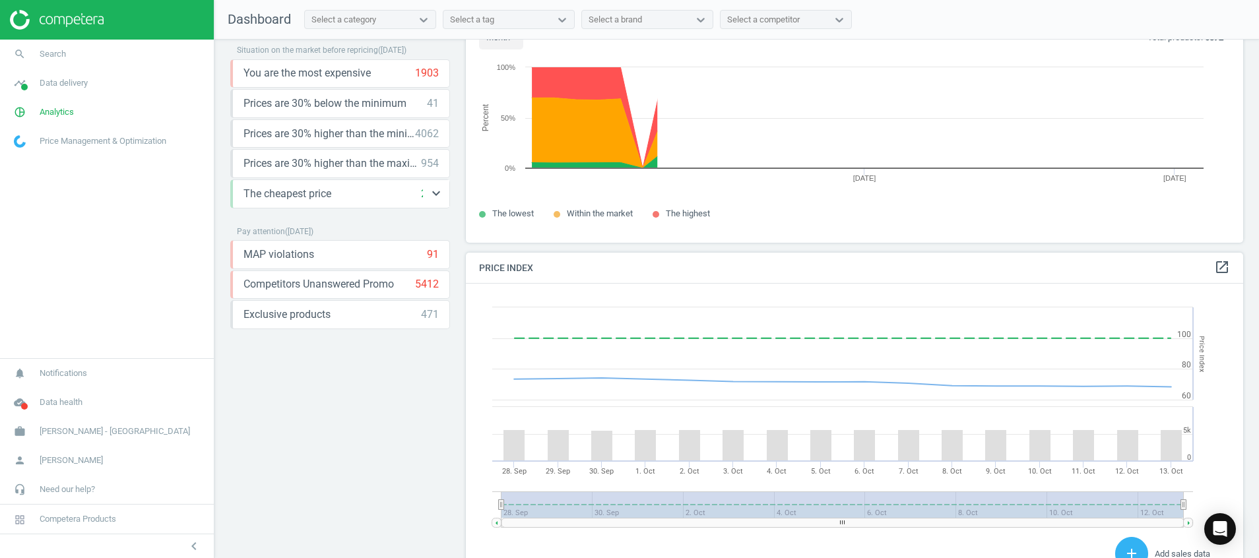
scroll to position [0, 0]
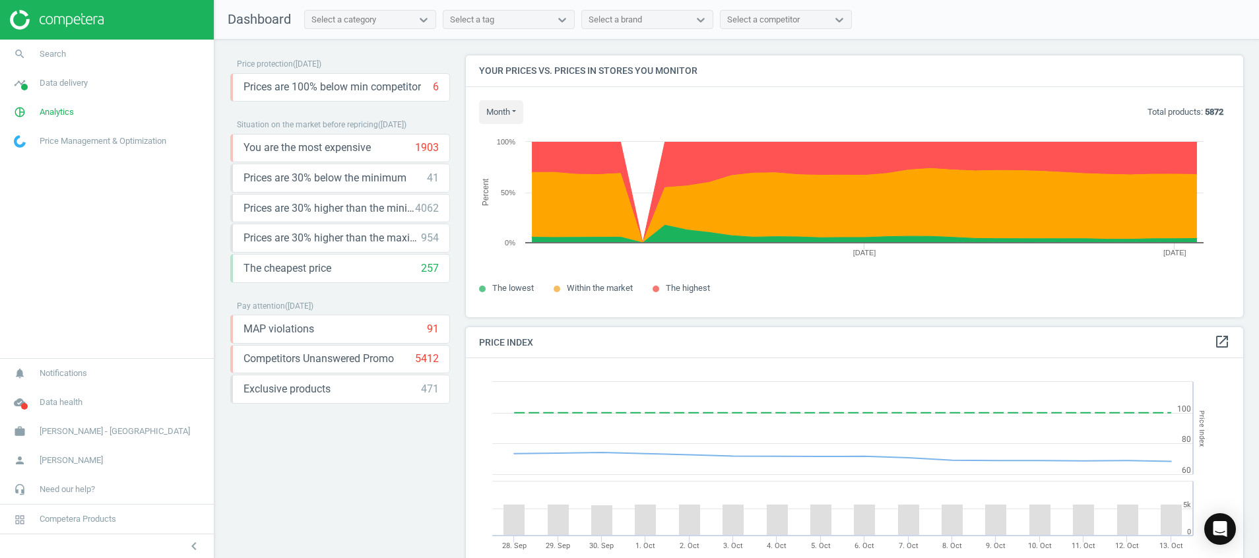
scroll to position [292, 793]
click at [24, 400] on icon "cloud_done" at bounding box center [19, 402] width 25 height 25
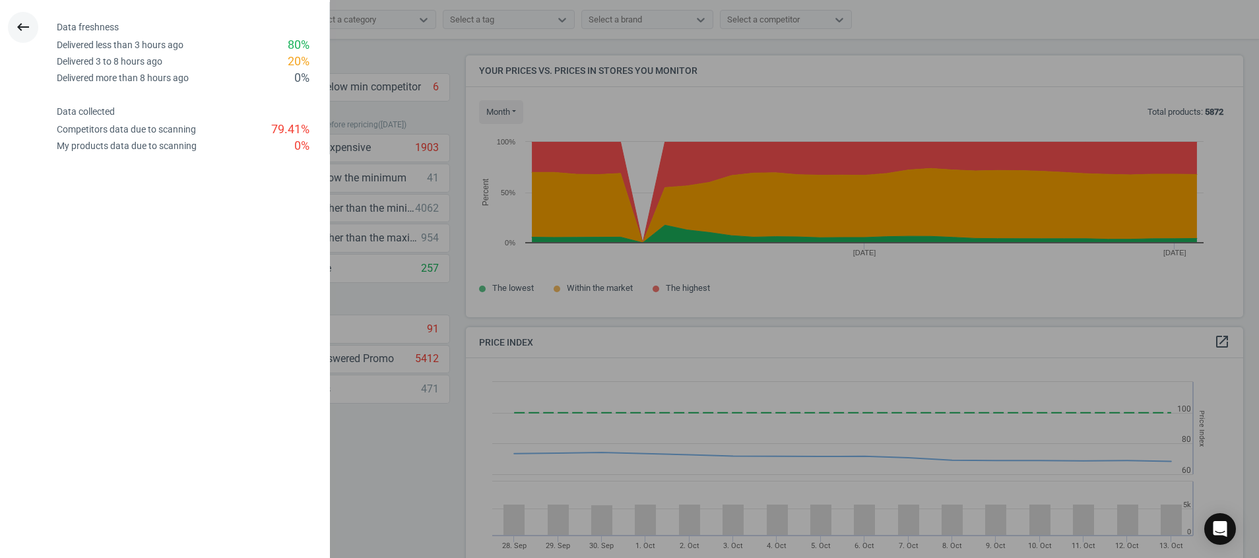
click at [20, 17] on button "keyboard_backspace" at bounding box center [23, 27] width 30 height 31
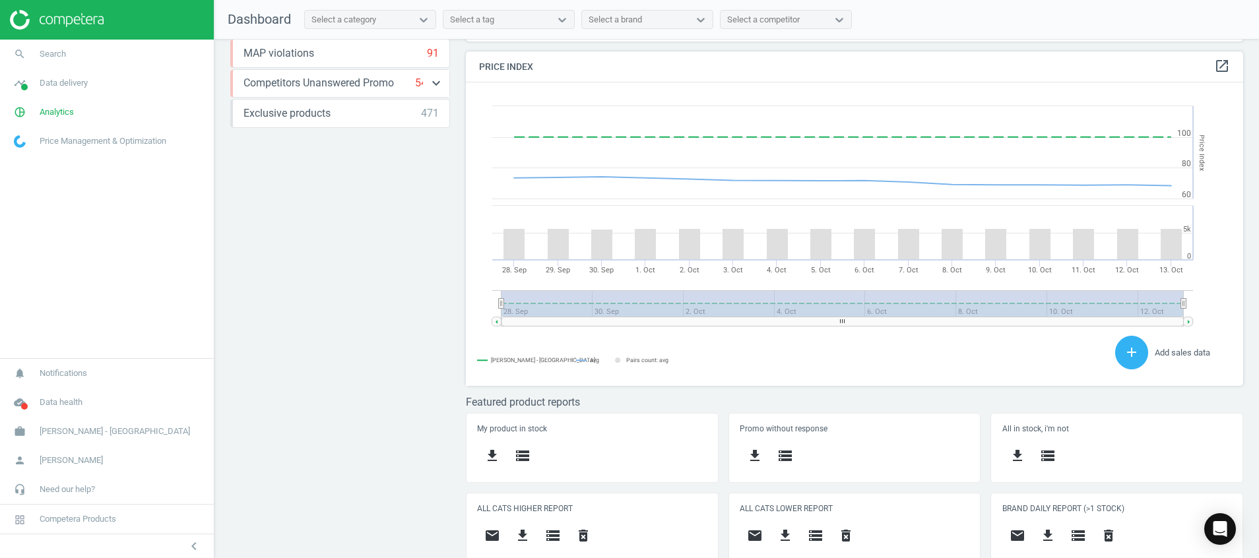
scroll to position [292, 793]
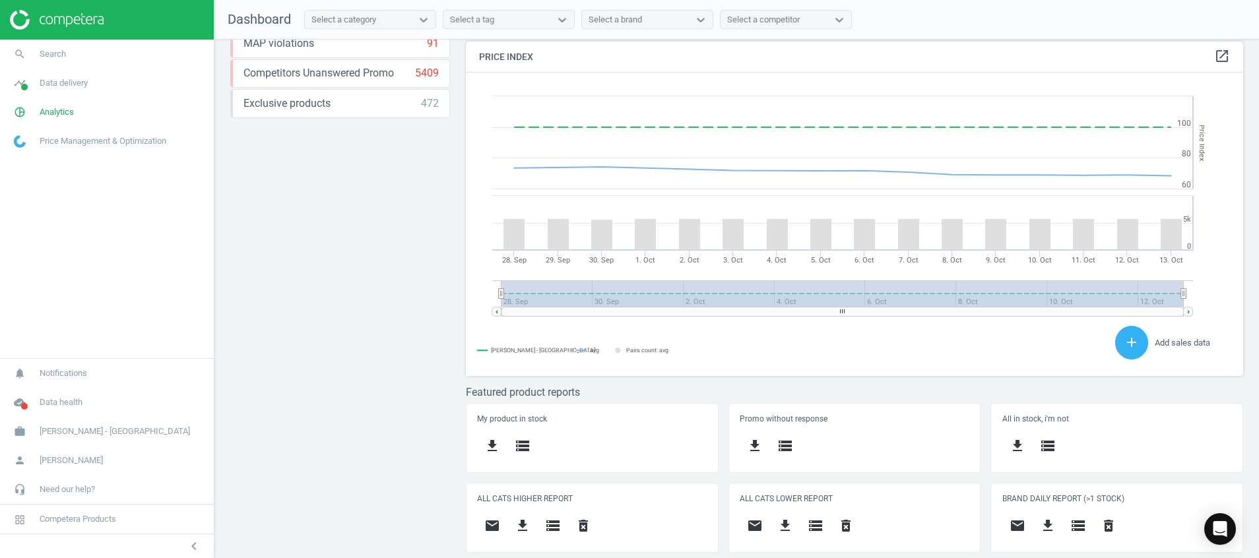
scroll to position [362, 0]
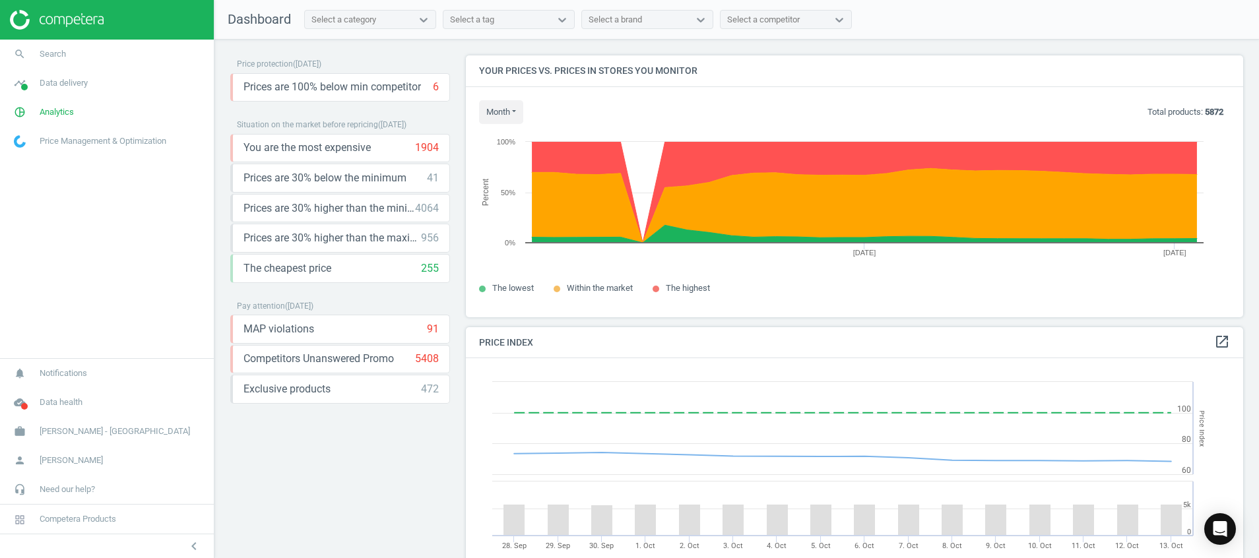
scroll to position [292, 793]
click at [18, 411] on icon "cloud_done" at bounding box center [19, 402] width 25 height 25
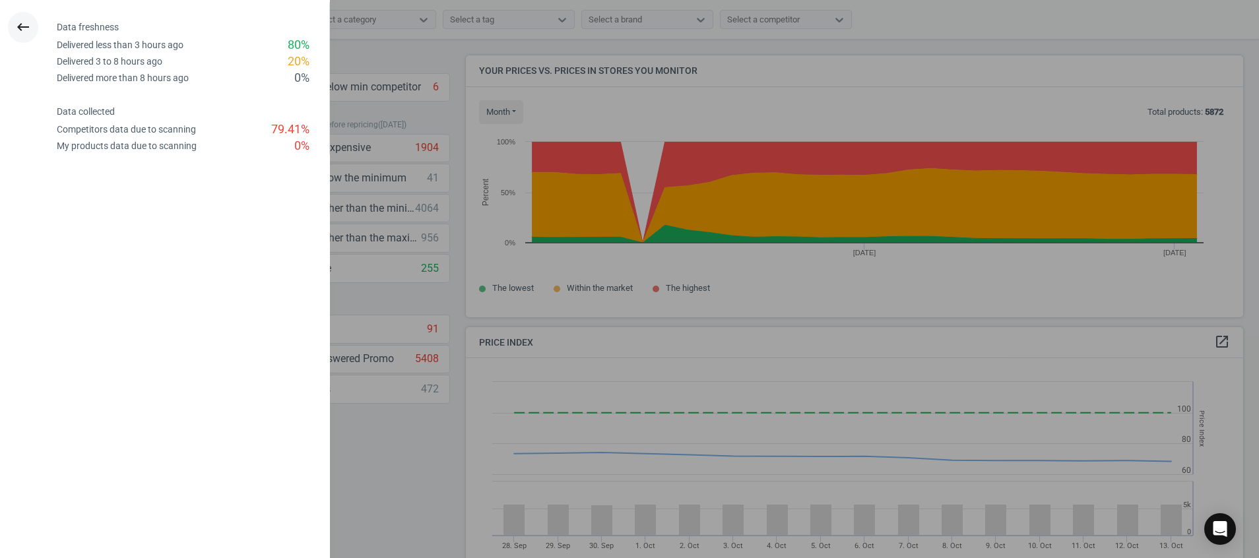
click at [28, 30] on icon "keyboard_backspace" at bounding box center [23, 27] width 16 height 16
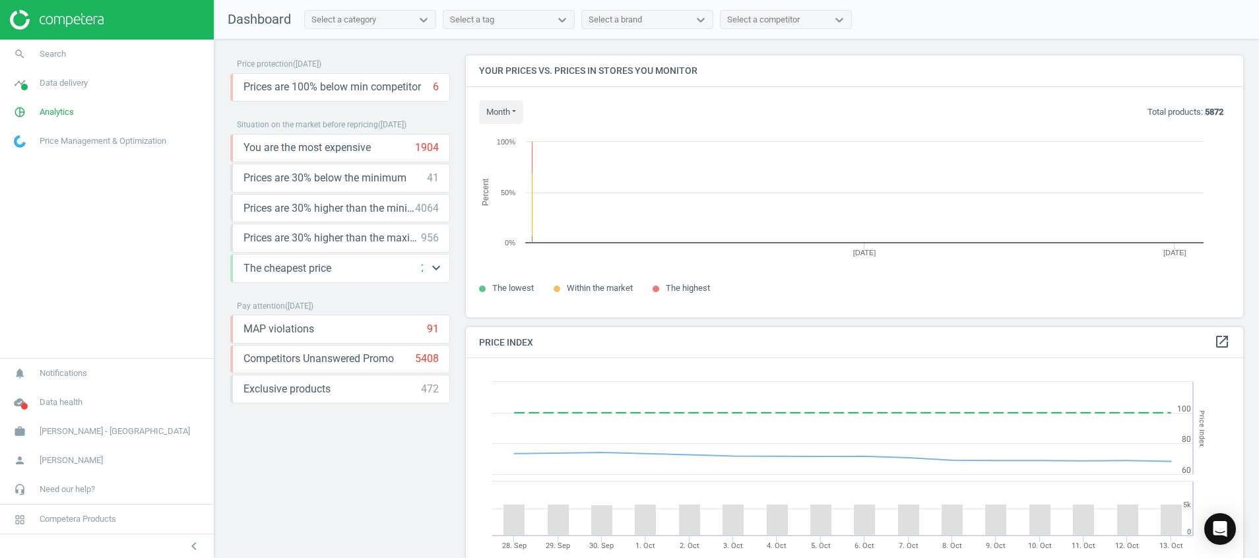
scroll to position [292, 793]
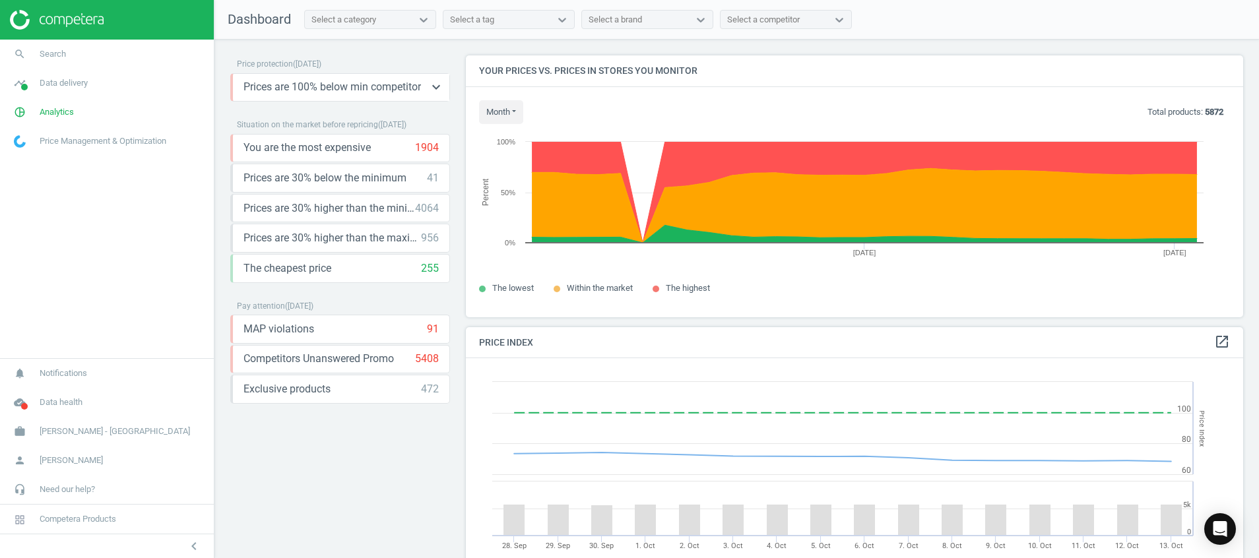
drag, startPoint x: 306, startPoint y: 88, endPoint x: 299, endPoint y: 90, distance: 7.5
click at [24, 403] on icon "cloud_done" at bounding box center [19, 402] width 25 height 25
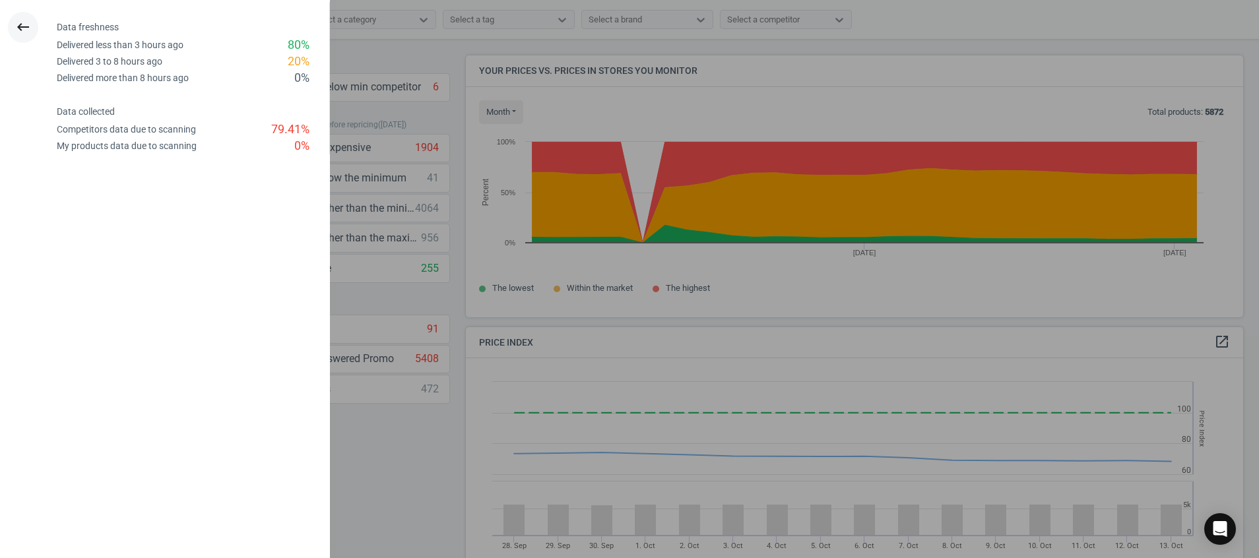
click at [21, 34] on icon "keyboard_backspace" at bounding box center [23, 27] width 16 height 16
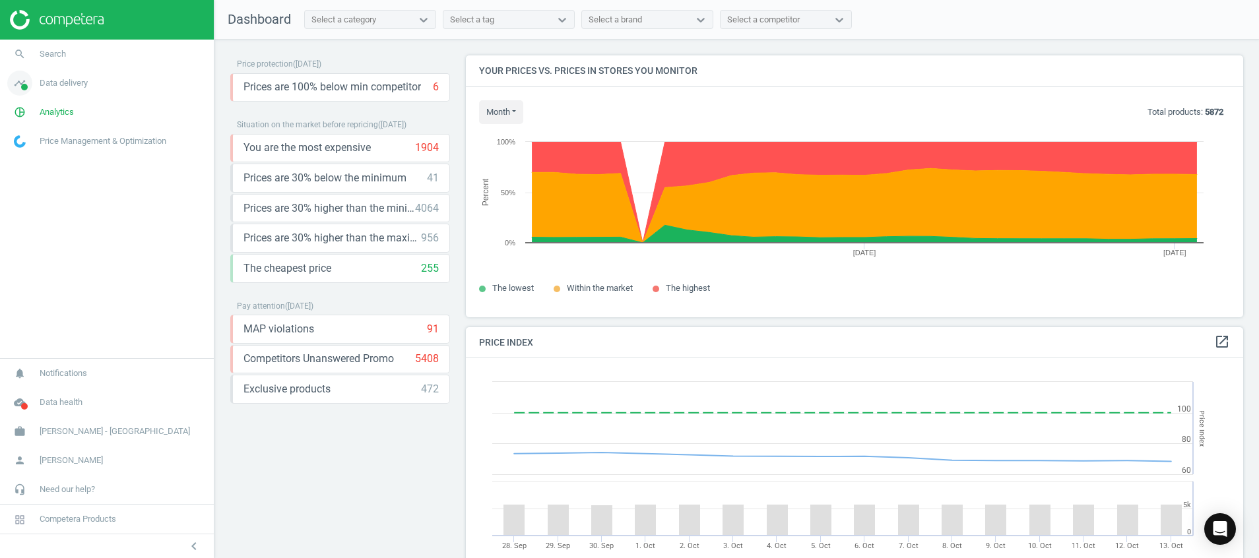
click at [21, 88] on span at bounding box center [24, 87] width 7 height 7
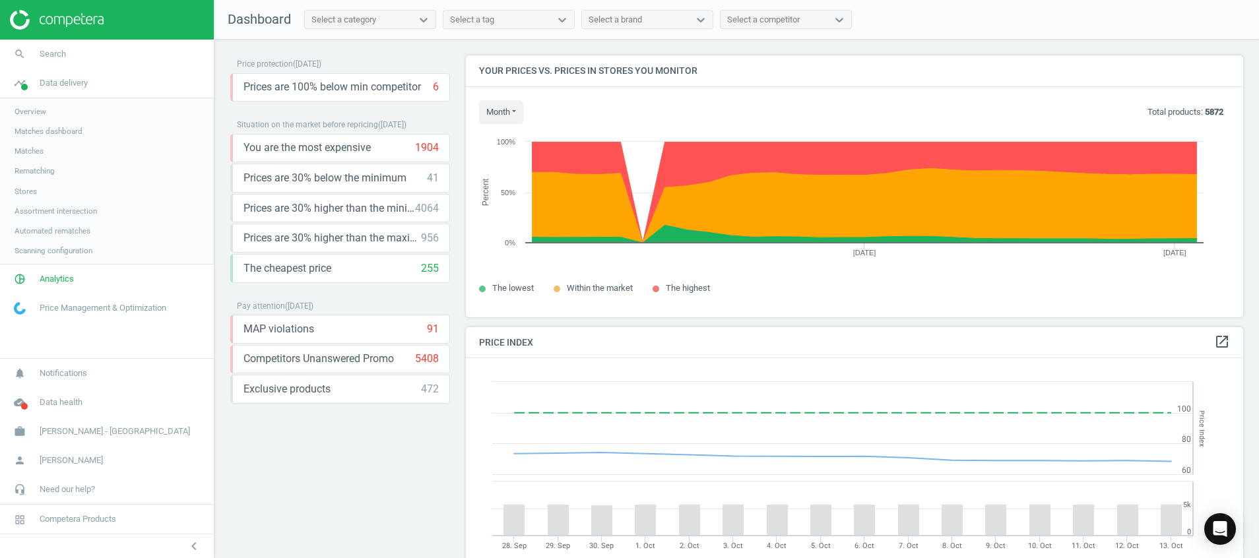
click at [20, 192] on span "Stores" at bounding box center [26, 191] width 22 height 11
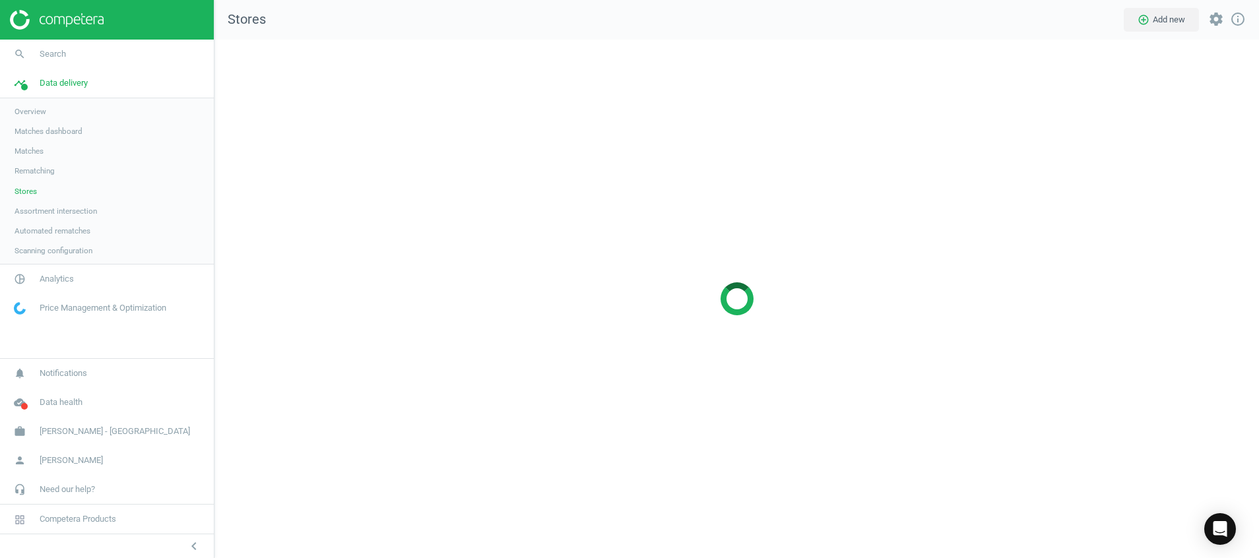
scroll to position [550, 1076]
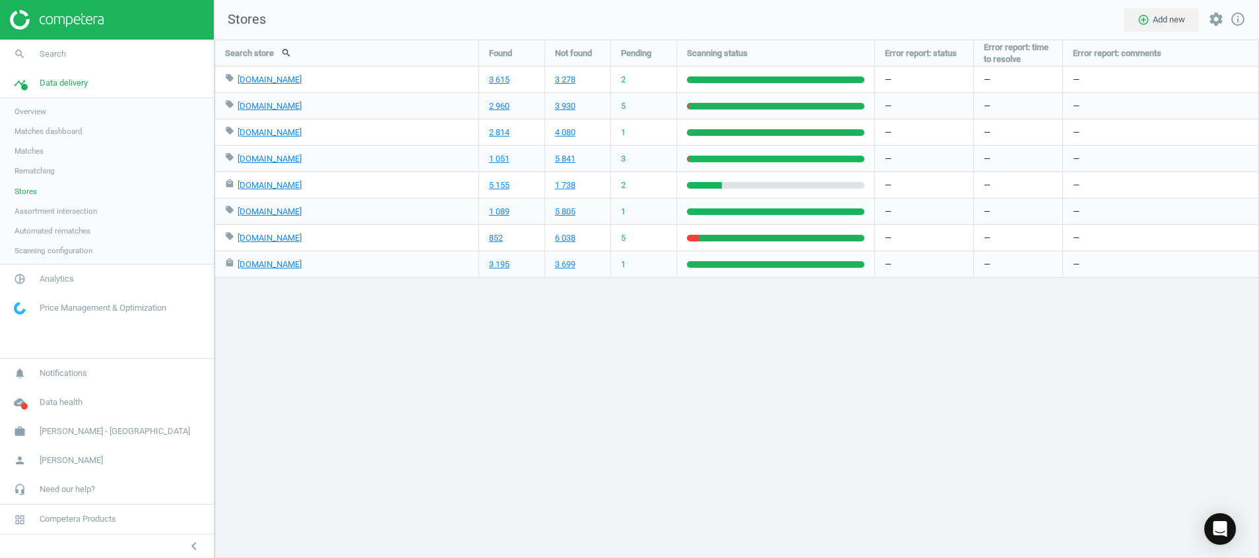
click at [53, 21] on img at bounding box center [57, 20] width 94 height 20
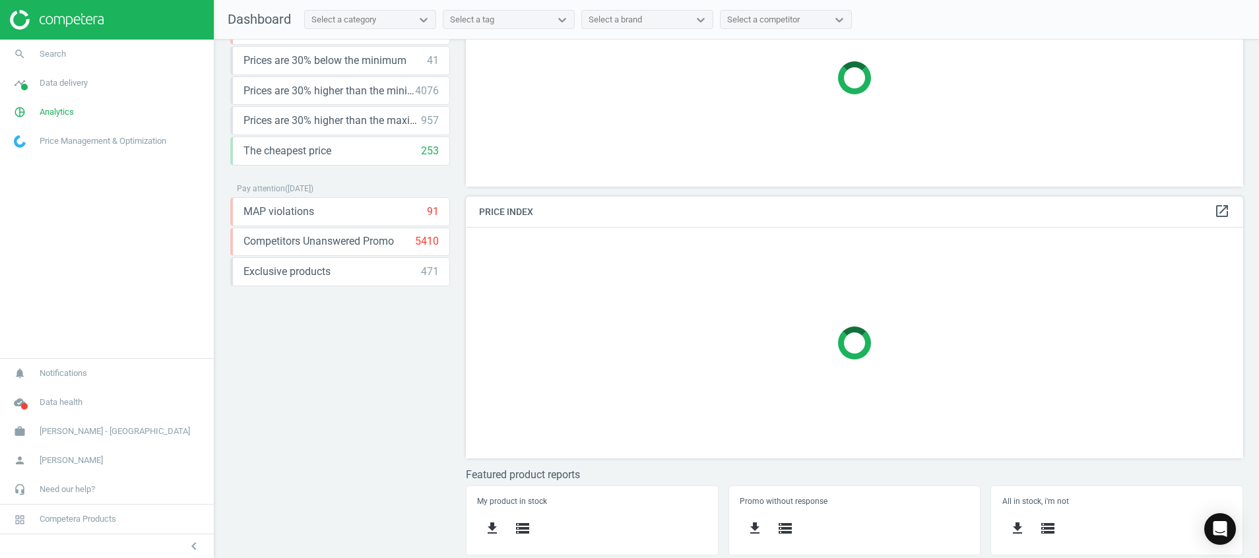
scroll to position [276, 0]
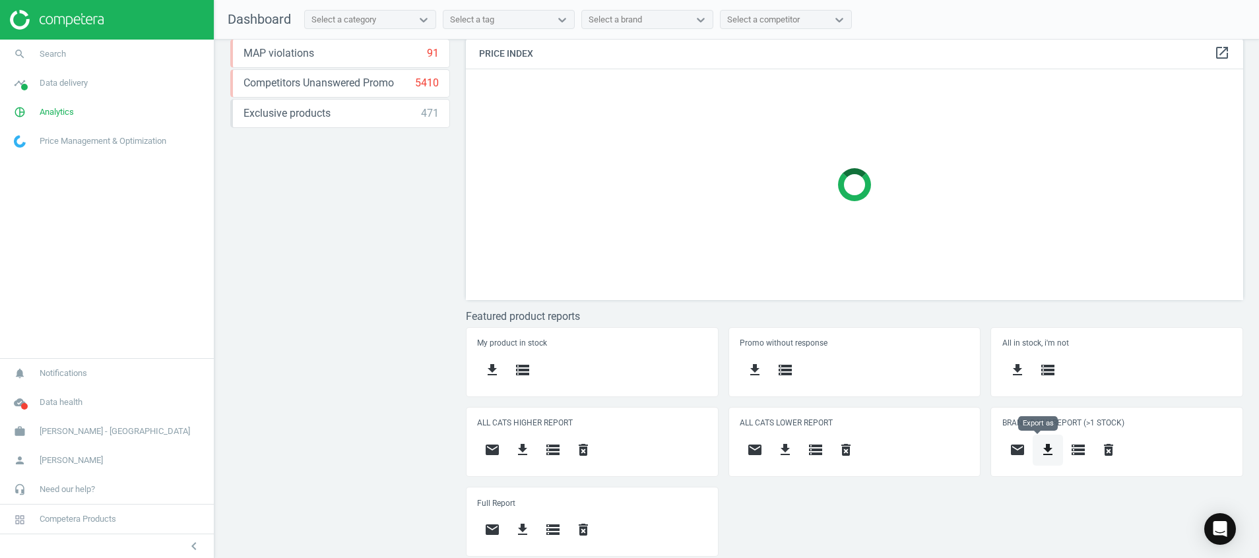
click at [1033, 450] on div "My product in stock get_app storage Promo without response get_app storage All …" at bounding box center [854, 447] width 787 height 240
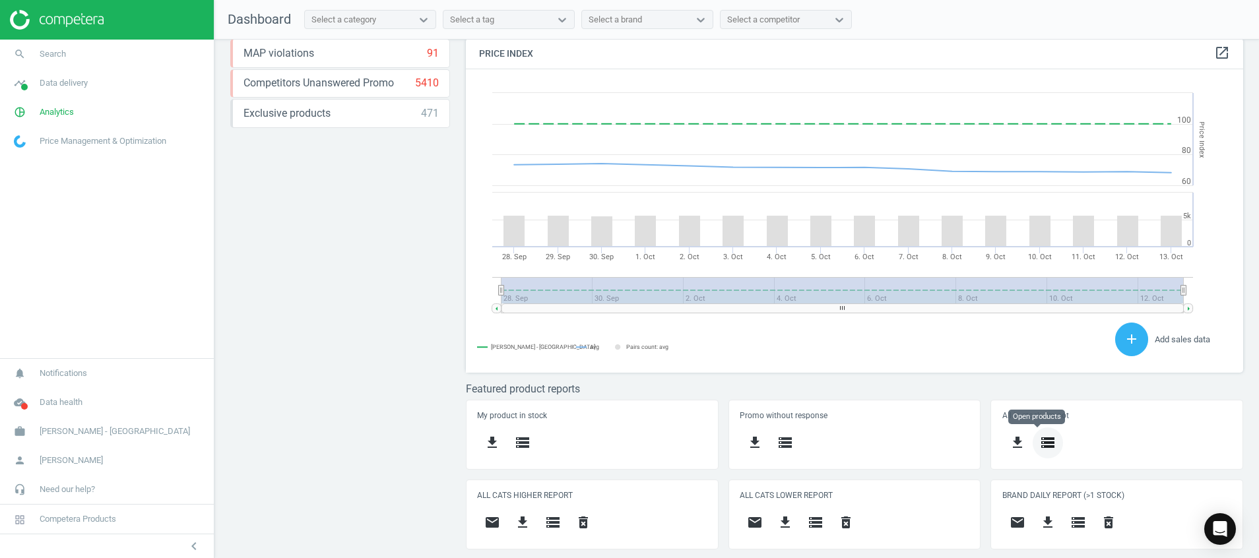
scroll to position [335, 793]
click at [930, 378] on div "Price Index open_in_new Created with Highstock 6.2.0 Price Index [PERSON_NAME] …" at bounding box center [854, 210] width 793 height 345
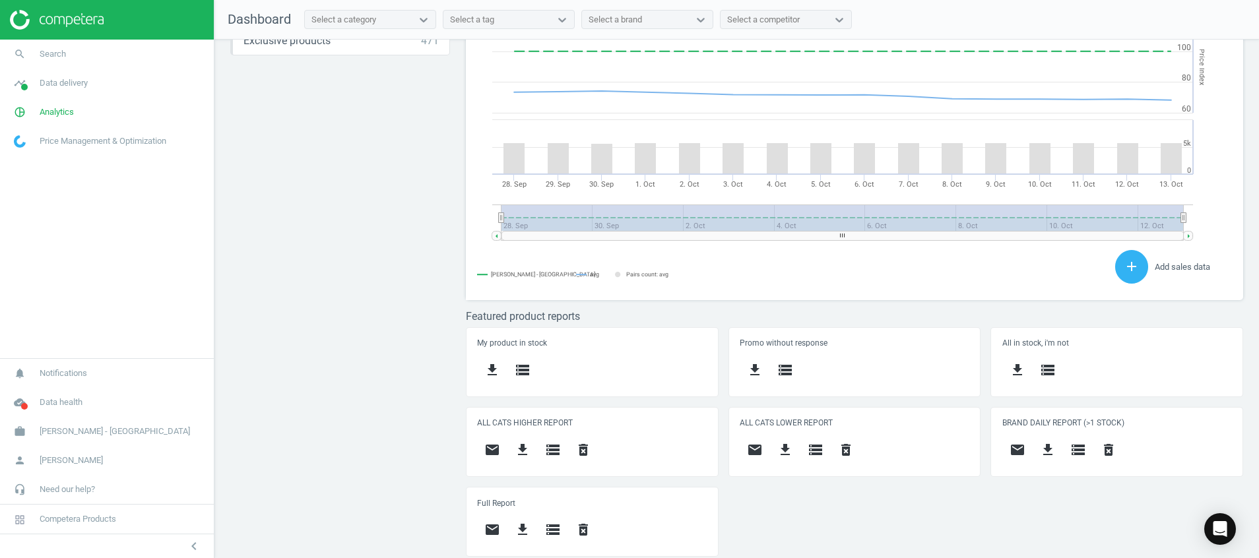
scroll to position [292, 793]
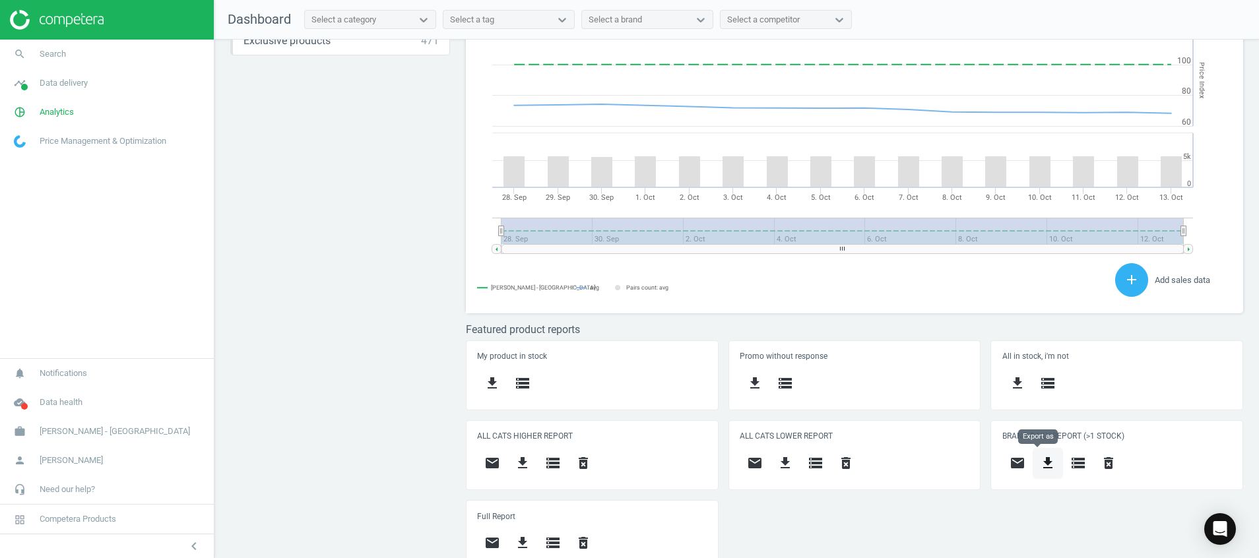
click at [1040, 459] on icon "get_app" at bounding box center [1048, 463] width 16 height 16
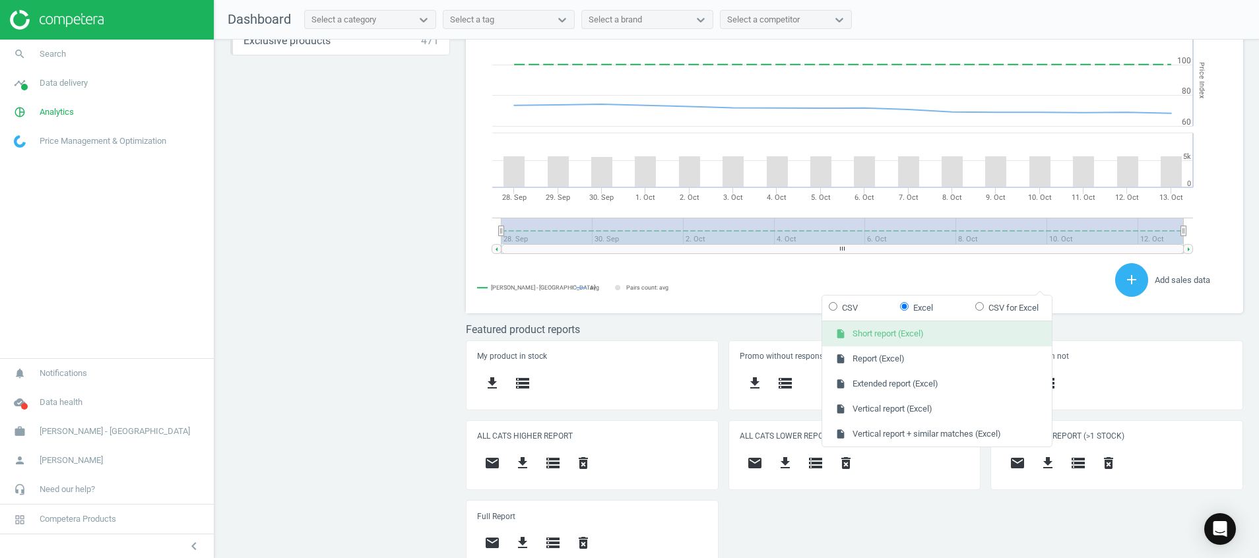
click at [911, 334] on button "insert_drive_file Short report (Excel)" at bounding box center [937, 333] width 230 height 25
